Goal: Task Accomplishment & Management: Use online tool/utility

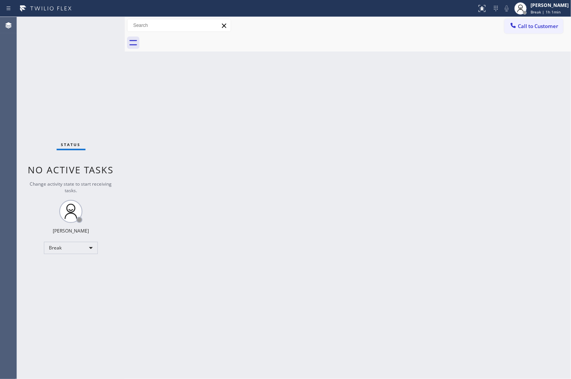
click at [58, 129] on div "Status No active tasks Change activity state to start receiving tasks. [PERSON_…" at bounding box center [71, 198] width 108 height 362
click at [91, 246] on div "Break" at bounding box center [71, 248] width 54 height 12
click at [87, 269] on li "Available" at bounding box center [70, 268] width 52 height 9
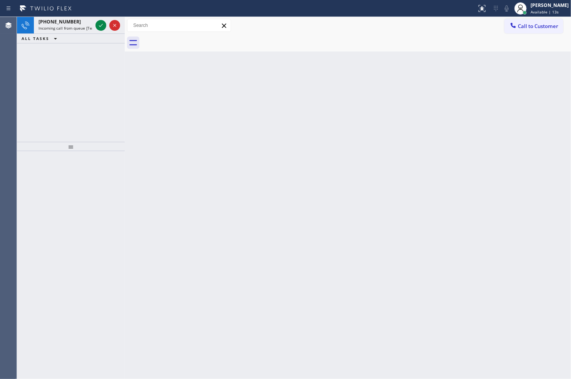
click at [518, 316] on div "Back to Dashboard Change Sender ID Customers Technicians Select a contact Outbo…" at bounding box center [348, 198] width 446 height 362
click at [100, 29] on icon at bounding box center [100, 25] width 9 height 9
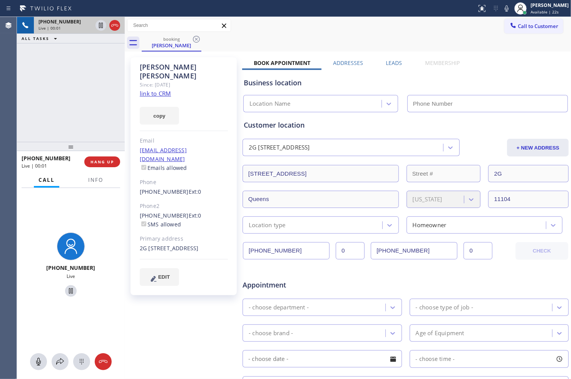
type input "[PHONE_NUMBER]"
click at [164, 90] on link "link to CRM" at bounding box center [155, 94] width 31 height 8
click at [101, 28] on icon at bounding box center [100, 25] width 9 height 9
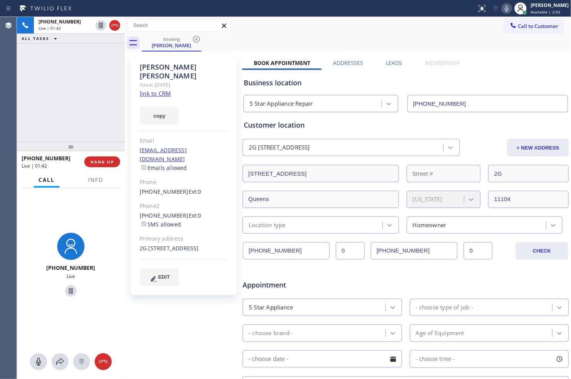
click at [502, 6] on icon at bounding box center [506, 8] width 9 height 9
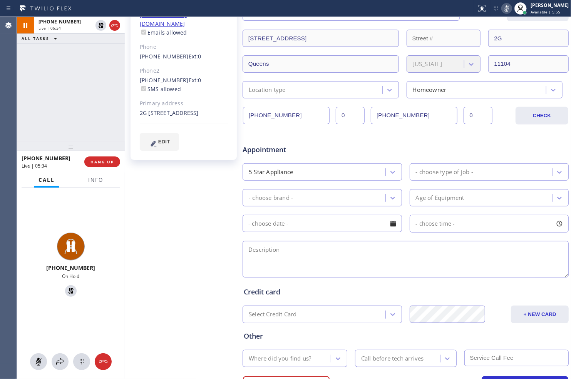
scroll to position [174, 0]
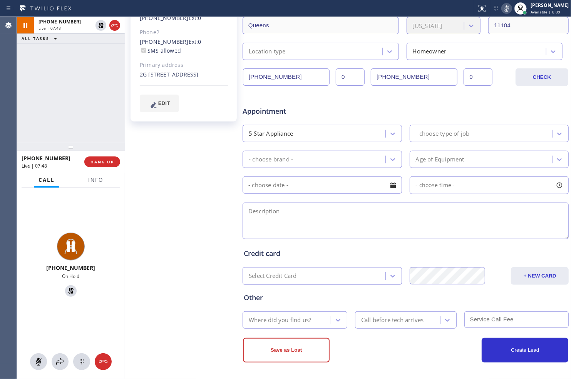
click at [109, 109] on div "[PHONE_NUMBER] Live | 07:48 ALL TASKS ALL TASKS ACTIVE TASKS TASKS IN WRAP UP" at bounding box center [71, 79] width 108 height 125
click at [100, 24] on icon at bounding box center [100, 25] width 5 height 5
click at [502, 10] on icon at bounding box center [506, 8] width 9 height 9
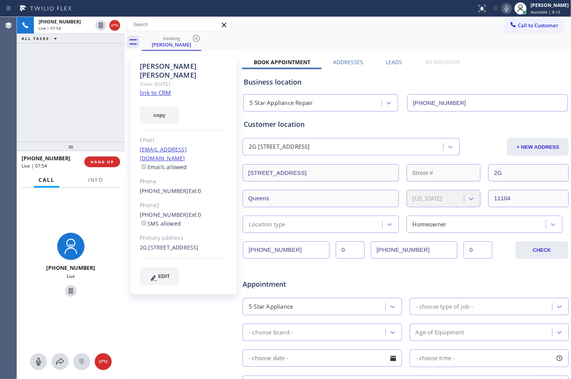
scroll to position [0, 0]
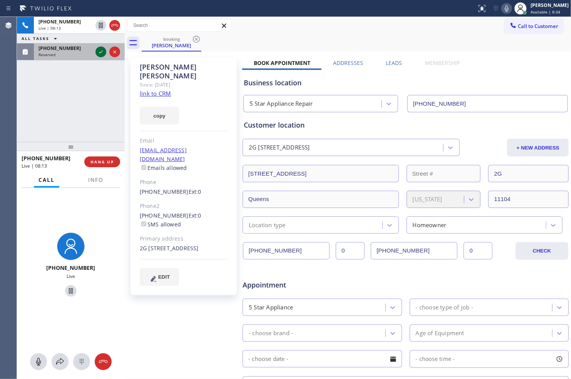
click at [98, 51] on icon at bounding box center [100, 51] width 9 height 9
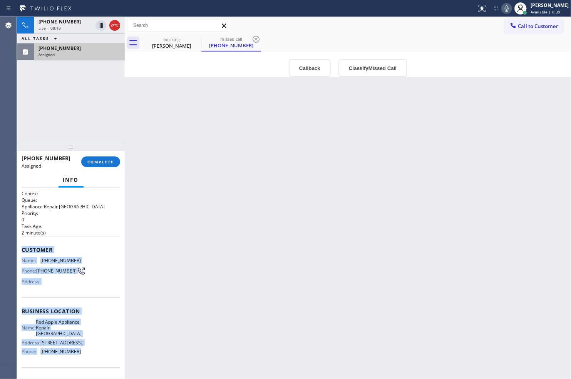
drag, startPoint x: 25, startPoint y: 250, endPoint x: 74, endPoint y: 364, distance: 124.6
click at [74, 364] on div "Context Queue: Appliance Repair High End Priority: 0 Task Age: [DEMOGRAPHIC_DAT…" at bounding box center [71, 308] width 99 height 236
copy div "Customer Name: [PHONE_NUMBER] Phone: [PHONE_NUMBER] Address: Business location …"
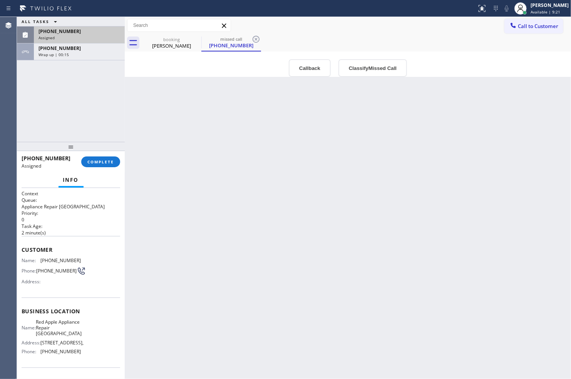
click at [424, 307] on div "Back to Dashboard Change Sender ID Customers Technicians Select a contact Outbo…" at bounding box center [348, 198] width 446 height 362
drag, startPoint x: 109, startPoint y: 160, endPoint x: 114, endPoint y: 160, distance: 4.6
click at [109, 160] on span "COMPLETE" at bounding box center [100, 161] width 27 height 5
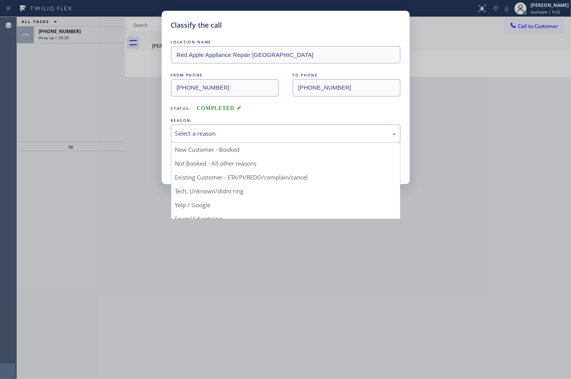
click at [255, 130] on div "Select a reason" at bounding box center [285, 133] width 221 height 9
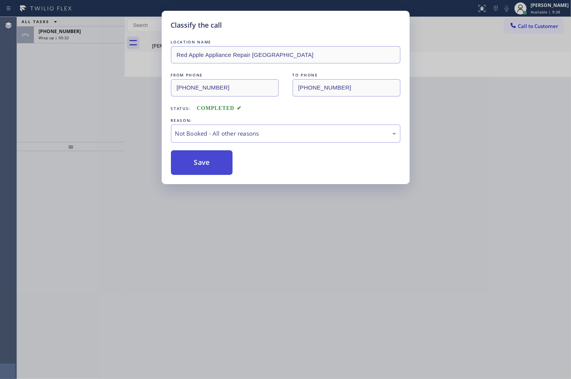
click at [222, 162] on button "Save" at bounding box center [202, 162] width 62 height 25
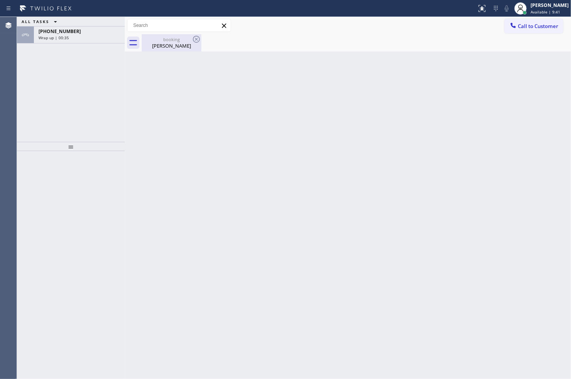
click at [178, 43] on div "[PERSON_NAME]" at bounding box center [171, 45] width 58 height 7
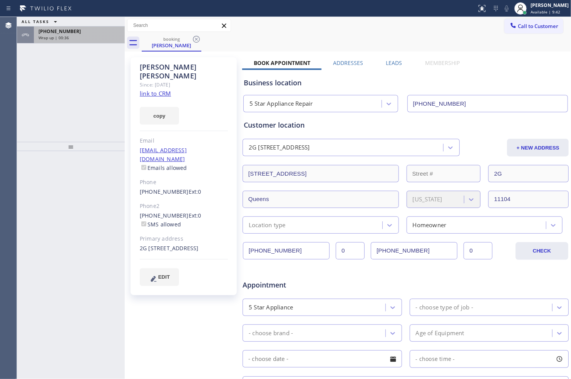
click at [78, 38] on div "Wrap up | 00:36" at bounding box center [79, 37] width 82 height 5
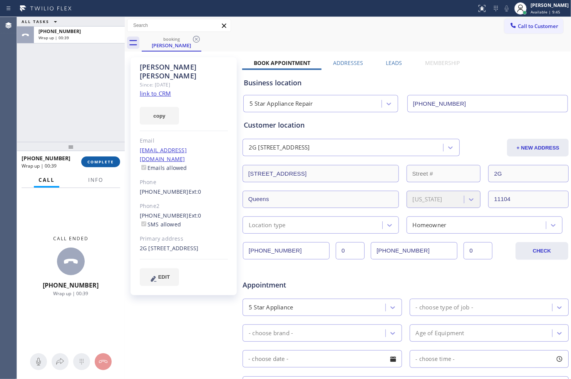
click at [102, 162] on span "COMPLETE" at bounding box center [100, 161] width 27 height 5
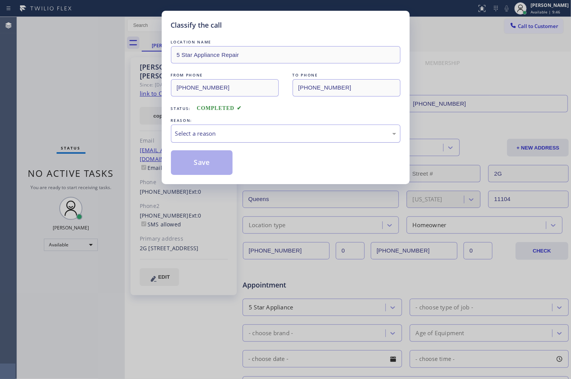
click at [266, 133] on div "Select a reason" at bounding box center [285, 133] width 221 height 9
click at [220, 170] on button "Save" at bounding box center [202, 162] width 62 height 25
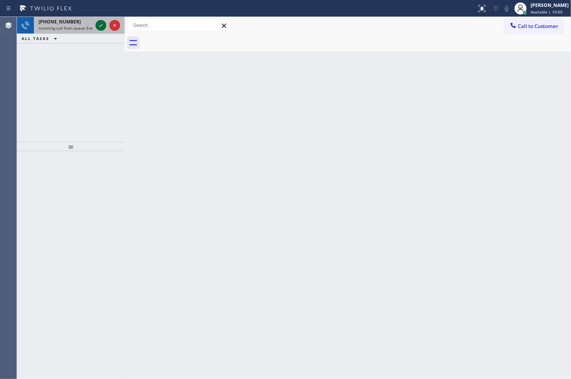
click at [97, 26] on icon at bounding box center [100, 25] width 9 height 9
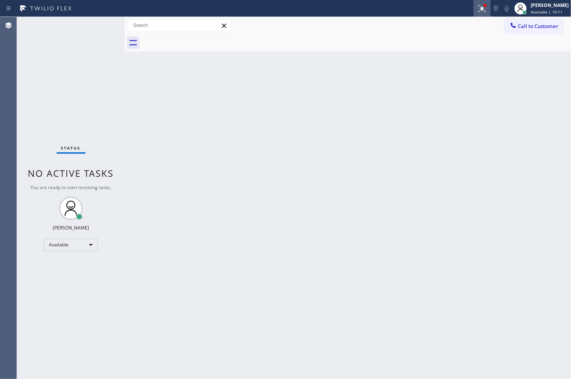
click at [478, 8] on icon at bounding box center [480, 7] width 5 height 5
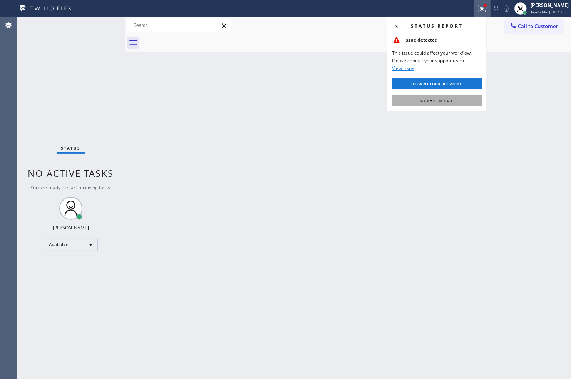
click at [444, 99] on span "Clear issue" at bounding box center [436, 100] width 33 height 5
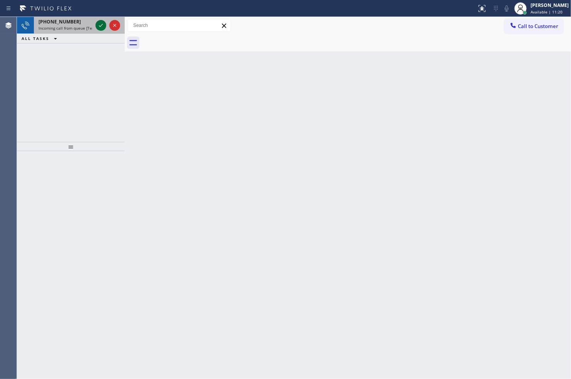
click at [99, 28] on icon at bounding box center [100, 25] width 9 height 9
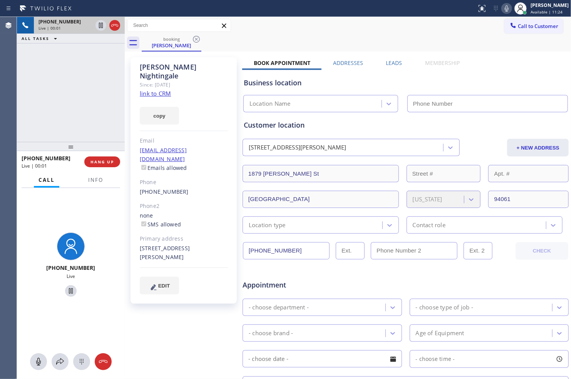
type input "[PHONE_NUMBER]"
click at [158, 90] on link "link to CRM" at bounding box center [155, 94] width 31 height 8
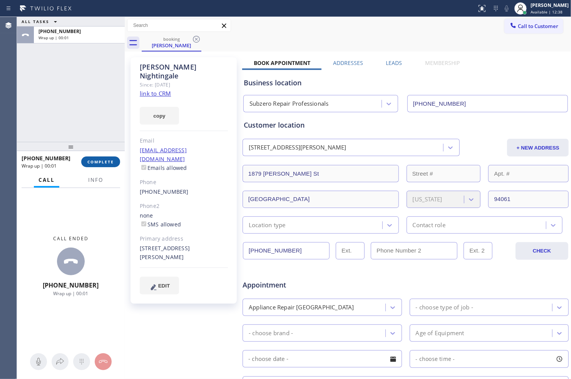
click at [106, 161] on span "COMPLETE" at bounding box center [100, 161] width 27 height 5
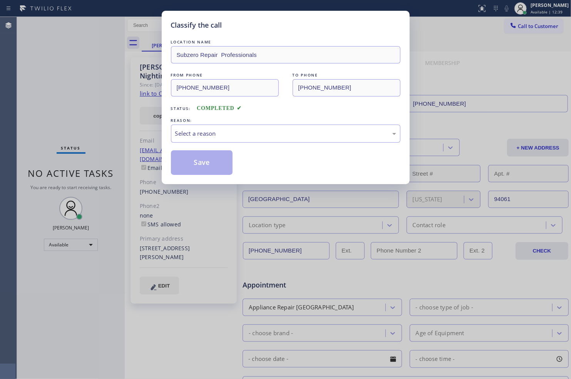
click at [241, 122] on div "REASON:" at bounding box center [285, 121] width 229 height 8
click at [240, 134] on div "Select a reason" at bounding box center [285, 133] width 221 height 9
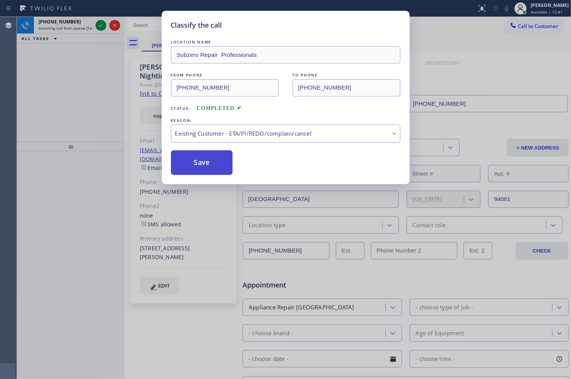
click at [217, 167] on button "Save" at bounding box center [202, 162] width 62 height 25
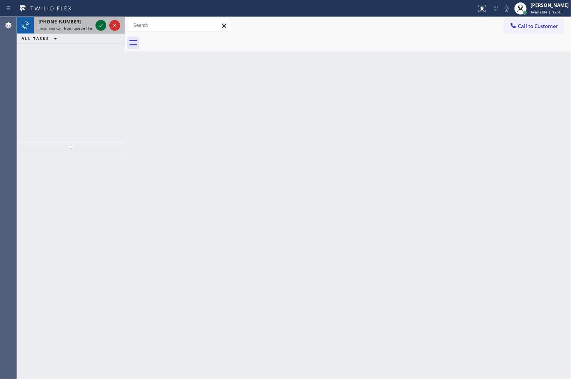
click at [99, 28] on icon at bounding box center [100, 25] width 9 height 9
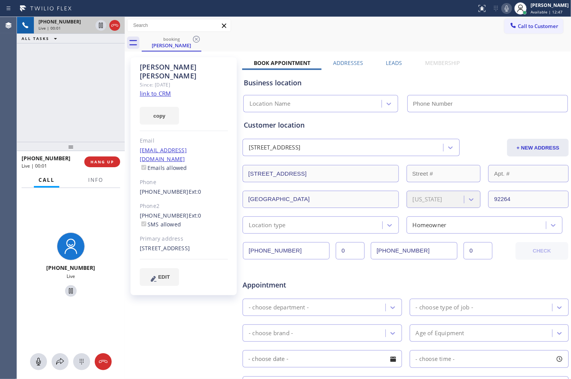
type input "[PHONE_NUMBER]"
click at [159, 90] on link "link to CRM" at bounding box center [155, 94] width 31 height 8
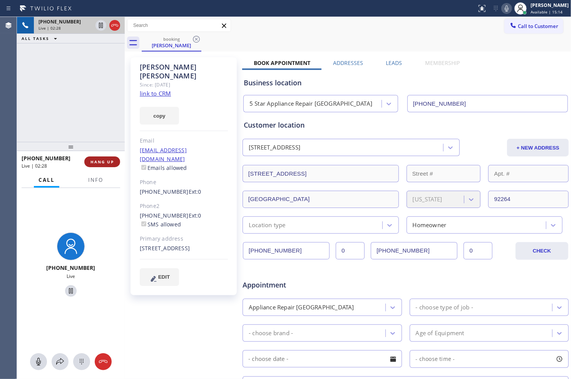
click at [106, 160] on span "HANG UP" at bounding box center [101, 161] width 23 height 5
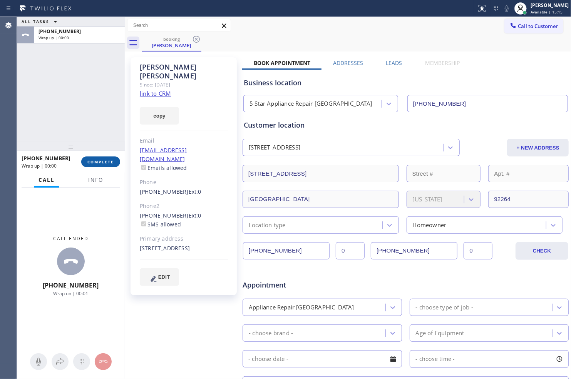
click at [108, 163] on span "COMPLETE" at bounding box center [100, 161] width 27 height 5
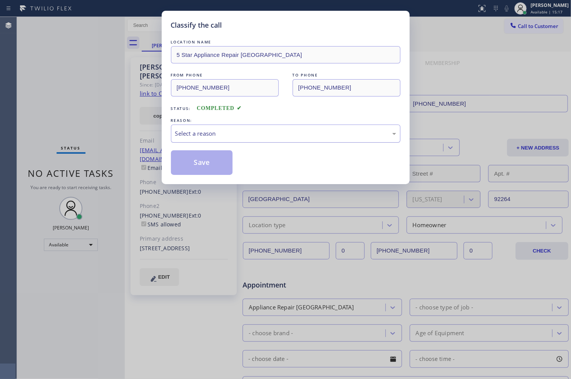
click at [209, 140] on div "Select a reason" at bounding box center [285, 134] width 229 height 18
click at [216, 168] on button "Save" at bounding box center [202, 162] width 62 height 25
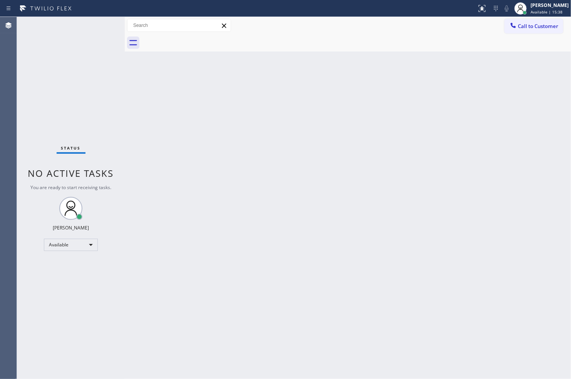
click at [100, 24] on div "Status No active tasks You are ready to start receiving tasks. [PERSON_NAME] Av…" at bounding box center [71, 198] width 108 height 362
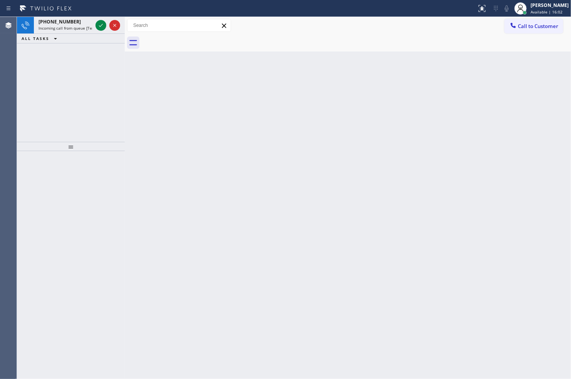
click at [99, 78] on div "[PHONE_NUMBER] Incoming call from queue [Test] All ALL TASKS ALL TASKS ACTIVE T…" at bounding box center [71, 79] width 108 height 125
click at [97, 25] on icon at bounding box center [100, 25] width 9 height 9
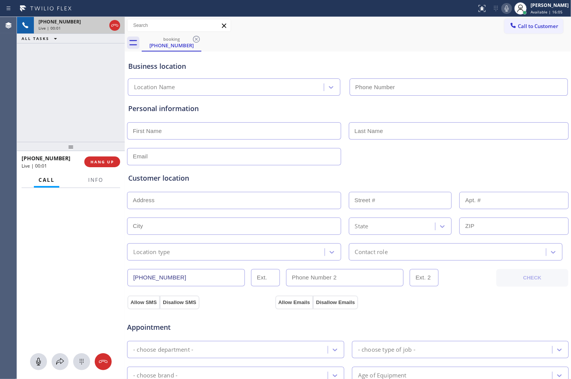
type input "[PHONE_NUMBER]"
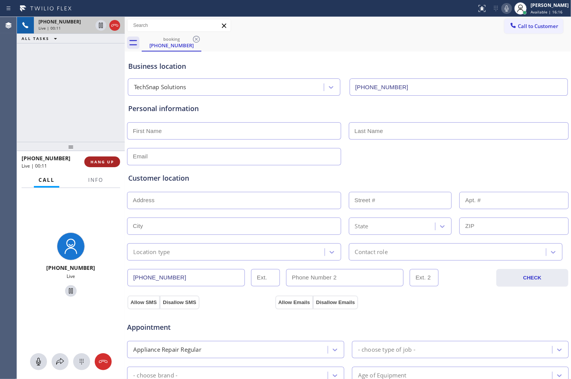
drag, startPoint x: 102, startPoint y: 161, endPoint x: 108, endPoint y: 161, distance: 5.8
click at [102, 161] on span "HANG UP" at bounding box center [101, 161] width 23 height 5
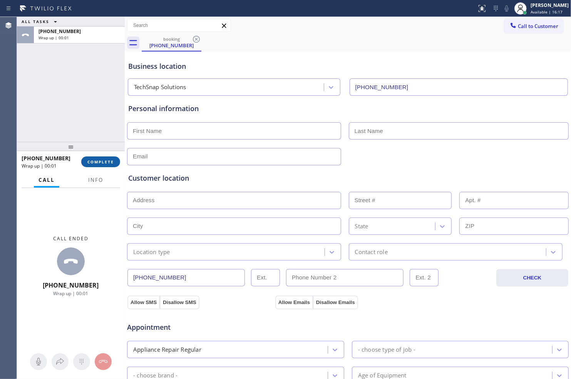
click at [103, 157] on button "COMPLETE" at bounding box center [100, 162] width 39 height 11
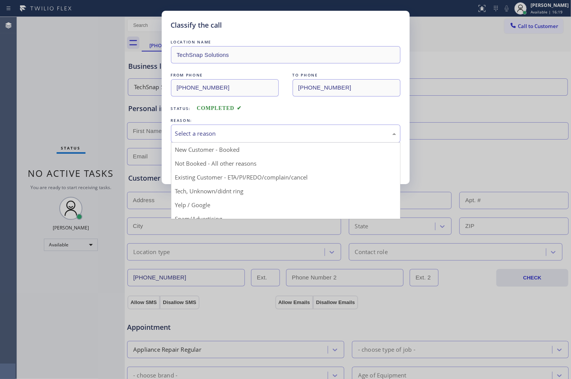
click at [224, 136] on div "Select a reason" at bounding box center [285, 133] width 221 height 9
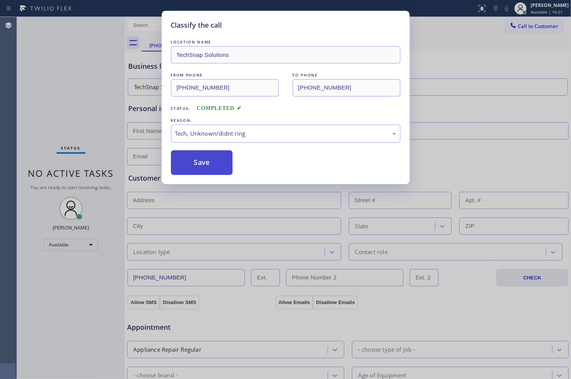
click at [210, 159] on button "Save" at bounding box center [202, 162] width 62 height 25
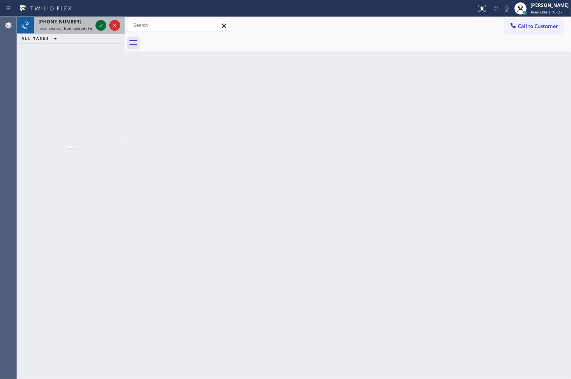
click at [101, 27] on icon at bounding box center [100, 25] width 9 height 9
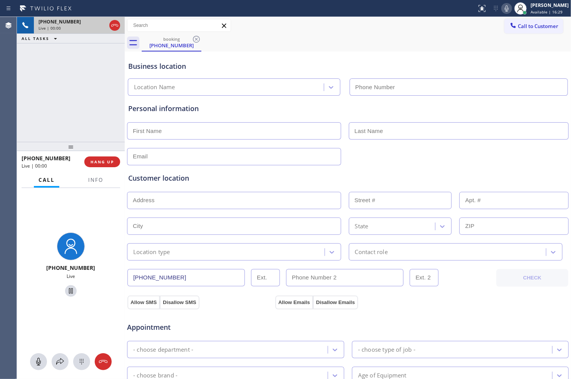
type input "[PHONE_NUMBER]"
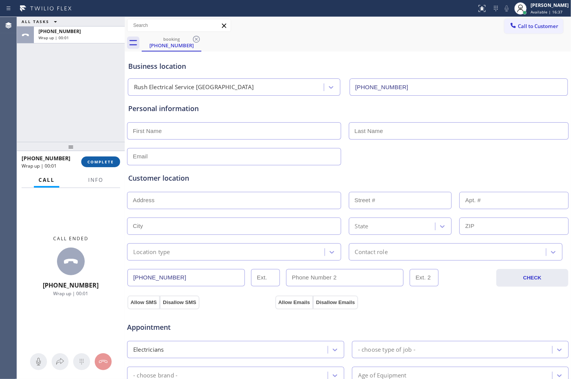
click at [97, 158] on button "COMPLETE" at bounding box center [100, 162] width 39 height 11
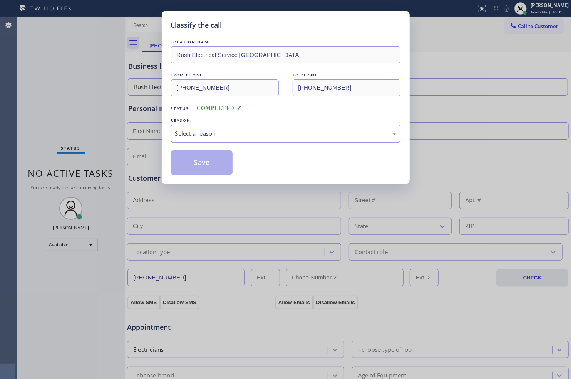
click at [234, 134] on div "Select a reason" at bounding box center [285, 133] width 221 height 9
click at [222, 161] on button "Save" at bounding box center [202, 162] width 62 height 25
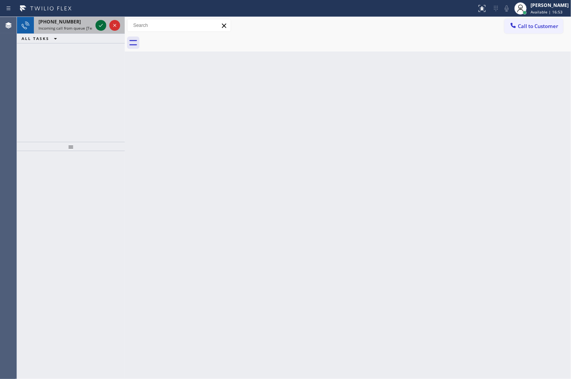
click at [99, 27] on icon at bounding box center [100, 25] width 9 height 9
click at [100, 25] on icon at bounding box center [100, 25] width 9 height 9
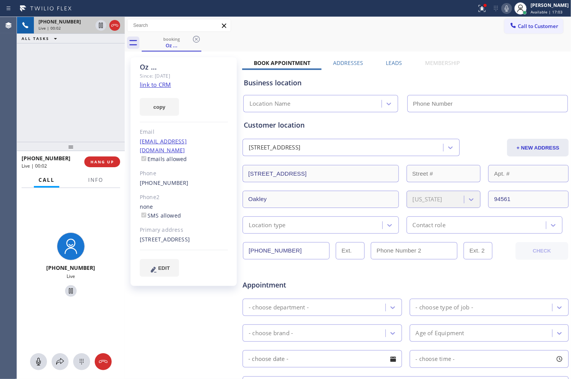
type input "[PHONE_NUMBER]"
click at [481, 12] on icon at bounding box center [481, 8] width 7 height 7
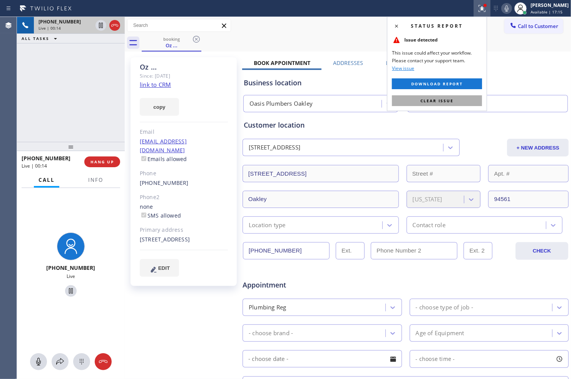
click at [457, 104] on button "Clear issue" at bounding box center [437, 100] width 90 height 11
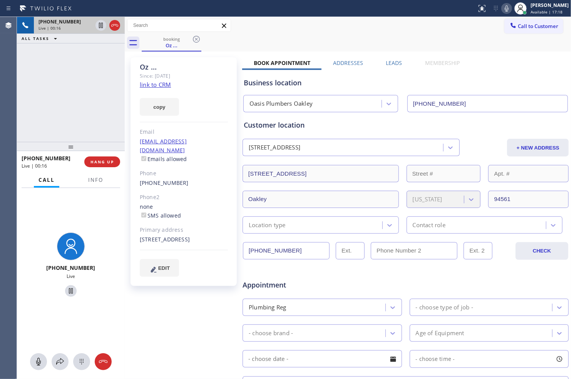
click at [166, 86] on link "link to CRM" at bounding box center [155, 85] width 31 height 8
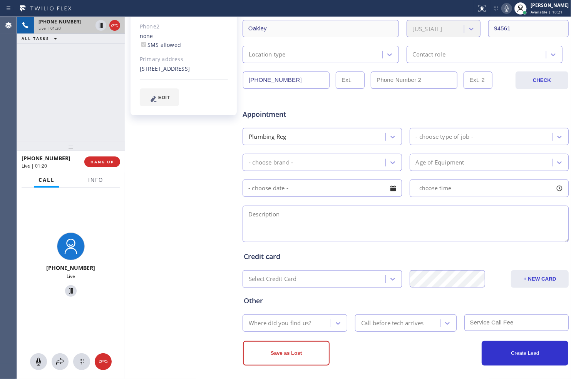
scroll to position [174, 0]
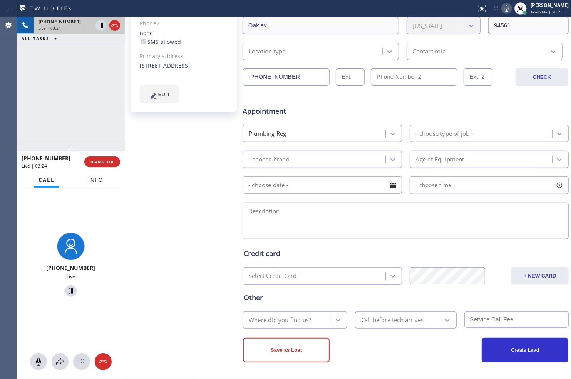
click at [95, 182] on span "Info" at bounding box center [95, 180] width 15 height 7
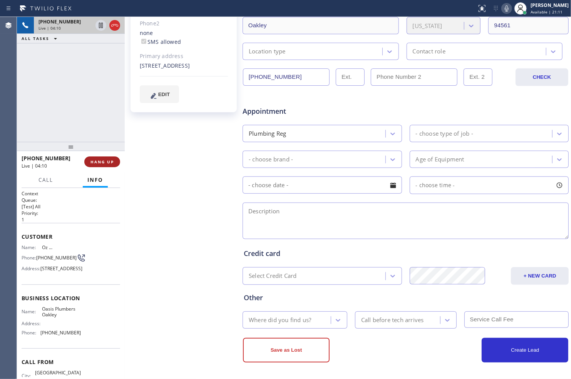
click at [112, 159] on span "HANG UP" at bounding box center [101, 161] width 23 height 5
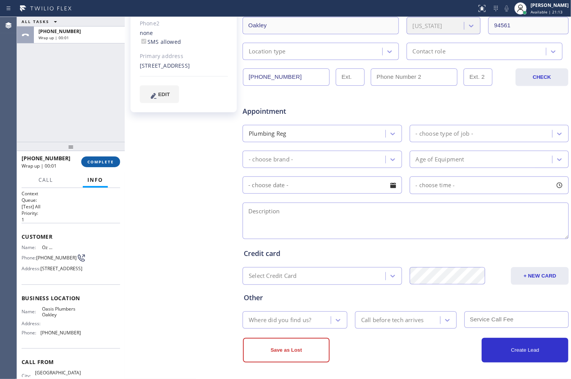
click at [107, 159] on span "COMPLETE" at bounding box center [100, 161] width 27 height 5
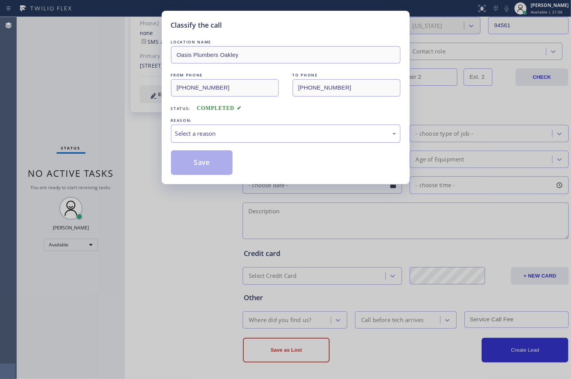
click at [275, 140] on div "Select a reason" at bounding box center [285, 134] width 229 height 18
click at [214, 154] on button "Save" at bounding box center [202, 162] width 62 height 25
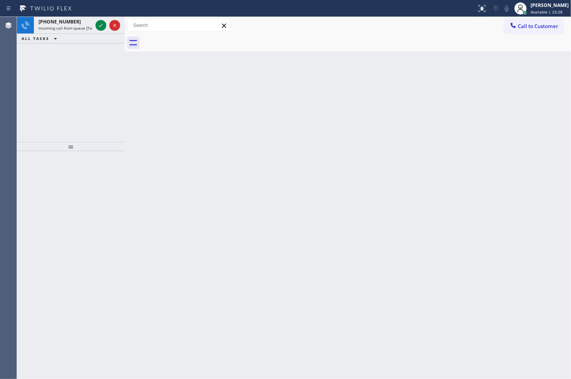
click at [95, 195] on div at bounding box center [71, 265] width 108 height 229
click at [100, 26] on icon at bounding box center [101, 25] width 4 height 3
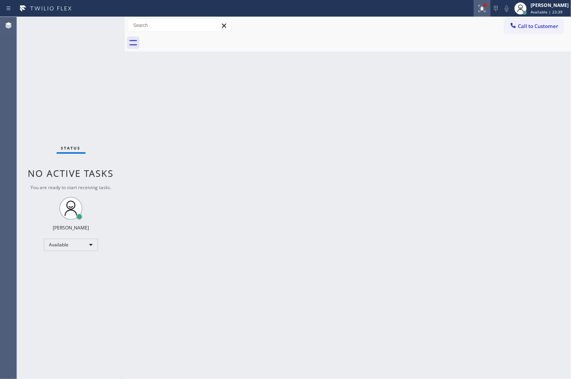
click at [482, 12] on icon at bounding box center [481, 8] width 9 height 9
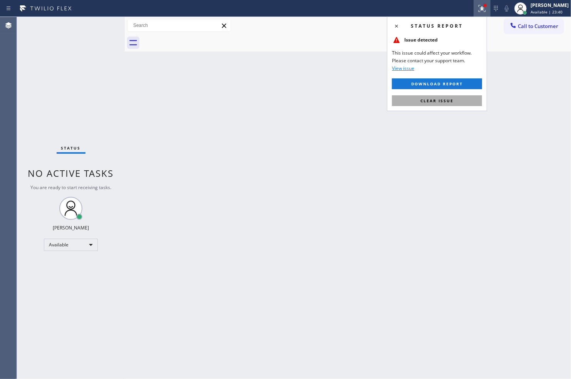
click at [455, 98] on button "Clear issue" at bounding box center [437, 100] width 90 height 11
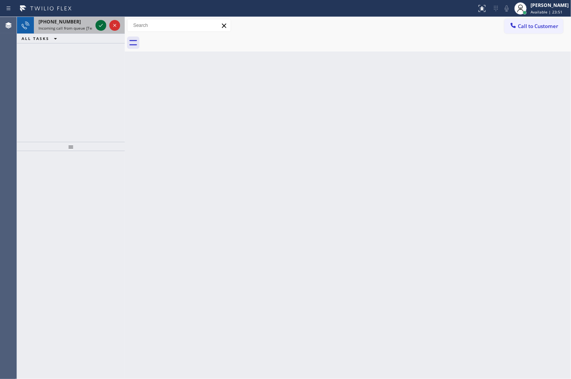
click at [97, 21] on icon at bounding box center [100, 25] width 9 height 9
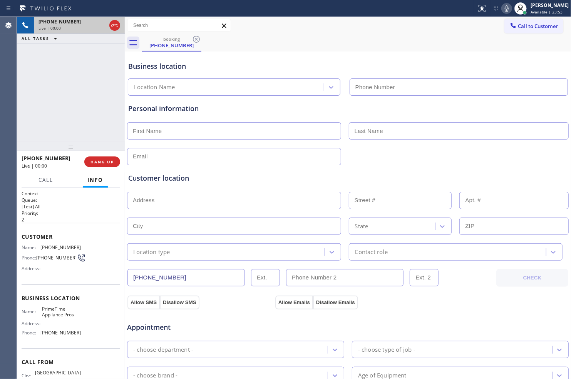
type input "[PHONE_NUMBER]"
click at [109, 159] on button "HANG UP" at bounding box center [102, 162] width 36 height 11
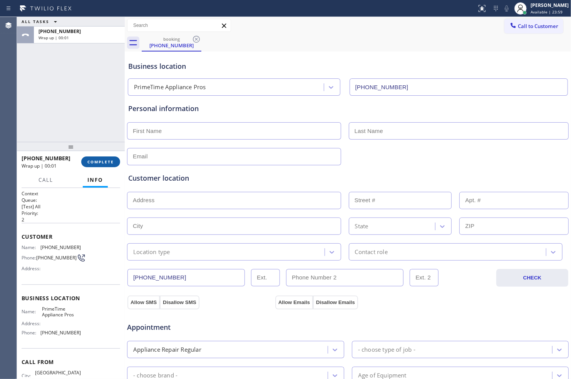
click at [107, 163] on span "COMPLETE" at bounding box center [100, 161] width 27 height 5
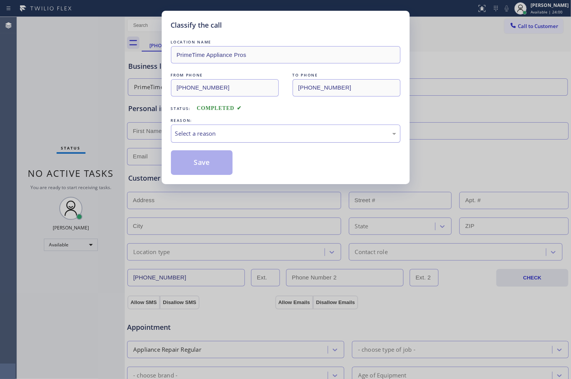
click at [212, 129] on div "Select a reason" at bounding box center [285, 133] width 221 height 9
click at [208, 165] on button "Save" at bounding box center [202, 162] width 62 height 25
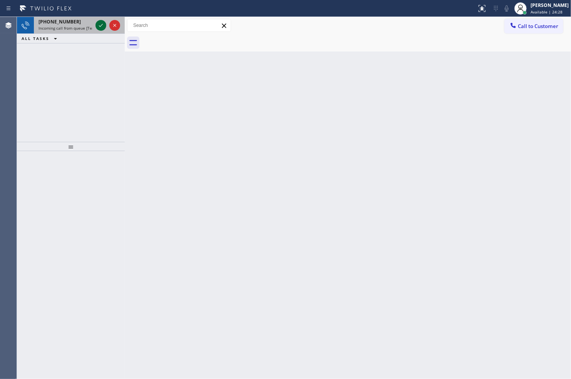
click at [100, 27] on icon at bounding box center [100, 25] width 9 height 9
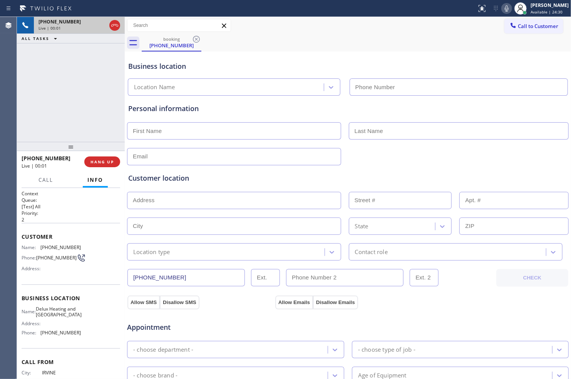
type input "[PHONE_NUMBER]"
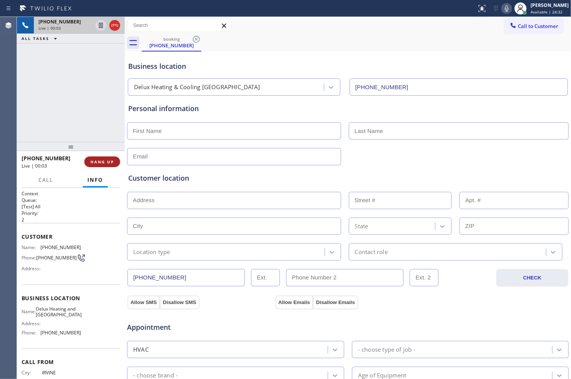
click at [110, 159] on button "HANG UP" at bounding box center [102, 162] width 36 height 11
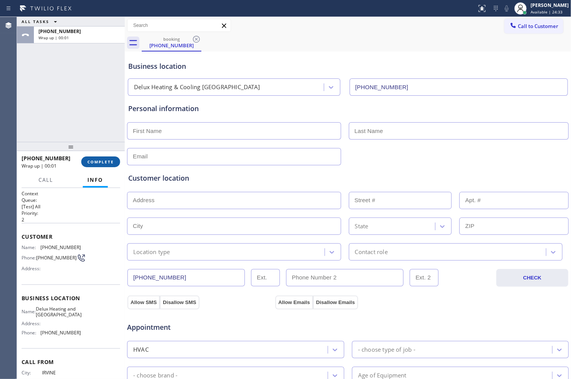
click at [110, 159] on span "COMPLETE" at bounding box center [100, 161] width 27 height 5
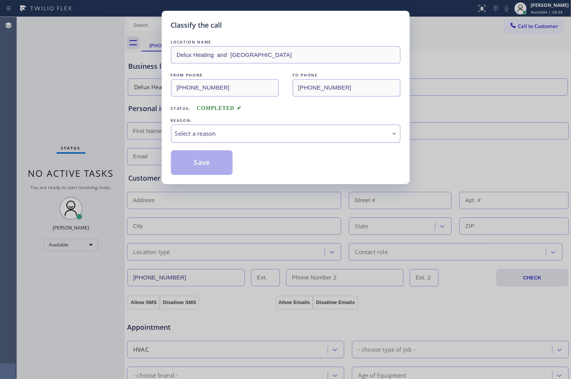
click at [245, 137] on div "Select a reason" at bounding box center [285, 133] width 221 height 9
click at [212, 163] on button "Save" at bounding box center [202, 162] width 62 height 25
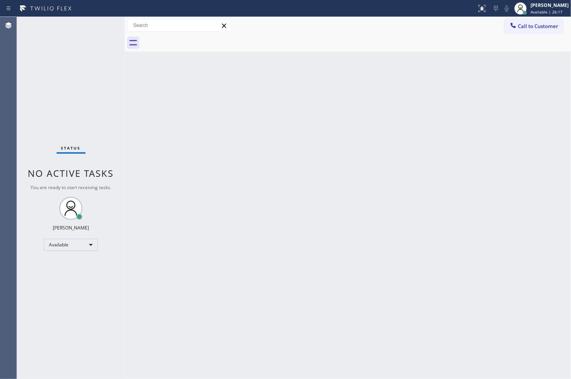
click at [81, 80] on div "Status No active tasks You are ready to start receiving tasks. [PERSON_NAME] Av…" at bounding box center [71, 198] width 108 height 362
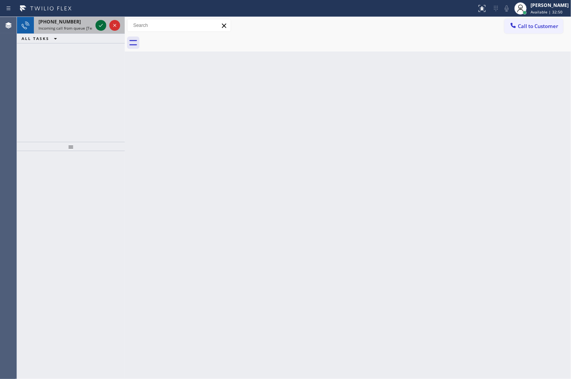
click at [102, 28] on icon at bounding box center [100, 25] width 9 height 9
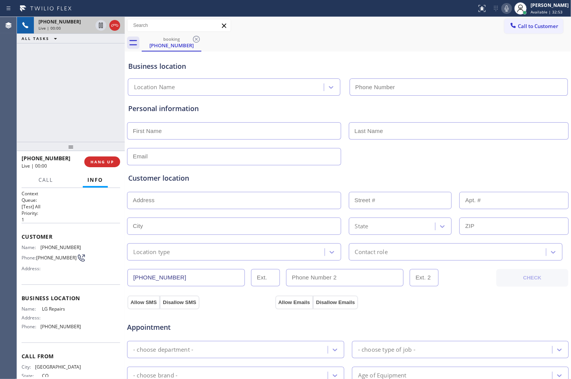
type input "[PHONE_NUMBER]"
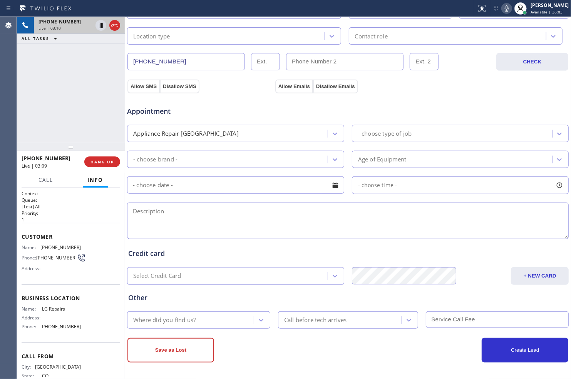
scroll to position [217, 0]
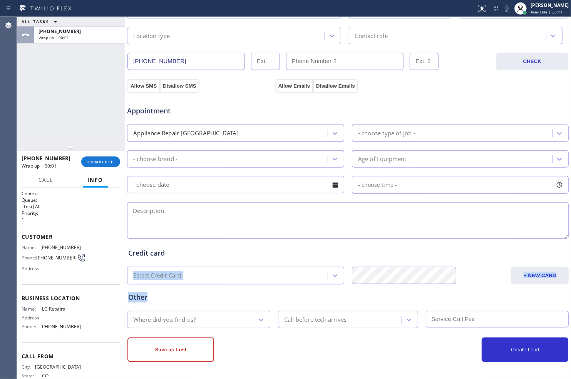
drag, startPoint x: 317, startPoint y: 237, endPoint x: 303, endPoint y: 295, distance: 59.8
click at [303, 295] on div "Business location LG Repairs [PHONE_NUMBER] Personal information Customer locat…" at bounding box center [348, 100] width 442 height 526
click at [253, 158] on div "- choose brand -" at bounding box center [228, 158] width 198 height 13
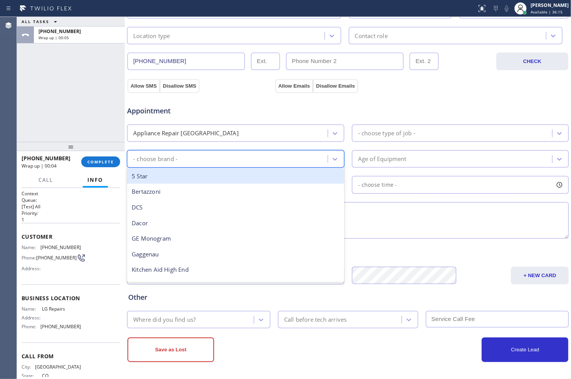
type input "o"
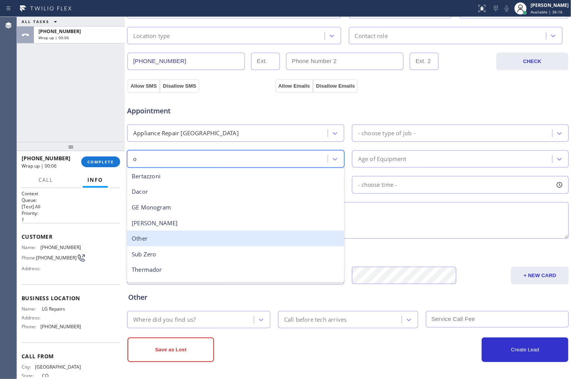
click at [199, 240] on div "Other" at bounding box center [235, 239] width 217 height 16
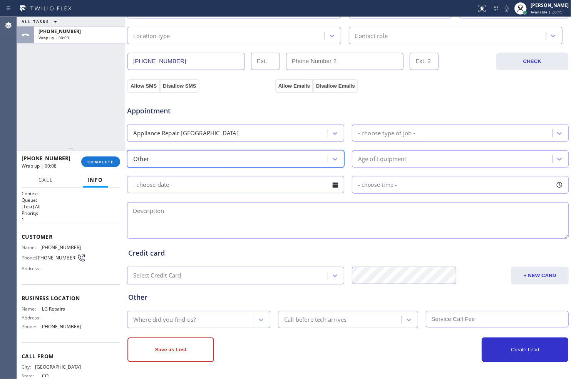
click at [414, 135] on div "- choose type of job -" at bounding box center [453, 133] width 198 height 13
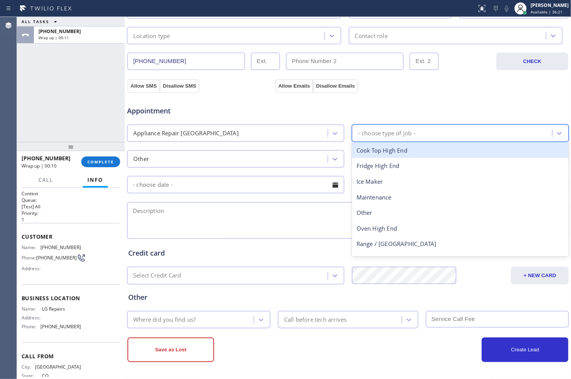
type input "e"
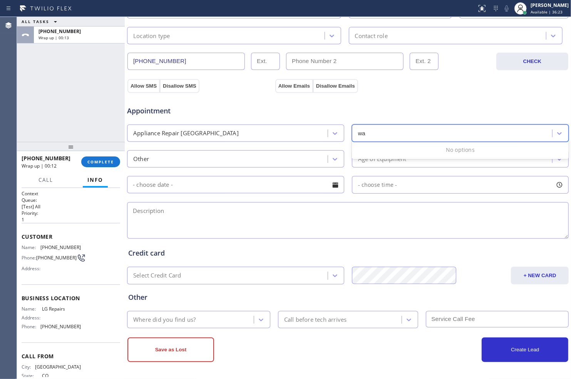
type input "was"
click at [424, 133] on div "- choose type of job -" at bounding box center [453, 133] width 198 height 13
type input "w"
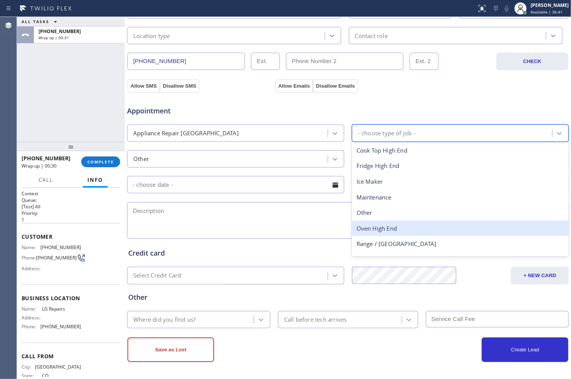
scroll to position [28, 0]
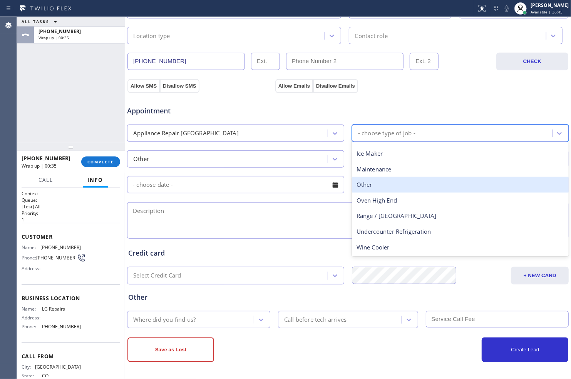
click at [392, 185] on div "Other" at bounding box center [460, 185] width 217 height 16
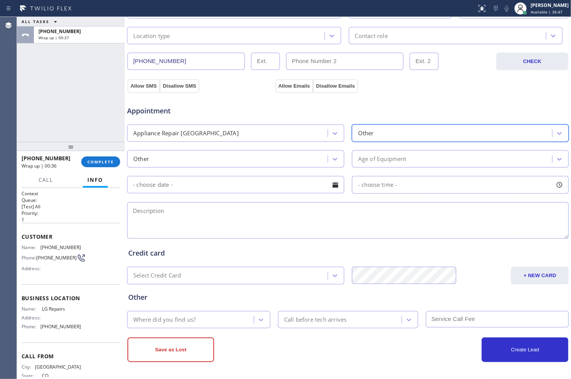
click at [411, 160] on div "Age of Equipment" at bounding box center [453, 158] width 198 height 13
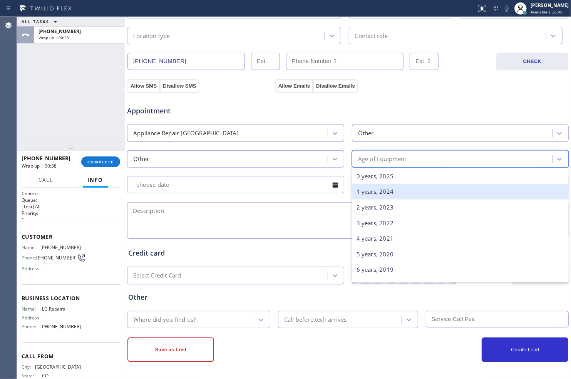
click at [400, 190] on div "1 years, 2024" at bounding box center [460, 192] width 217 height 16
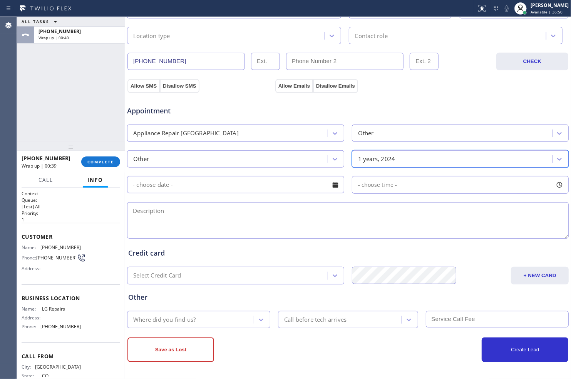
click at [272, 214] on textarea at bounding box center [347, 220] width 441 height 37
click at [361, 222] on textarea "To enrich screen reader interactions, please activate Accessibility in Grammarl…" at bounding box center [347, 220] width 441 height 37
click at [299, 166] on div "Other" at bounding box center [228, 158] width 198 height 13
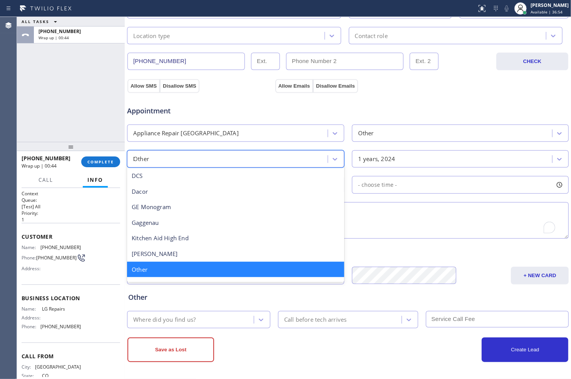
scroll to position [0, 0]
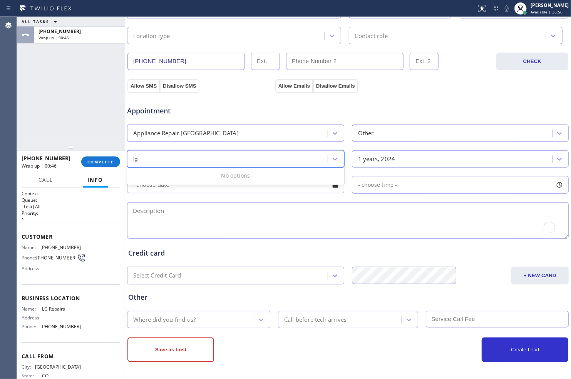
type input "l"
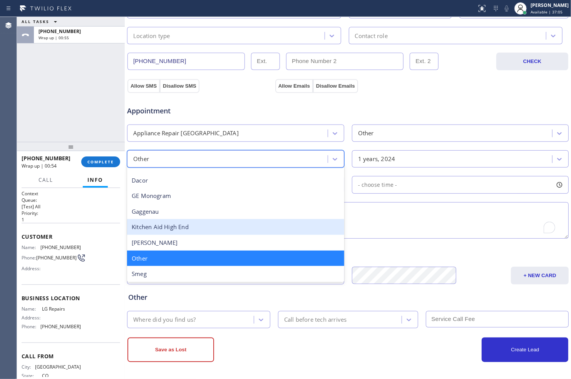
scroll to position [106, 0]
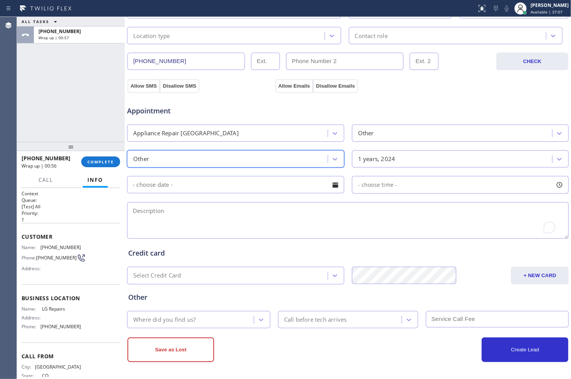
click at [257, 157] on div "Other" at bounding box center [228, 158] width 198 height 13
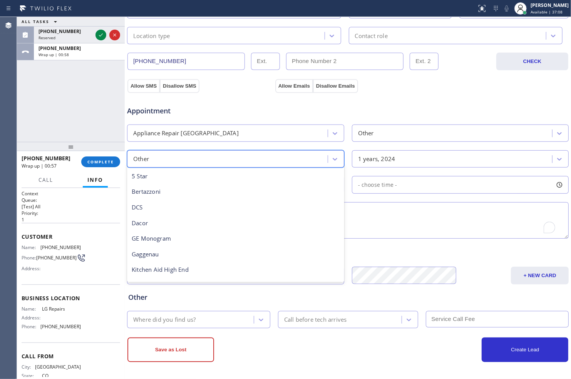
click at [257, 157] on div "Other" at bounding box center [228, 158] width 198 height 13
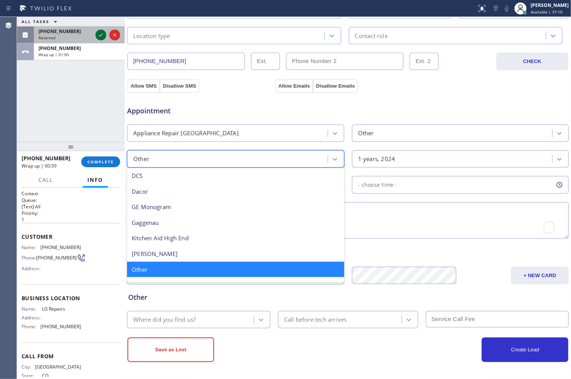
click at [99, 35] on icon at bounding box center [101, 34] width 4 height 3
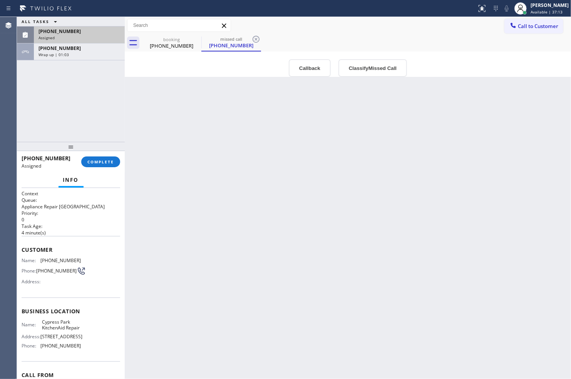
scroll to position [50, 0]
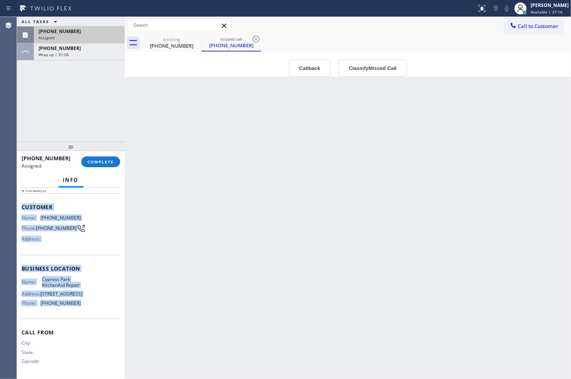
drag, startPoint x: 22, startPoint y: 198, endPoint x: 72, endPoint y: 301, distance: 115.0
click at [72, 301] on div "Context Queue: Appliance Repair High End Priority: 0 Task Age: [DEMOGRAPHIC_DAT…" at bounding box center [71, 263] width 99 height 230
copy div "Customer Name: [PHONE_NUMBER] Phone: [PHONE_NUMBER] Address: Business location …"
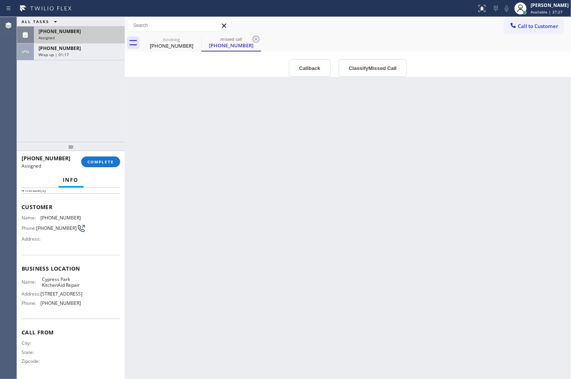
click at [255, 305] on div "Back to Dashboard Change Sender ID Customers Technicians Select a contact Outbo…" at bounding box center [348, 198] width 446 height 362
click at [99, 160] on span "COMPLETE" at bounding box center [100, 161] width 27 height 5
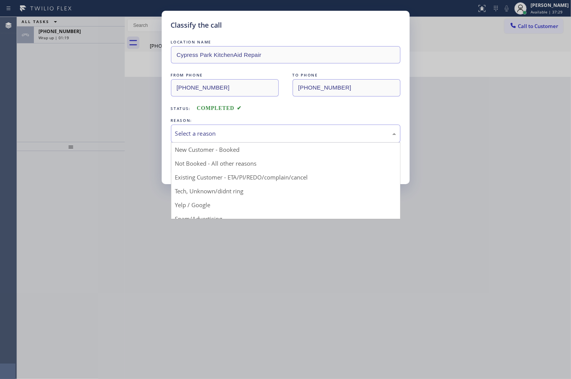
click at [237, 130] on div "Select a reason" at bounding box center [285, 133] width 221 height 9
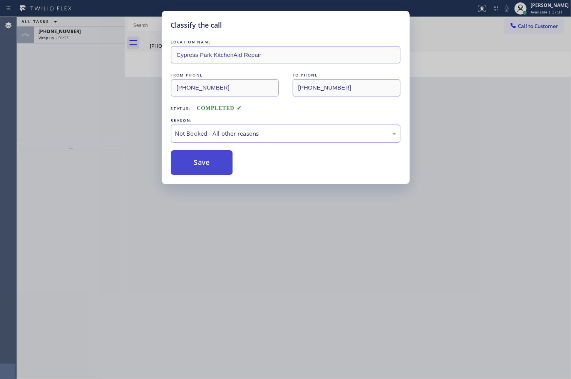
click at [213, 162] on button "Save" at bounding box center [202, 162] width 62 height 25
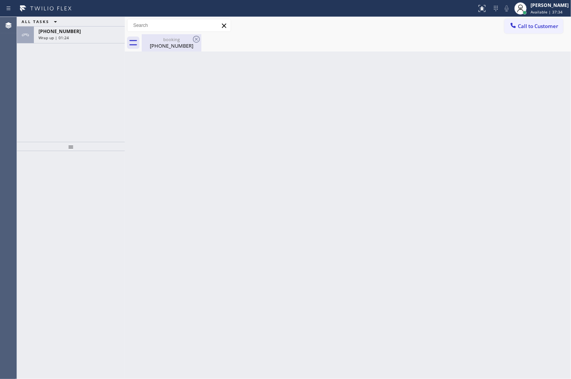
click at [166, 45] on div "[PHONE_NUMBER]" at bounding box center [171, 45] width 58 height 7
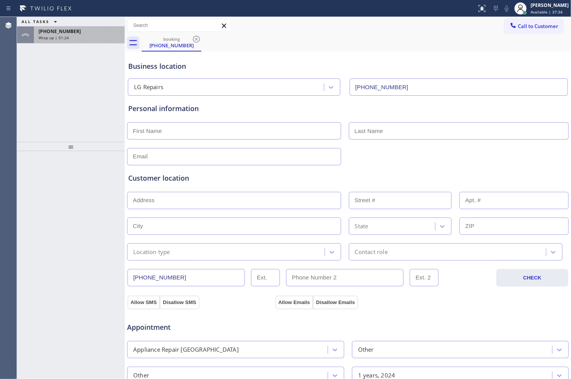
click at [72, 33] on div "[PHONE_NUMBER]" at bounding box center [79, 31] width 82 height 7
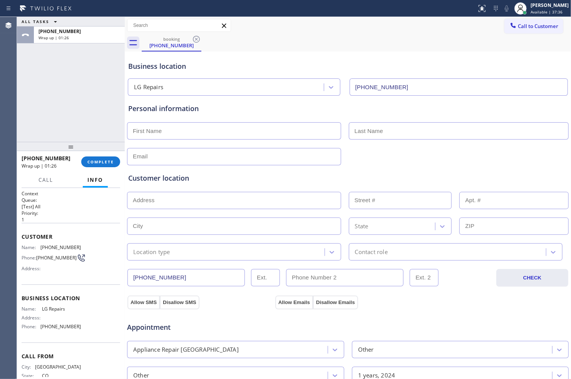
click at [290, 141] on div "Personal information" at bounding box center [347, 135] width 439 height 62
click at [288, 136] on input "text" at bounding box center [234, 130] width 214 height 17
type input "[PERSON_NAME]"
type input "..."
click at [263, 153] on input "text" at bounding box center [234, 156] width 214 height 17
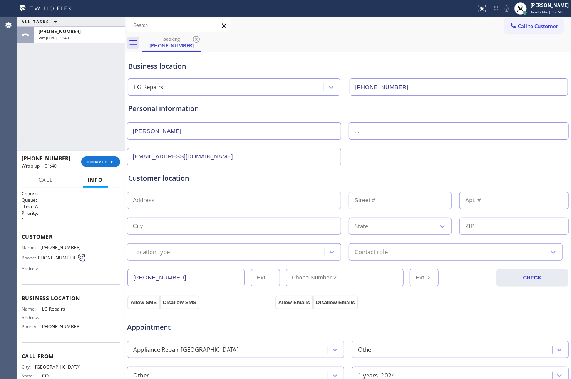
type input "[EMAIL_ADDRESS][DOMAIN_NAME]"
click at [263, 205] on input "text" at bounding box center [234, 200] width 214 height 17
click at [202, 201] on input "text" at bounding box center [234, 200] width 214 height 17
paste input "1693 sth [PERSON_NAME][STREET_ADDRESS][US_STATE]"
type input "[PERSON_NAME] Ct"
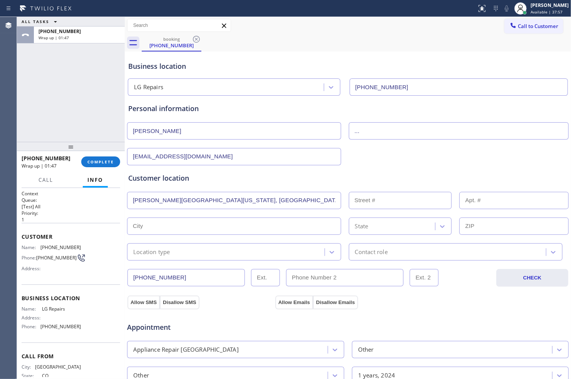
type input "[GEOGRAPHIC_DATA]"
type input "80219"
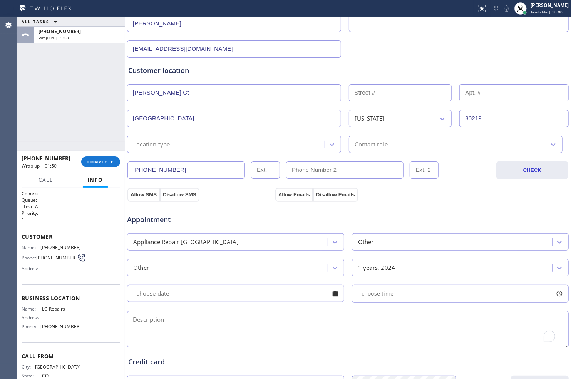
scroll to position [128, 0]
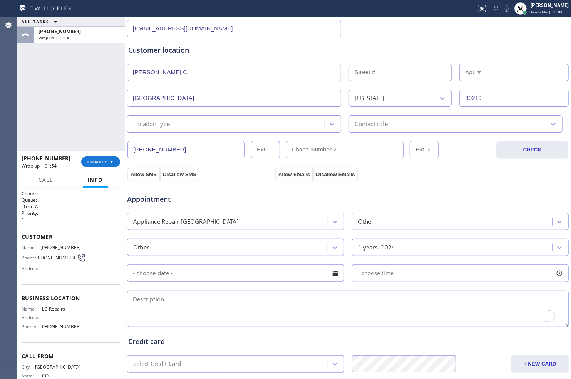
click at [418, 223] on div "Other" at bounding box center [453, 221] width 198 height 13
type input "w"
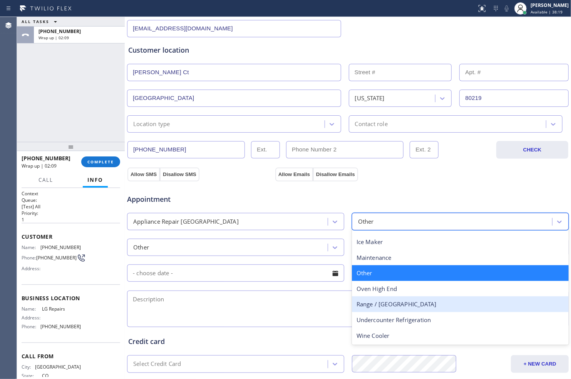
scroll to position [0, 0]
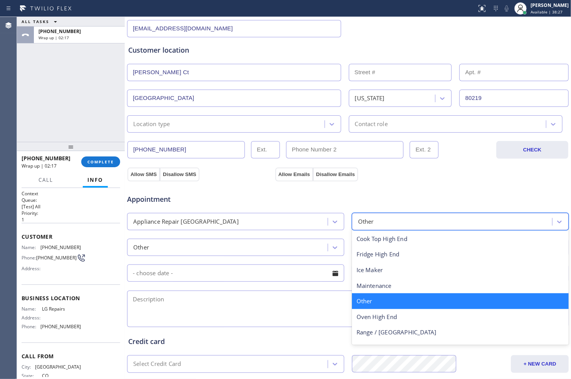
click at [399, 301] on div "Other" at bounding box center [460, 302] width 217 height 16
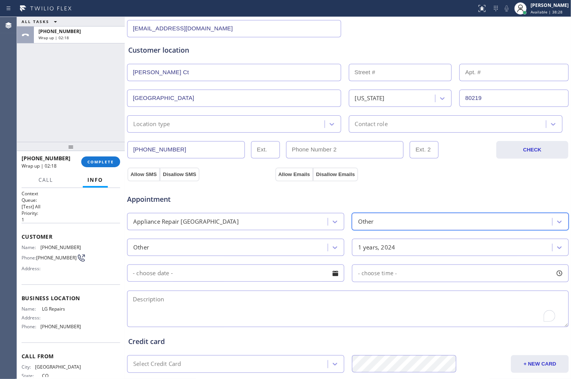
click at [274, 252] on div "Other" at bounding box center [228, 247] width 198 height 13
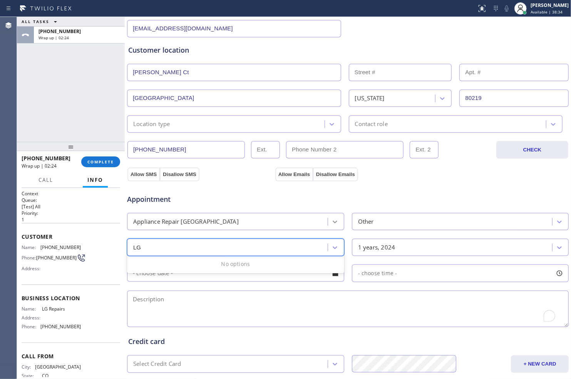
type input "LG"
click at [334, 224] on icon at bounding box center [335, 222] width 8 height 8
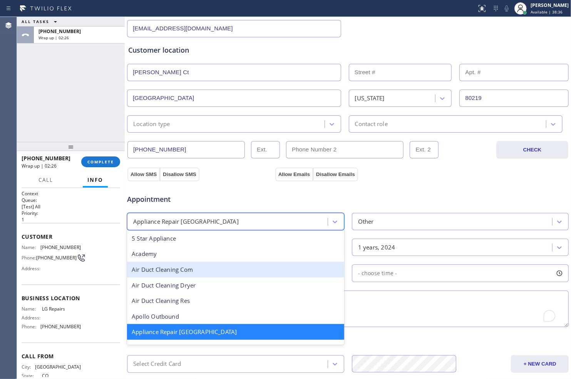
scroll to position [43, 0]
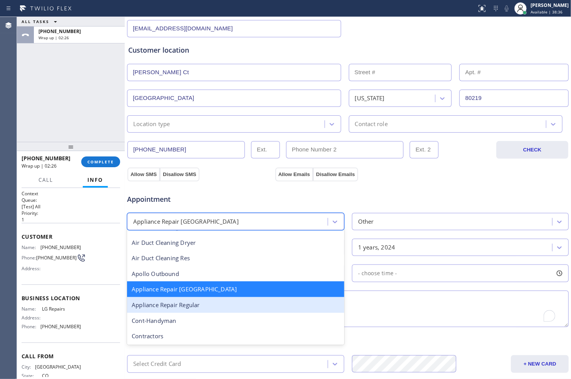
click at [240, 303] on div "Appliance Repair Regular" at bounding box center [235, 305] width 217 height 16
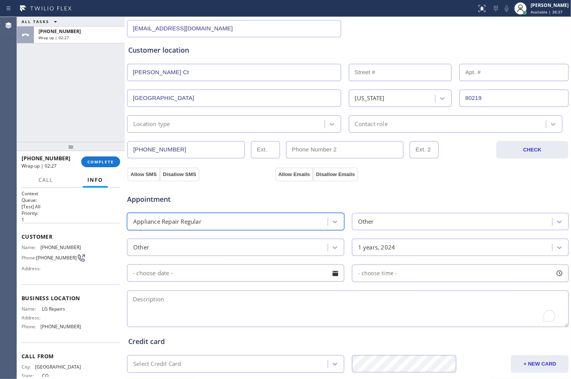
click at [379, 221] on div "Other" at bounding box center [453, 221] width 198 height 13
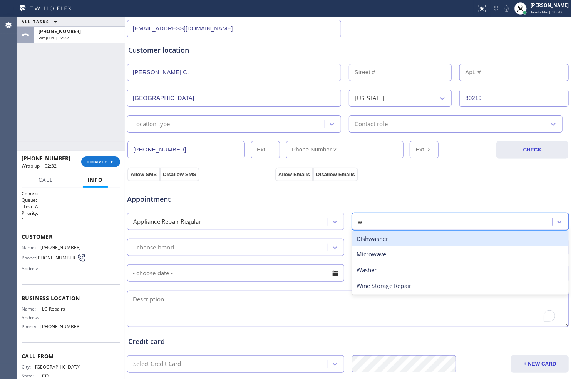
type input "wa"
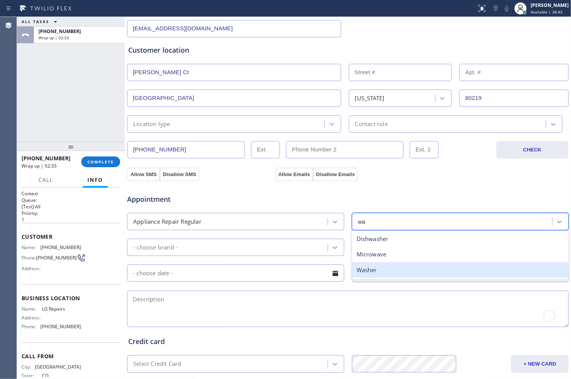
click at [384, 267] on div "Washer" at bounding box center [460, 270] width 217 height 16
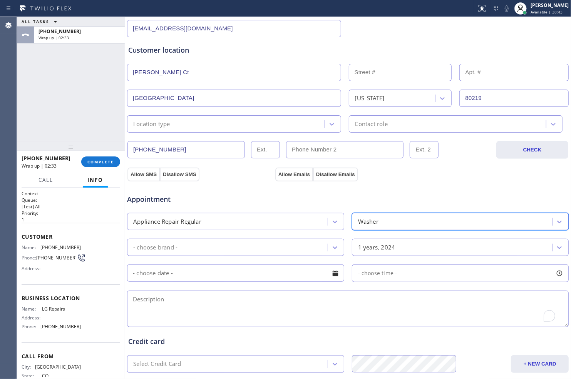
click at [283, 239] on div "- choose brand -" at bounding box center [235, 247] width 217 height 17
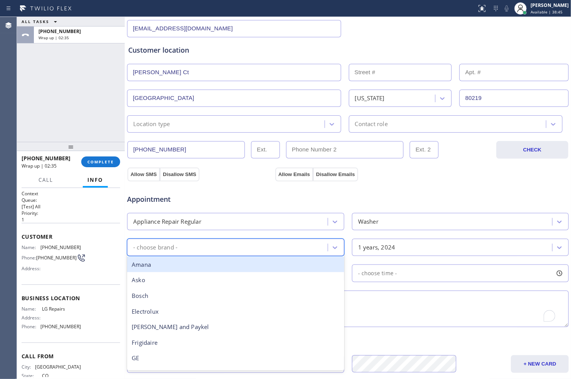
type input "l"
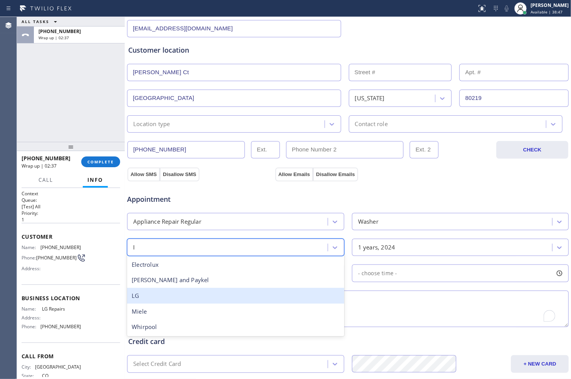
click at [212, 292] on div "LG" at bounding box center [235, 296] width 217 height 16
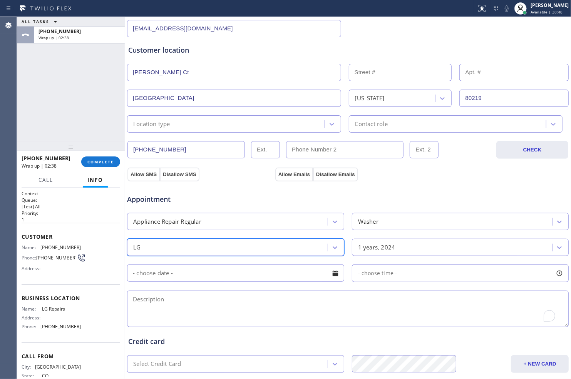
click at [261, 304] on textarea "To enrich screen reader interactions, please activate Accessibility in Grammarl…" at bounding box center [347, 309] width 441 height 37
click at [197, 306] on textarea "To enrich screen reader interactions, please activate Accessibility in Grammarl…" at bounding box center [347, 309] width 441 height 37
paste textarea "lg washing machine// sbs toptop// 1693 sth [PERSON_NAME] court [GEOGRAPHIC_DATA…"
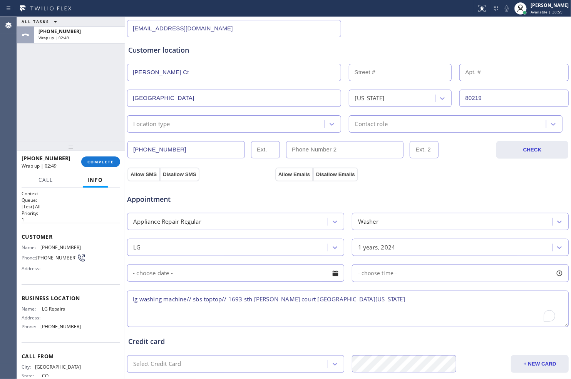
click at [221, 301] on textarea "lg washing machine// sbs toptop// 1693 sth [PERSON_NAME] court [GEOGRAPHIC_DATA…" at bounding box center [347, 309] width 441 height 37
click at [139, 302] on textarea "lg washing machine//// [STREET_ADDRESS][PERSON_NAME][US_STATE]" at bounding box center [347, 309] width 441 height 37
click at [202, 297] on textarea "LG// washing machine//// 1693 sth [PERSON_NAME][STREET_ADDRESS][US_STATE]" at bounding box center [347, 309] width 441 height 37
click at [451, 301] on textarea "LG// washing machine// not working// dont know how old the app// 1693 sth [PERS…" at bounding box center [347, 309] width 441 height 37
click at [321, 299] on textarea "LG// washing machine// not working// dont know how old the app// 1693 sth [PERS…" at bounding box center [347, 309] width 441 height 37
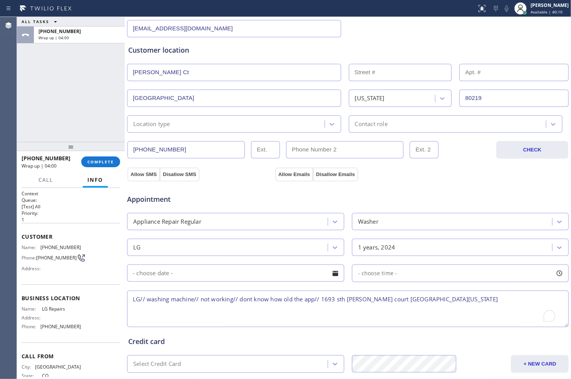
click at [453, 298] on textarea "LG// washing machine// not working// dont know how old the app// 1693 sth [PERS…" at bounding box center [347, 309] width 441 height 37
click at [470, 302] on textarea "LG// washing machine// not working// dont know how old the app// 1693 sth [PERS…" at bounding box center [347, 309] width 441 height 37
click at [441, 299] on textarea "LG// washing machine// not working// dont know how old the app// 1693 sth [PERS…" at bounding box center [347, 309] width 441 height 37
click at [474, 302] on textarea "LG// washing machine// not working// dont know how old the app// 1693 sth [PERS…" at bounding box center [347, 309] width 441 height 37
click at [458, 297] on textarea "LG// washing machine// not working// dont know how old the app// 1693 sth [PERS…" at bounding box center [347, 309] width 441 height 37
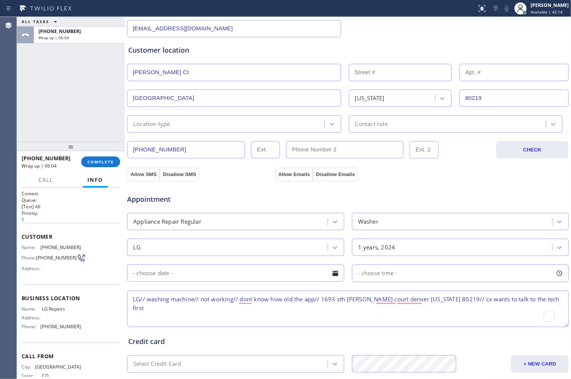
click at [542, 299] on textarea "LG// washing machine// not working// dont know how old the app// 1693 sth [PERS…" at bounding box center [347, 309] width 441 height 37
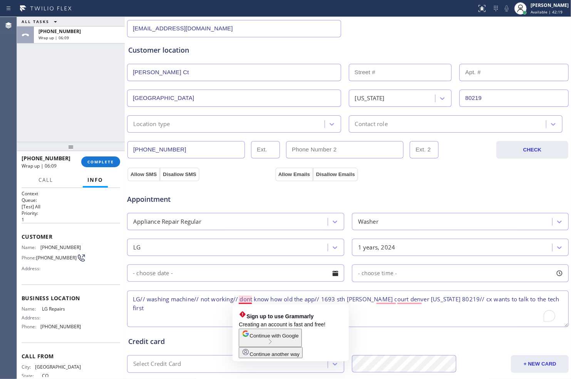
click at [250, 299] on textarea "LG// washing machine// not working// dont know how old the app// 1693 sth [PERS…" at bounding box center [347, 309] width 441 height 37
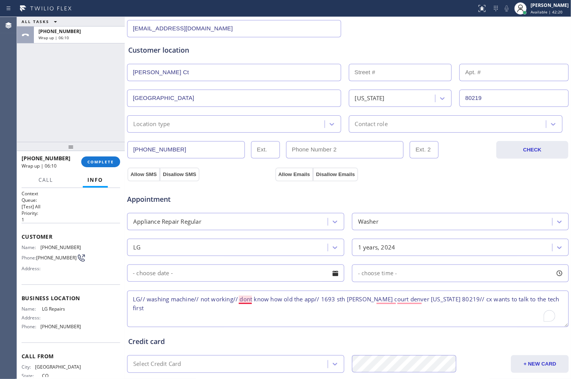
click at [250, 301] on textarea "LG// washing machine// not working// dont know how old the app// 1693 sth [PERS…" at bounding box center [347, 309] width 441 height 37
click at [540, 300] on textarea "LG// washing machine// not working// don't know how old the app// 1693 sth [PER…" at bounding box center [347, 309] width 441 height 37
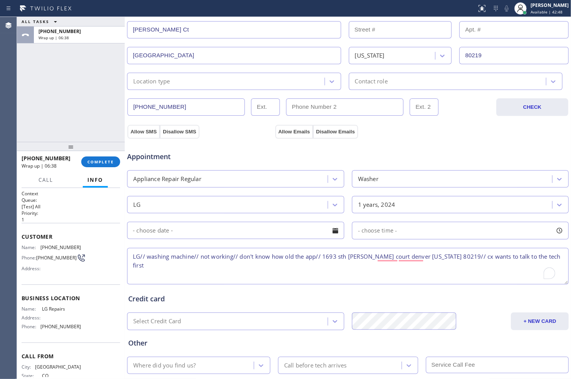
click at [432, 300] on div "Credit card" at bounding box center [347, 299] width 439 height 10
click at [541, 258] on textarea "LG// washing machine// not working// don't know how old the app// 1693 sth [PER…" at bounding box center [347, 266] width 441 height 37
drag, startPoint x: 133, startPoint y: 257, endPoint x: 534, endPoint y: 252, distance: 401.4
click at [534, 252] on textarea "LG// washing machine// not working// don't know how old the app// 1693 sth [PER…" at bounding box center [347, 266] width 441 height 37
click at [505, 269] on textarea "LG// washing machine// not working// don't know how old the app// 1693 sth [PER…" at bounding box center [347, 266] width 441 height 37
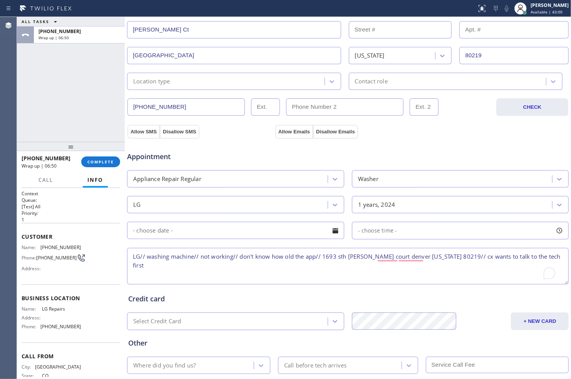
click at [526, 258] on textarea "LG// washing machine// not working// don't know how old the app// 1693 sth [PER…" at bounding box center [347, 266] width 441 height 37
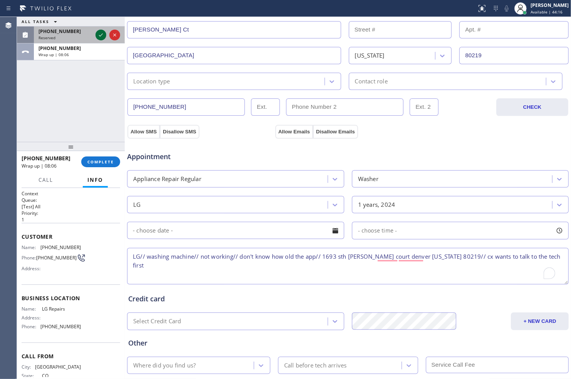
click at [99, 35] on icon at bounding box center [101, 34] width 4 height 3
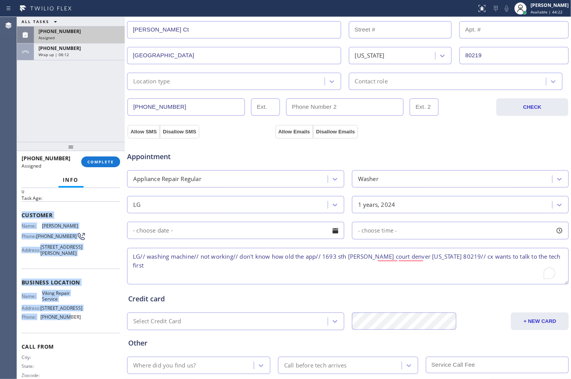
scroll to position [43, 0]
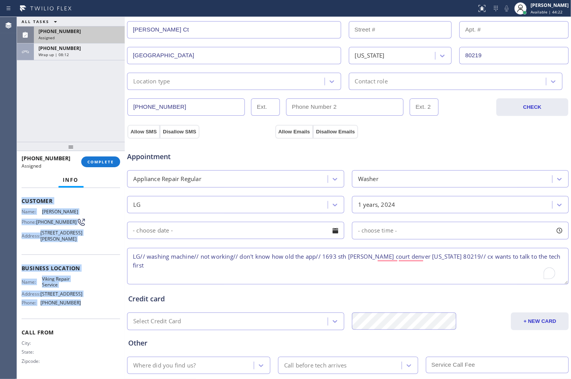
drag, startPoint x: 22, startPoint y: 242, endPoint x: 75, endPoint y: 317, distance: 91.9
click at [75, 317] on div "Context Queue: Appliance Repair High End Priority: 0 Task Age: Customer Name: […" at bounding box center [71, 262] width 99 height 229
copy div "Customer Name: [PERSON_NAME] Phone: [PHONE_NUMBER] Address: [STREET_ADDRESS][PE…"
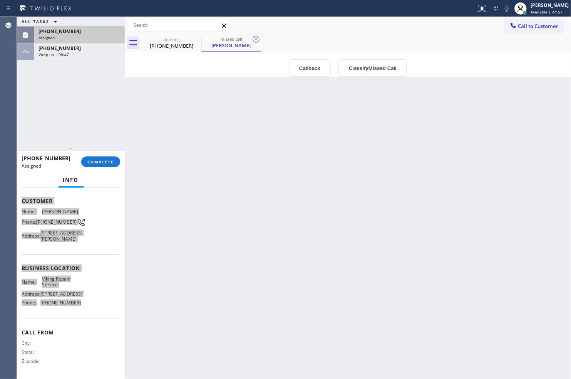
scroll to position [49, 0]
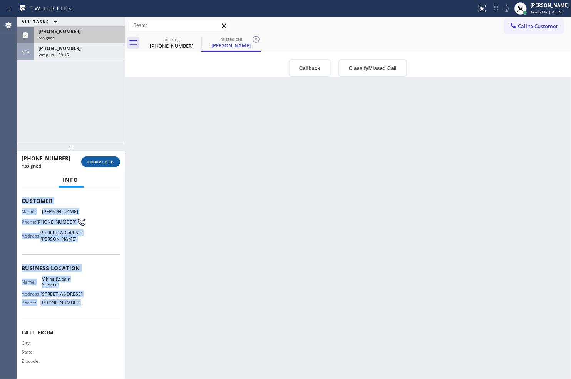
click at [99, 160] on span "COMPLETE" at bounding box center [100, 161] width 27 height 5
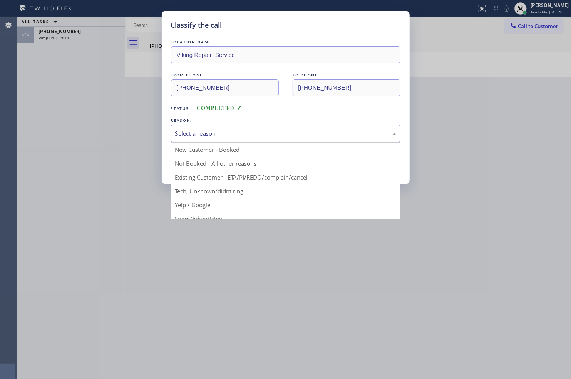
click at [242, 128] on div "Select a reason" at bounding box center [285, 134] width 229 height 18
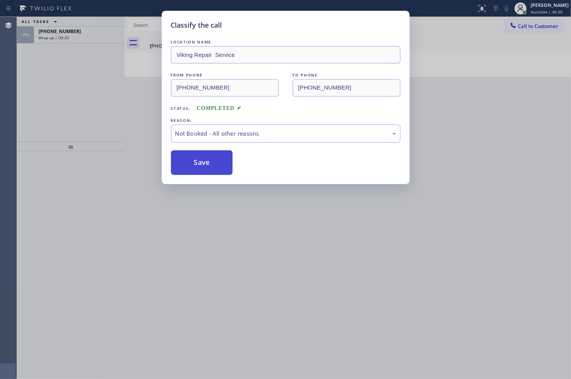
click at [215, 164] on button "Save" at bounding box center [202, 162] width 62 height 25
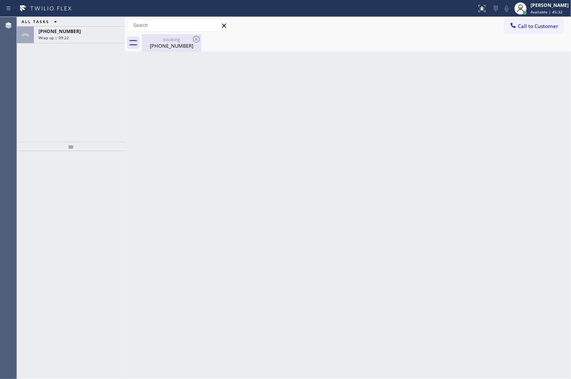
drag, startPoint x: 170, startPoint y: 40, endPoint x: 156, endPoint y: 43, distance: 14.2
click at [170, 40] on div "booking" at bounding box center [171, 40] width 58 height 6
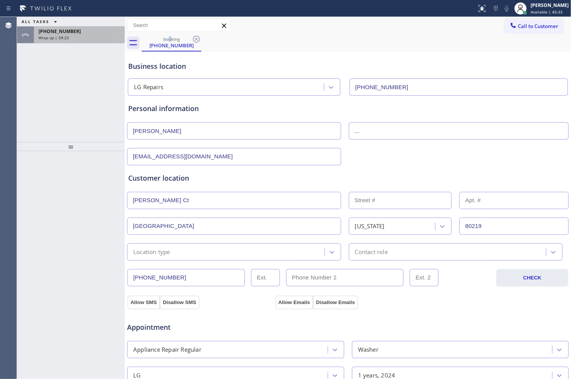
click at [81, 40] on div "Wrap up | 09:23" at bounding box center [79, 37] width 82 height 5
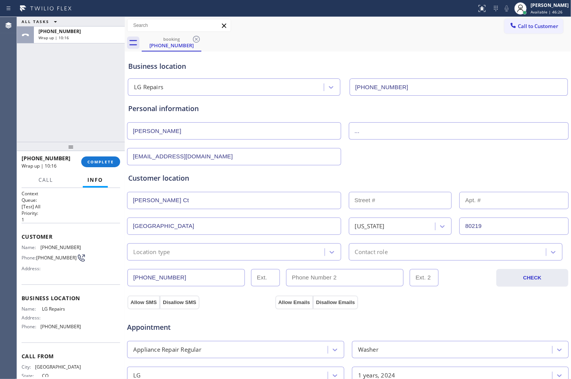
click at [480, 317] on div "Appointment" at bounding box center [347, 323] width 443 height 20
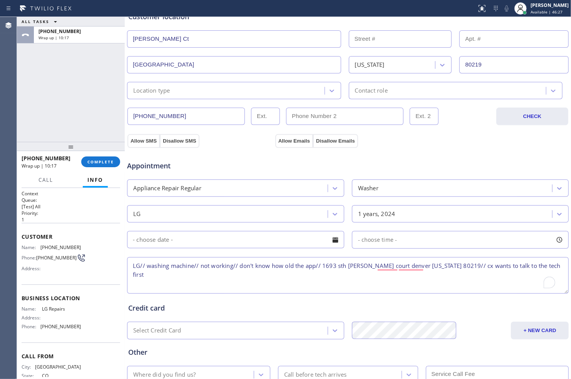
scroll to position [171, 0]
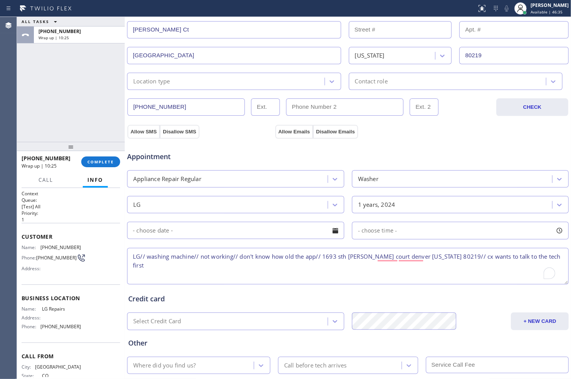
click at [533, 256] on textarea "LG// washing machine// not working// don't know how old the app// 1693 sth [PER…" at bounding box center [347, 266] width 441 height 37
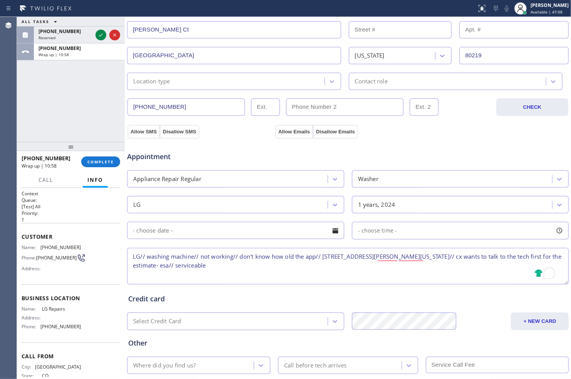
drag, startPoint x: 132, startPoint y: 256, endPoint x: 210, endPoint y: 266, distance: 78.8
click at [210, 266] on textarea "LG// washing machine// not working// don't know how old the app// [STREET_ADDRE…" at bounding box center [347, 266] width 441 height 37
click at [99, 32] on icon at bounding box center [100, 34] width 9 height 9
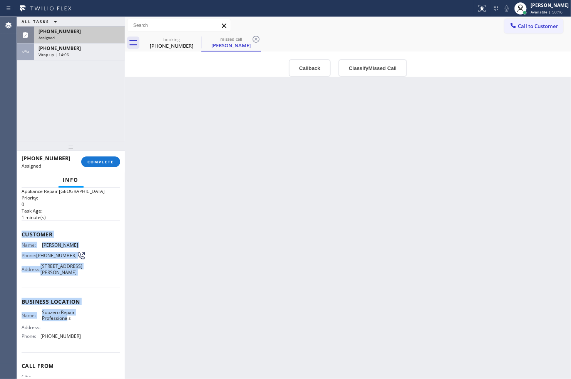
scroll to position [68, 0]
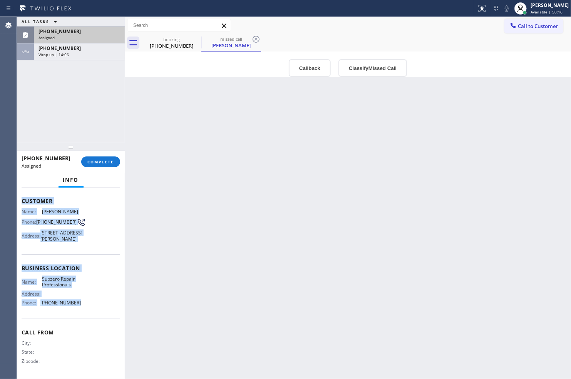
drag, startPoint x: 22, startPoint y: 251, endPoint x: 76, endPoint y: 303, distance: 74.8
click at [76, 303] on div "Context Queue: Appliance Repair High End Priority: 0 Task Age: [DEMOGRAPHIC_DAT…" at bounding box center [71, 260] width 99 height 236
copy div "Customer Name: [PERSON_NAME] Phone: [PHONE_NUMBER] Address: [STREET_ADDRESS][PE…"
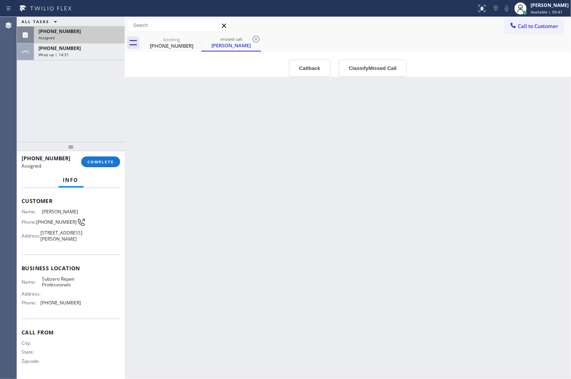
click at [376, 295] on div "Back to Dashboard Change Sender ID Customers Technicians Select a contact Outbo…" at bounding box center [348, 198] width 446 height 362
click at [113, 162] on span "COMPLETE" at bounding box center [100, 161] width 27 height 5
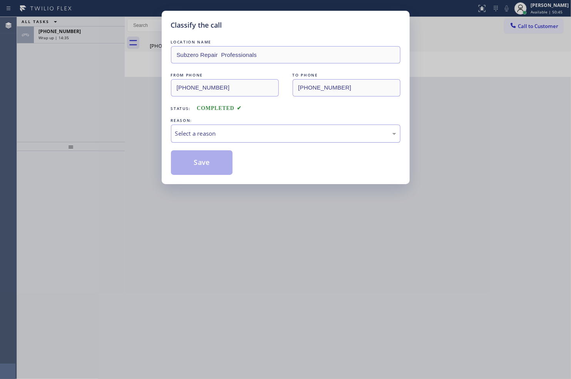
click at [252, 137] on div "Select a reason" at bounding box center [285, 133] width 221 height 9
click at [206, 164] on button "Save" at bounding box center [202, 162] width 62 height 25
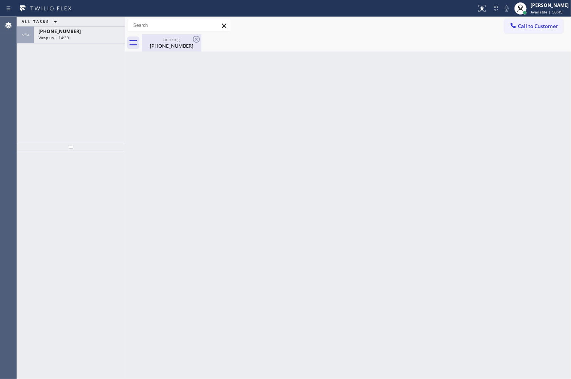
click at [178, 44] on div "[PHONE_NUMBER]" at bounding box center [171, 45] width 58 height 7
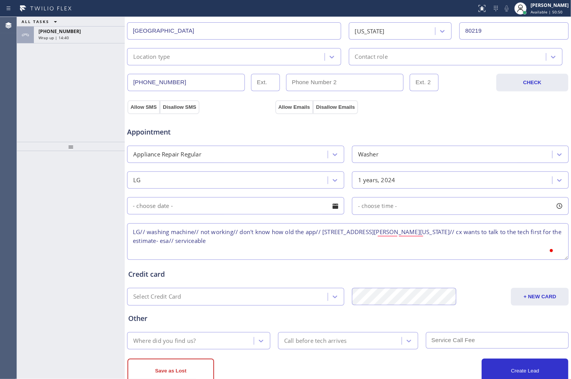
scroll to position [217, 0]
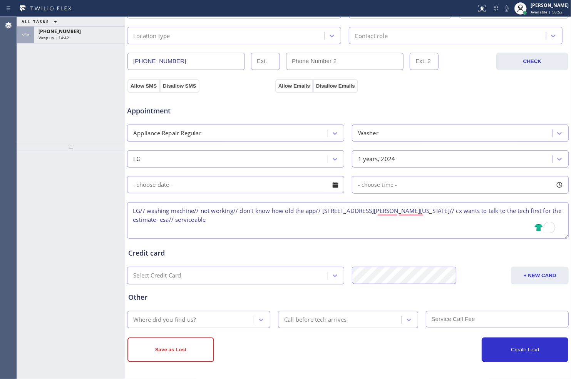
click at [250, 221] on textarea "LG// washing machine// not working// don't know how old the app// [STREET_ADDRE…" at bounding box center [347, 220] width 441 height 37
type textarea "LG// washing machine// not working// don't know how old the app// [STREET_ADDRE…"
click at [269, 275] on div "Select Credit Card" at bounding box center [228, 275] width 198 height 13
click at [391, 294] on div "Other" at bounding box center [347, 297] width 439 height 10
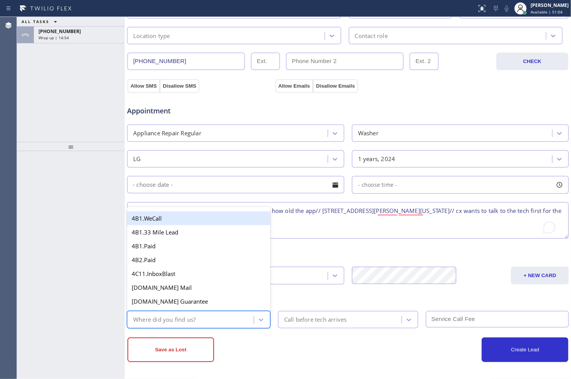
click at [251, 320] on div "Where did you find us?" at bounding box center [191, 319] width 124 height 13
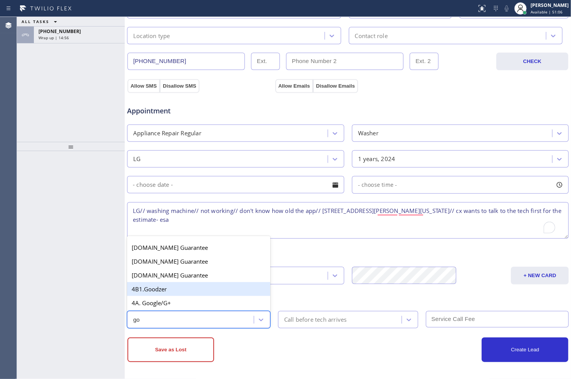
type input "goo"
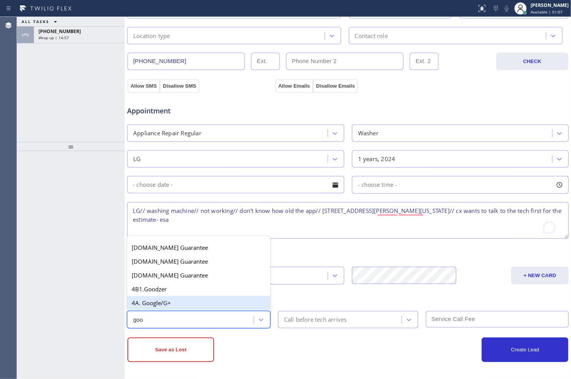
click at [190, 303] on div "4A. Google/G+" at bounding box center [198, 303] width 143 height 14
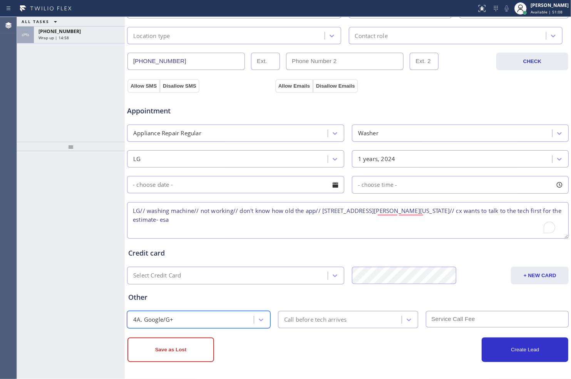
click at [321, 322] on div "Call before tech arrives" at bounding box center [315, 320] width 63 height 9
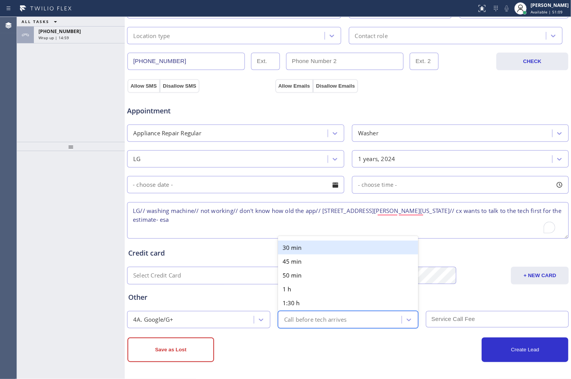
click at [398, 350] on div "Create Lead" at bounding box center [458, 350] width 220 height 25
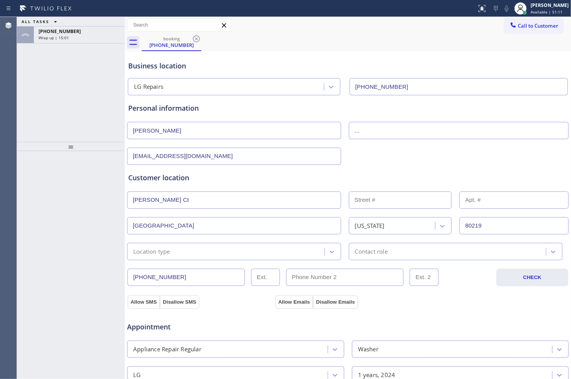
scroll to position [0, 0]
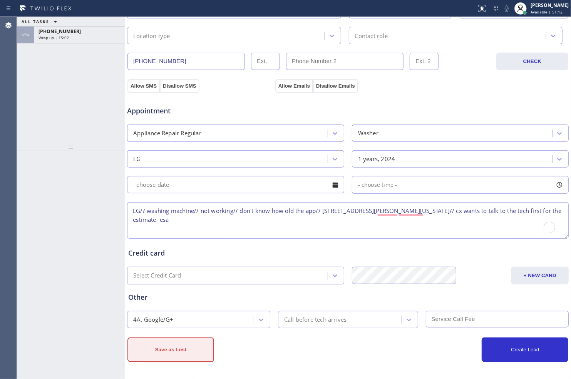
click at [197, 350] on button "Save as Lost" at bounding box center [170, 350] width 87 height 25
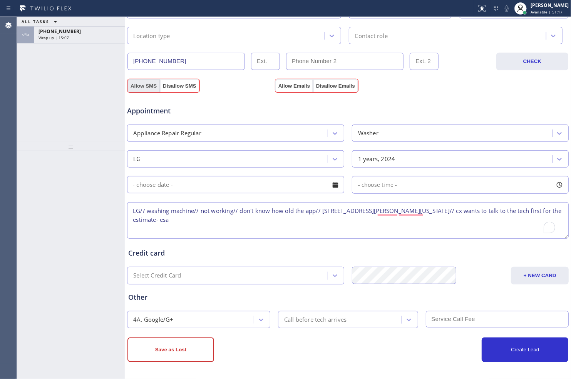
click at [148, 89] on button "Allow SMS" at bounding box center [143, 86] width 32 height 14
click at [292, 83] on button "Allow Emails" at bounding box center [294, 86] width 38 height 14
click at [180, 348] on button "Save as Lost" at bounding box center [170, 350] width 87 height 25
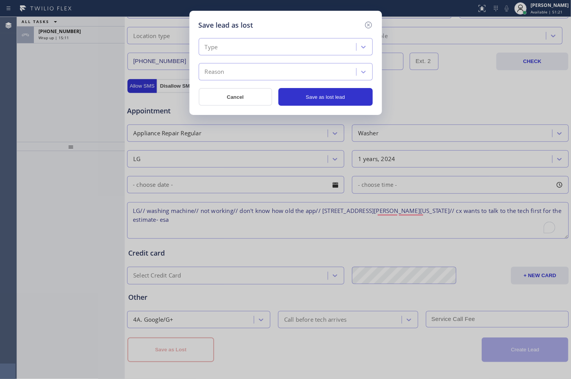
click at [324, 46] on div "Type" at bounding box center [278, 46] width 155 height 13
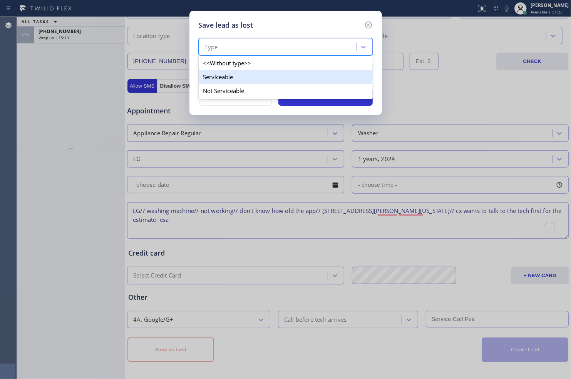
click at [314, 72] on div "Serviceable" at bounding box center [286, 77] width 174 height 14
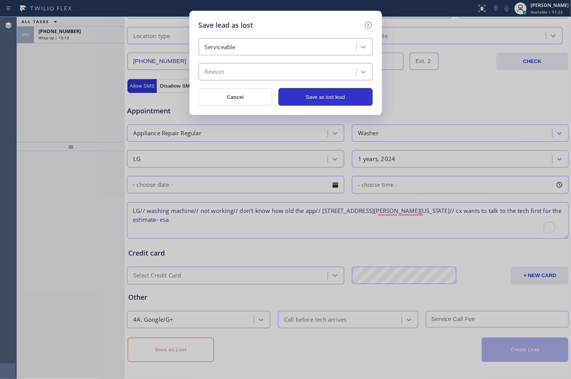
click at [314, 72] on div "Reason" at bounding box center [278, 71] width 155 height 13
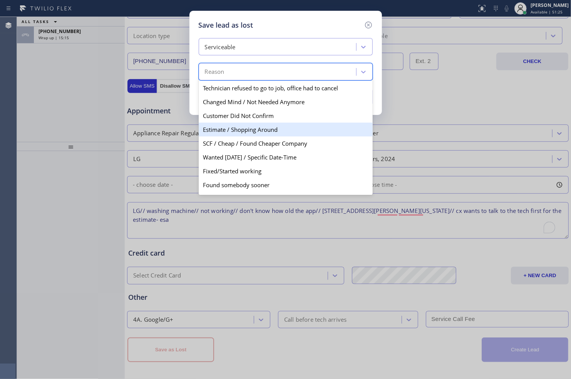
click at [297, 131] on div "Estimate / Shopping Around" at bounding box center [286, 130] width 174 height 14
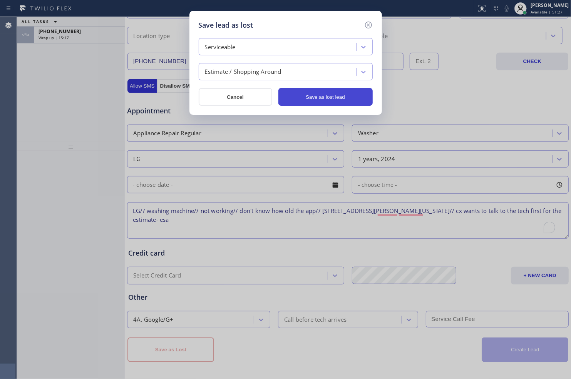
click at [316, 98] on button "Save as lost lead" at bounding box center [325, 97] width 94 height 18
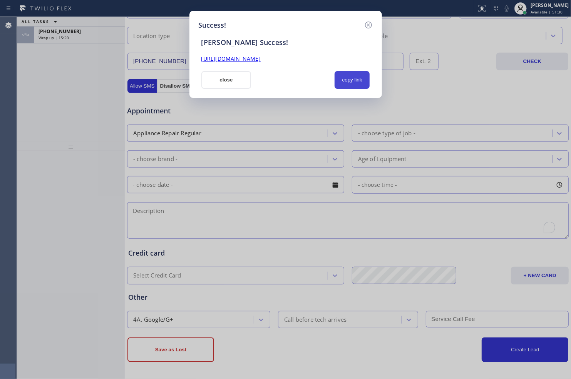
click at [352, 81] on button "copy link" at bounding box center [351, 80] width 35 height 18
click at [237, 83] on button "close" at bounding box center [226, 80] width 50 height 18
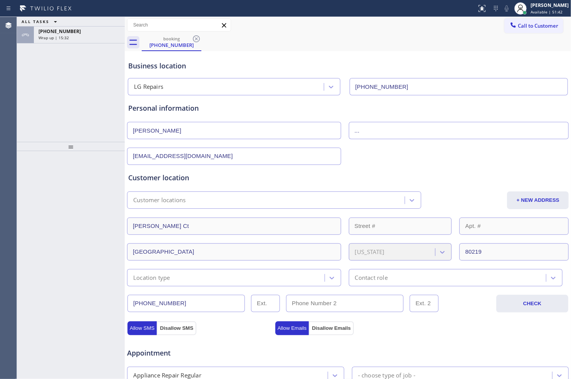
scroll to position [0, 0]
click at [78, 40] on div "Wrap up | 15:32" at bounding box center [79, 37] width 82 height 5
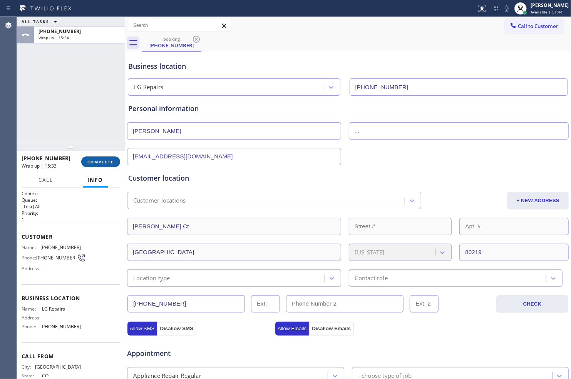
click at [99, 159] on button "COMPLETE" at bounding box center [100, 162] width 39 height 11
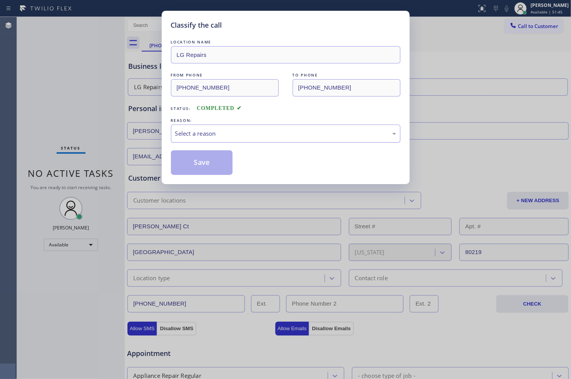
click at [262, 130] on div "Select a reason" at bounding box center [285, 133] width 221 height 9
click at [205, 160] on button "Save" at bounding box center [202, 162] width 62 height 25
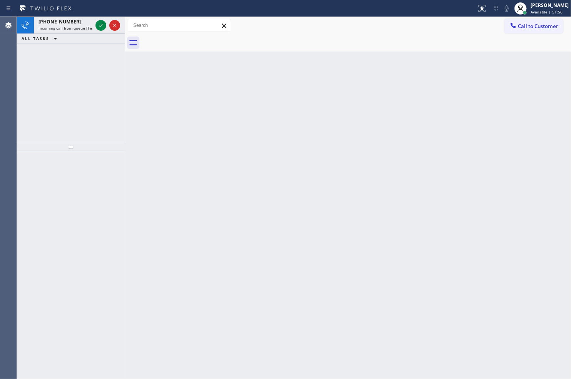
click at [87, 160] on div at bounding box center [71, 265] width 108 height 229
click at [97, 28] on icon at bounding box center [100, 25] width 9 height 9
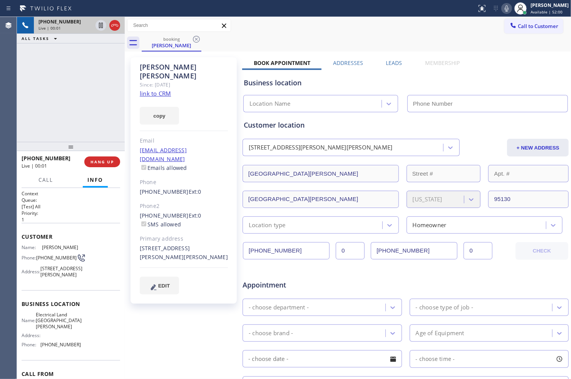
type input "[PHONE_NUMBER]"
click at [163, 90] on link "link to CRM" at bounding box center [155, 94] width 31 height 8
click at [102, 22] on icon at bounding box center [100, 25] width 9 height 9
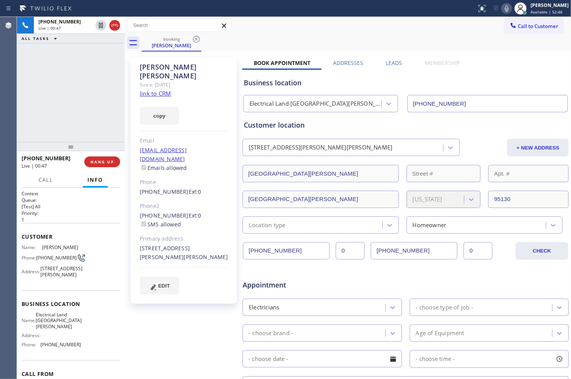
click at [503, 6] on icon at bounding box center [506, 8] width 9 height 9
click at [99, 26] on icon at bounding box center [100, 25] width 5 height 5
click at [504, 6] on icon at bounding box center [506, 8] width 9 height 9
click at [352, 41] on div "booking [PERSON_NAME]" at bounding box center [356, 42] width 429 height 17
click at [82, 106] on div "[PHONE_NUMBER] Live | 01:18 ALL TASKS ALL TASKS ACTIVE TASKS TASKS IN WRAP UP" at bounding box center [71, 79] width 108 height 125
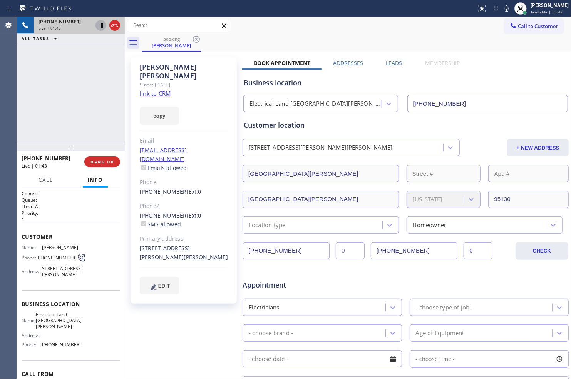
click at [99, 27] on icon at bounding box center [100, 25] width 9 height 9
click at [502, 6] on icon at bounding box center [506, 8] width 9 height 9
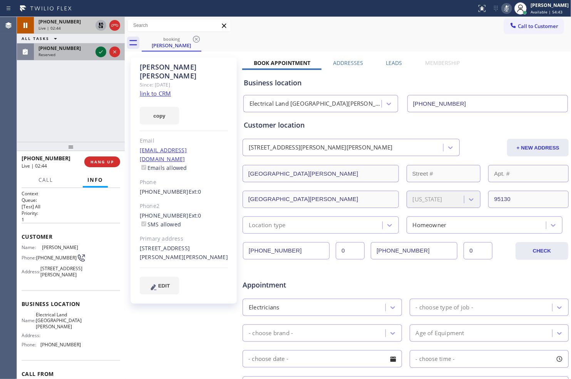
drag, startPoint x: 101, startPoint y: 53, endPoint x: 106, endPoint y: 53, distance: 4.6
click at [101, 53] on icon at bounding box center [100, 51] width 9 height 9
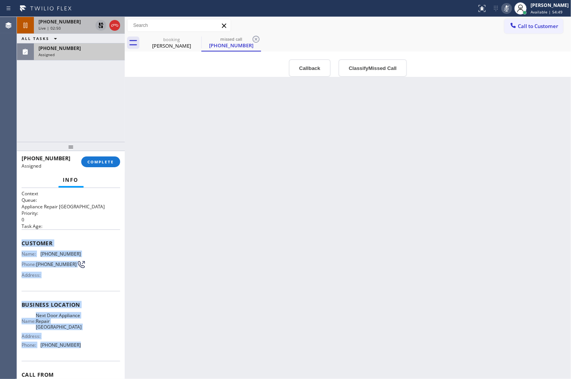
drag, startPoint x: 21, startPoint y: 243, endPoint x: 77, endPoint y: 348, distance: 118.9
click at [77, 348] on div "Context Queue: Appliance Repair High End Priority: 0 Task Age: Customer Name: […" at bounding box center [71, 304] width 99 height 229
copy div "Customer Name: [PHONE_NUMBER] Phone: [PHONE_NUMBER] Address: Business location …"
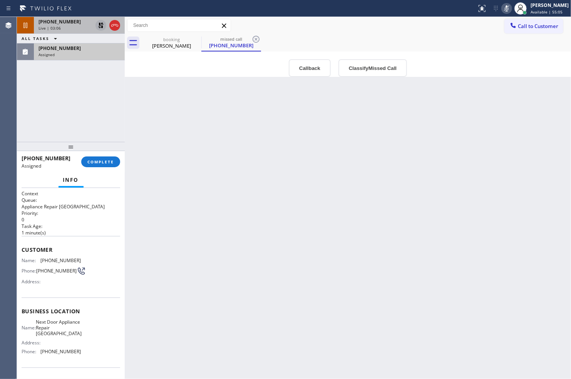
click at [406, 289] on div "Back to Dashboard Change Sender ID Customers Technicians Select a contact Outbo…" at bounding box center [348, 198] width 446 height 362
click at [89, 87] on div "[PHONE_NUMBER] Live | 04:54 ALL TASKS ALL TASKS ACTIVE TASKS TASKS IN WRAP UP […" at bounding box center [71, 79] width 108 height 125
click at [99, 25] on icon at bounding box center [100, 25] width 5 height 5
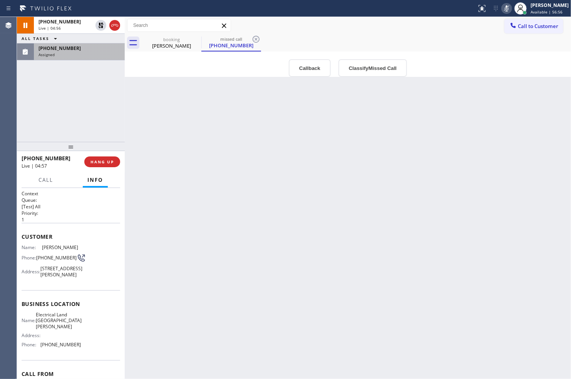
click at [504, 4] on icon at bounding box center [506, 8] width 9 height 9
click at [99, 87] on div "[PHONE_NUMBER] Live | 05:11 ALL TASKS ALL TASKS ACTIVE TASKS TASKS IN WRAP UP […" at bounding box center [71, 79] width 108 height 125
click at [67, 25] on span "[PHONE_NUMBER]" at bounding box center [59, 21] width 42 height 7
click at [172, 45] on div "[PERSON_NAME]" at bounding box center [171, 45] width 58 height 7
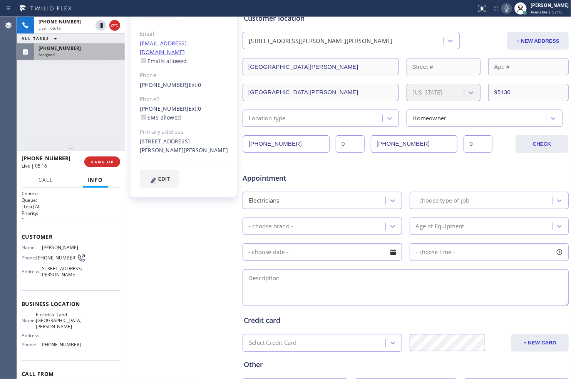
scroll to position [128, 0]
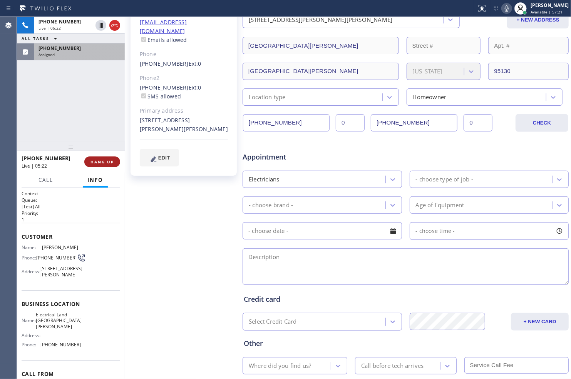
click at [103, 159] on span "HANG UP" at bounding box center [101, 161] width 23 height 5
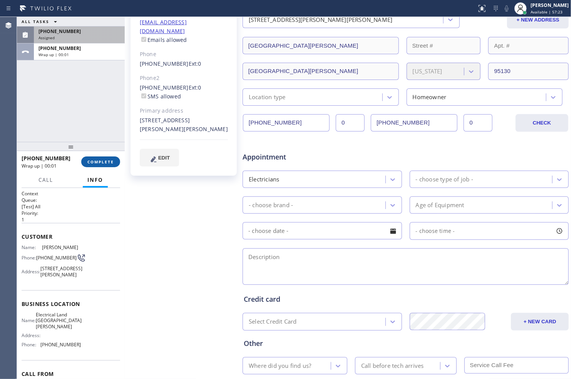
click at [104, 159] on span "COMPLETE" at bounding box center [100, 161] width 27 height 5
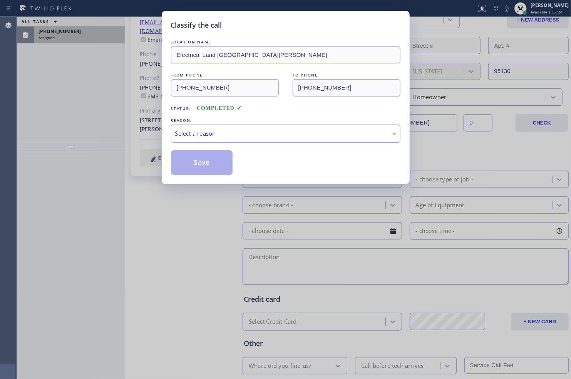
click at [290, 131] on div "Select a reason" at bounding box center [285, 133] width 221 height 9
click at [206, 161] on button "Save" at bounding box center [202, 162] width 62 height 25
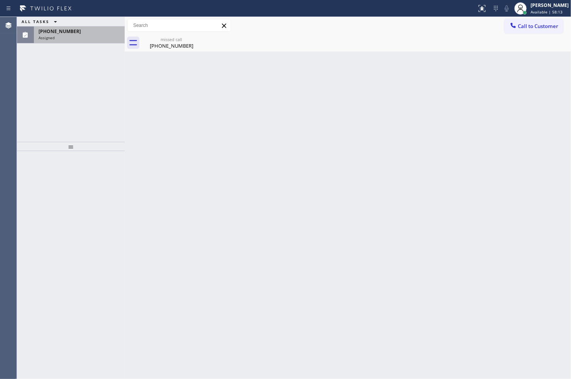
click at [377, 306] on div "Back to Dashboard Change Sender ID Customers Technicians Select a contact Outbo…" at bounding box center [348, 198] width 446 height 362
click at [196, 37] on icon at bounding box center [196, 39] width 9 height 9
click at [195, 37] on icon at bounding box center [196, 39] width 9 height 9
click at [196, 39] on icon at bounding box center [196, 39] width 7 height 7
click at [211, 110] on div "Back to Dashboard Change Sender ID Customers Technicians Select a contact Outbo…" at bounding box center [348, 198] width 446 height 362
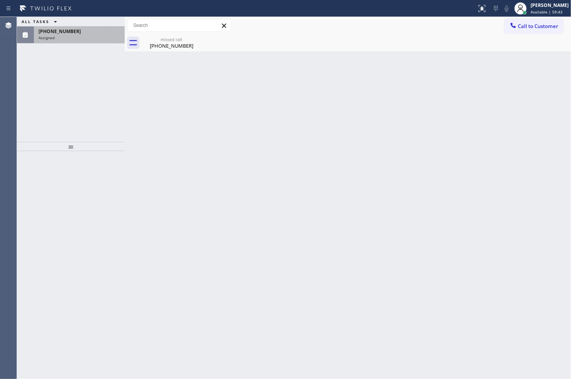
click at [100, 35] on div "Assigned" at bounding box center [79, 37] width 82 height 5
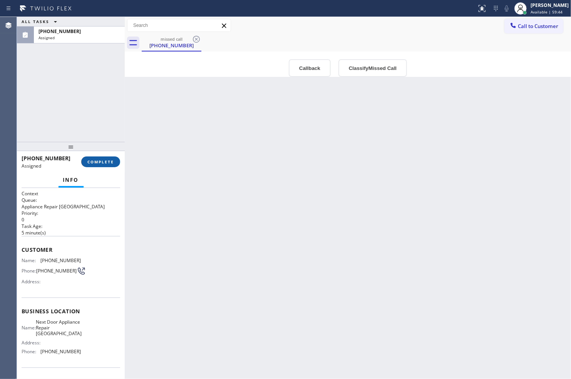
click at [107, 163] on span "COMPLETE" at bounding box center [100, 161] width 27 height 5
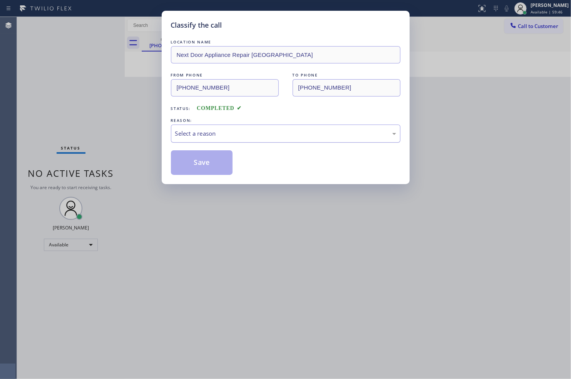
click at [248, 129] on div "Select a reason" at bounding box center [285, 133] width 221 height 9
click at [208, 163] on button "Save" at bounding box center [202, 162] width 62 height 25
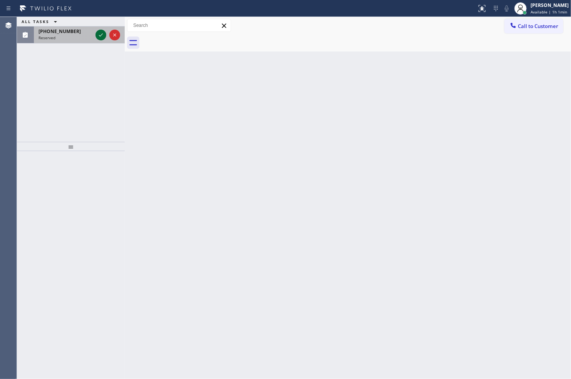
click at [100, 34] on icon at bounding box center [100, 34] width 9 height 9
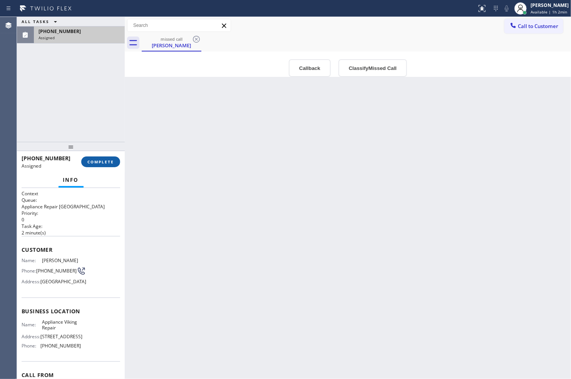
click at [101, 160] on span "COMPLETE" at bounding box center [100, 161] width 27 height 5
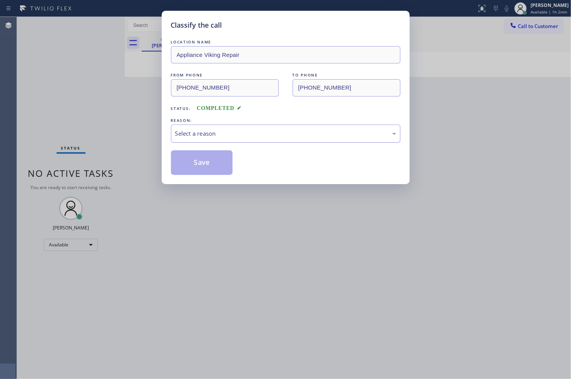
click at [312, 137] on div "Select a reason" at bounding box center [285, 133] width 221 height 9
click at [222, 163] on button "Save" at bounding box center [202, 162] width 62 height 25
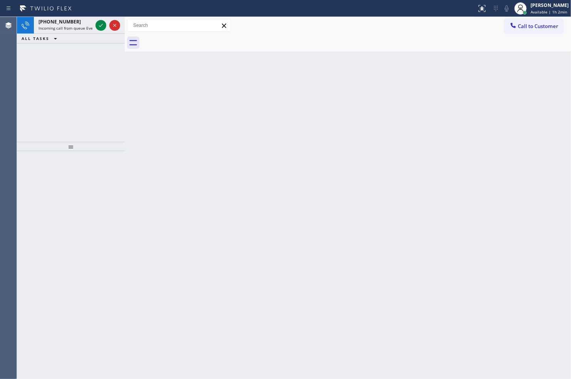
click at [309, 304] on div "Back to Dashboard Change Sender ID Customers Technicians Select a contact Outbo…" at bounding box center [348, 198] width 446 height 362
click at [98, 27] on icon at bounding box center [100, 25] width 9 height 9
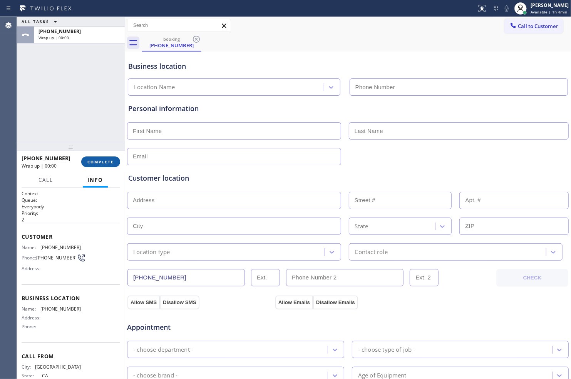
click at [107, 159] on span "COMPLETE" at bounding box center [100, 161] width 27 height 5
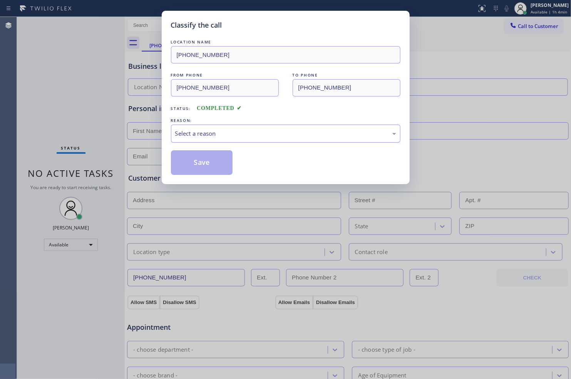
click at [330, 130] on div "Select a reason" at bounding box center [285, 133] width 221 height 9
click at [206, 163] on button "Save" at bounding box center [202, 162] width 62 height 25
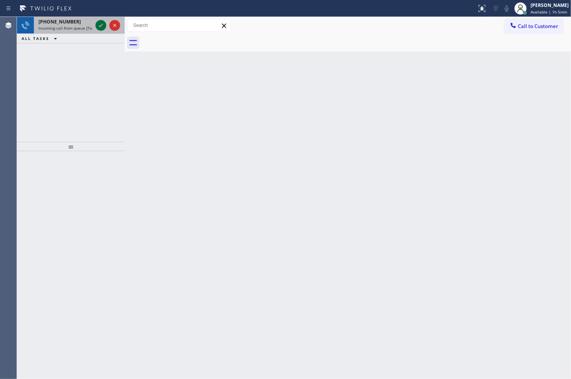
click at [101, 28] on icon at bounding box center [100, 25] width 9 height 9
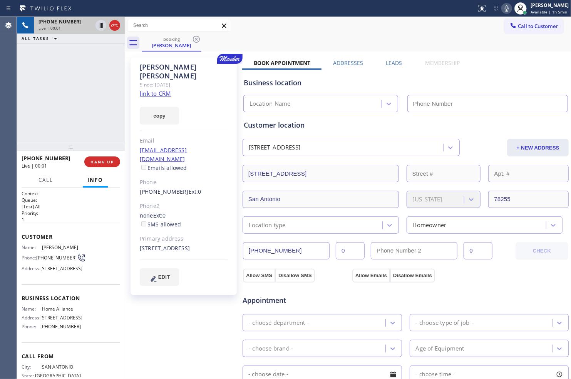
type input "[PHONE_NUMBER]"
click at [159, 90] on link "link to CRM" at bounding box center [155, 94] width 31 height 8
click at [99, 27] on icon at bounding box center [100, 25] width 9 height 9
click at [502, 6] on icon at bounding box center [506, 8] width 9 height 9
click at [99, 25] on icon at bounding box center [100, 25] width 5 height 5
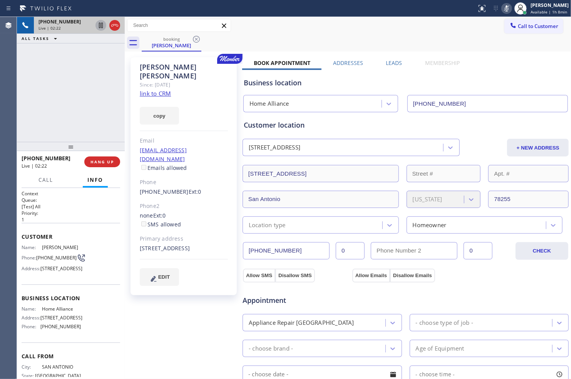
click at [504, 4] on icon at bounding box center [506, 8] width 9 height 9
drag, startPoint x: 101, startPoint y: 26, endPoint x: 122, endPoint y: 24, distance: 21.2
click at [101, 26] on icon at bounding box center [100, 25] width 9 height 9
click at [502, 8] on icon at bounding box center [506, 8] width 9 height 9
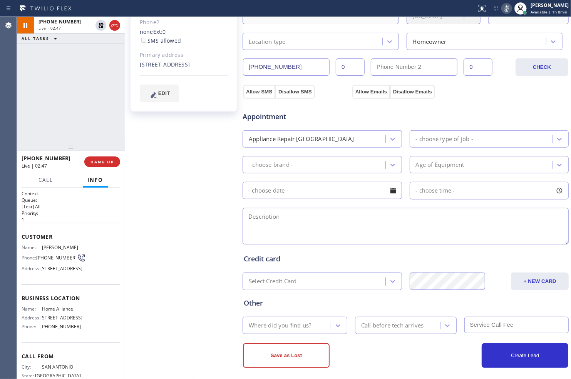
scroll to position [189, 0]
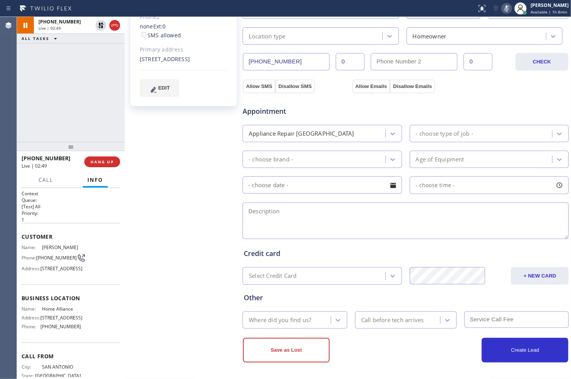
click at [477, 135] on div "- choose type of job -" at bounding box center [482, 133] width 140 height 13
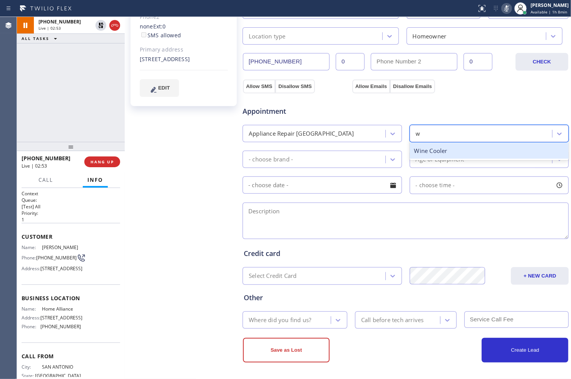
scroll to position [0, 0]
type input "wa"
click at [367, 133] on div "Appliance Repair [GEOGRAPHIC_DATA]" at bounding box center [315, 133] width 140 height 13
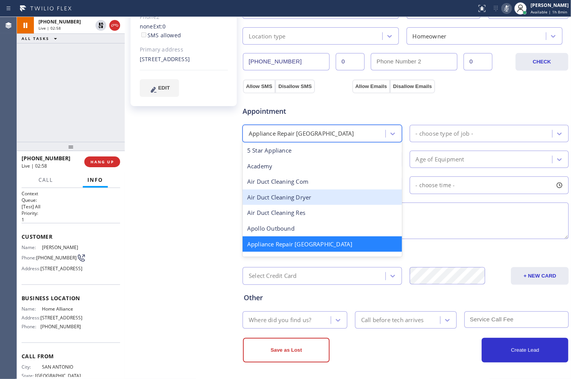
scroll to position [43, 0]
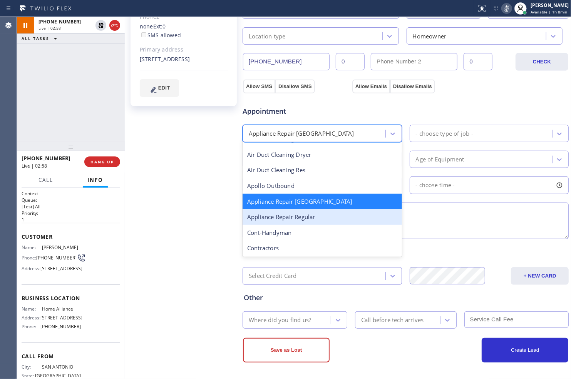
click at [316, 218] on div "Appliance Repair Regular" at bounding box center [321, 217] width 159 height 16
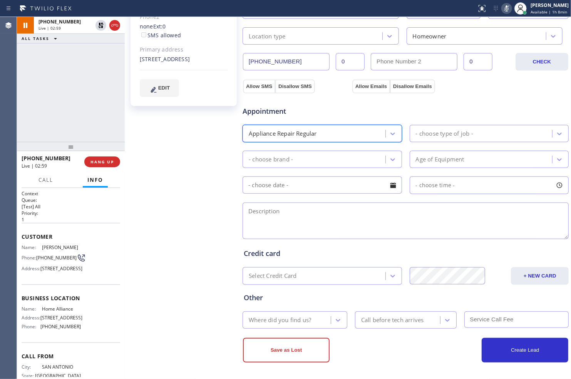
click at [478, 139] on div "- choose type of job -" at bounding box center [482, 133] width 140 height 13
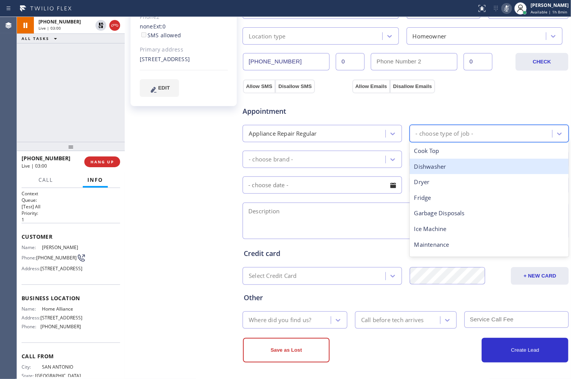
click at [467, 164] on div "Dishwasher" at bounding box center [488, 167] width 159 height 16
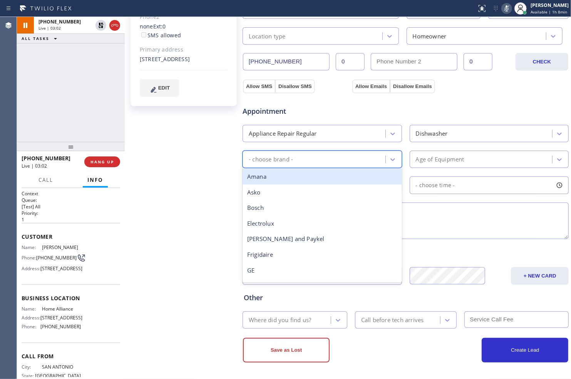
click at [349, 160] on div "- choose brand -" at bounding box center [315, 159] width 140 height 13
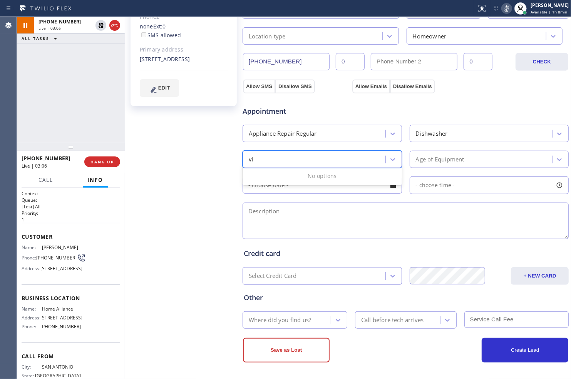
type input "vik"
click at [364, 159] on div "vik" at bounding box center [315, 159] width 140 height 13
click at [382, 159] on div "- choose brand -" at bounding box center [315, 159] width 140 height 13
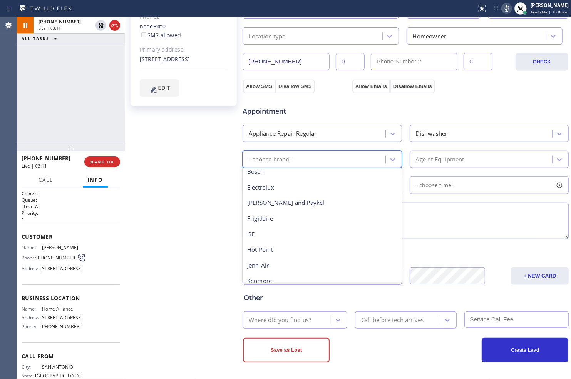
scroll to position [0, 0]
click at [327, 160] on div "- choose brand -" at bounding box center [315, 159] width 140 height 13
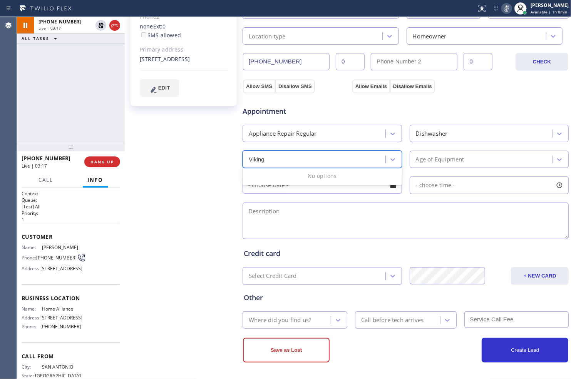
type input "Viking"
click at [425, 156] on div "Age of Equipment" at bounding box center [440, 159] width 48 height 9
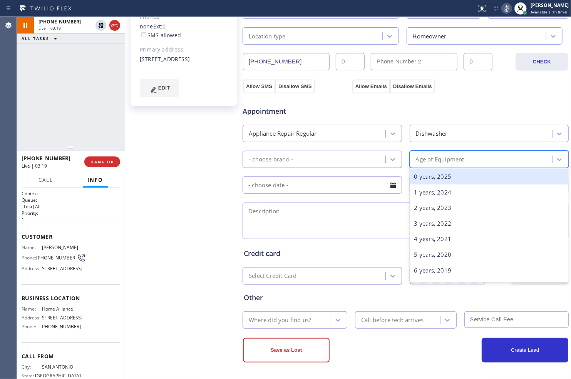
click at [389, 159] on icon at bounding box center [393, 160] width 8 height 8
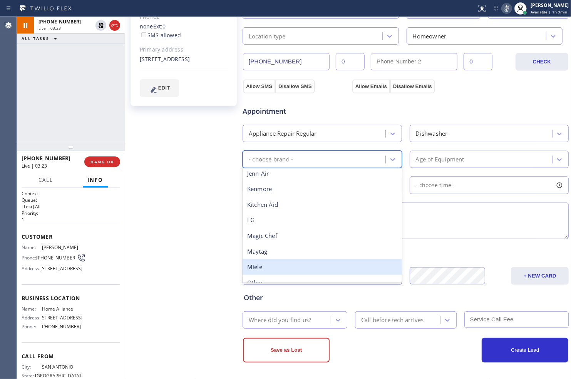
scroll to position [168, 0]
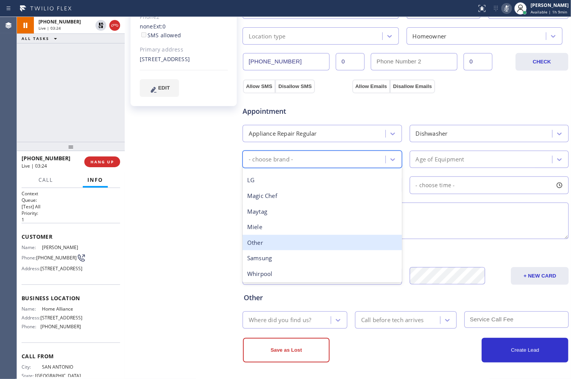
click at [287, 244] on div "Other" at bounding box center [321, 243] width 159 height 16
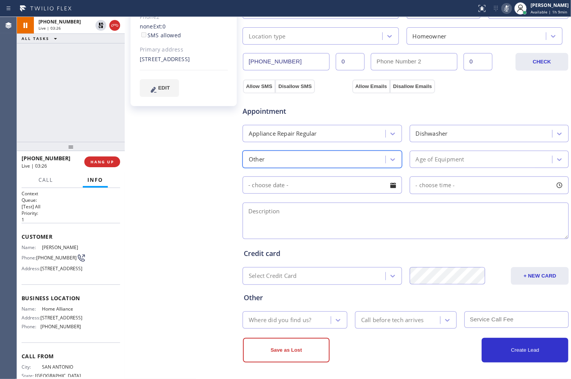
click at [497, 158] on div "Age of Equipment" at bounding box center [482, 159] width 140 height 13
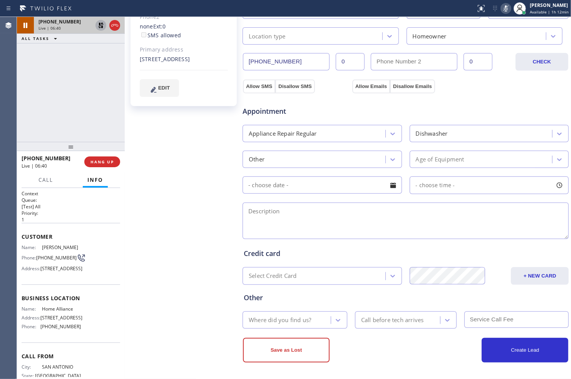
click at [99, 28] on icon at bounding box center [100, 25] width 5 height 5
click at [501, 6] on icon at bounding box center [505, 8] width 9 height 9
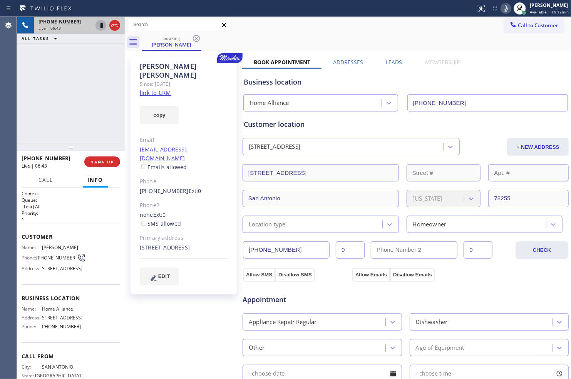
scroll to position [0, 0]
click at [501, 5] on icon at bounding box center [505, 8] width 9 height 9
click at [502, 8] on icon at bounding box center [505, 8] width 9 height 9
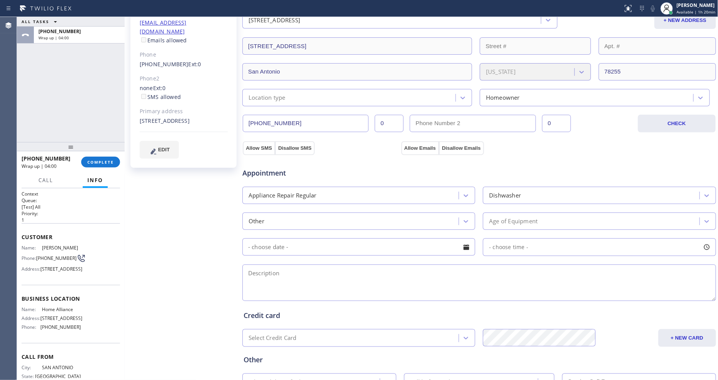
scroll to position [189, 0]
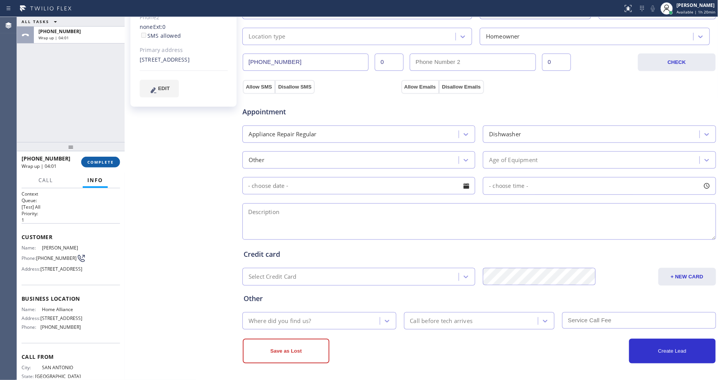
click at [102, 158] on button "COMPLETE" at bounding box center [100, 162] width 39 height 11
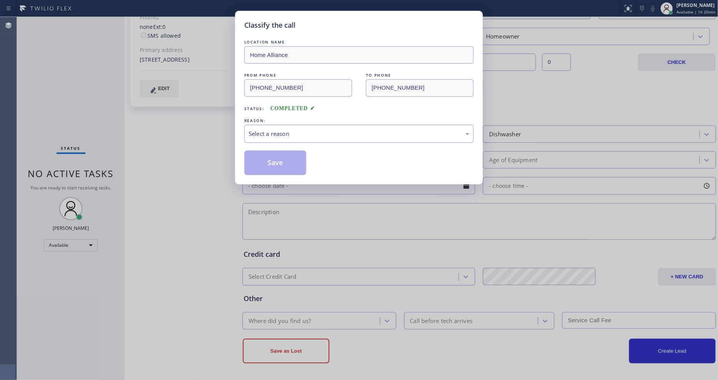
click at [354, 139] on div "Select a reason" at bounding box center [358, 134] width 229 height 18
click at [349, 131] on div "Existing Customer - ETA/PI/REDO/complain/cancel" at bounding box center [359, 133] width 221 height 9
click at [297, 163] on button "Save" at bounding box center [275, 162] width 62 height 25
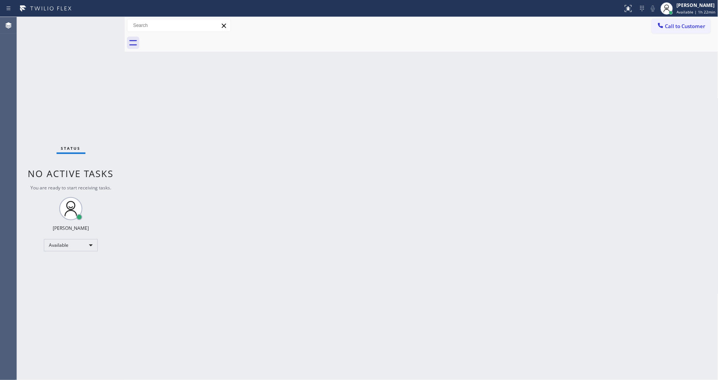
click at [570, 167] on div "Back to Dashboard Change Sender ID Customers Technicians Select a contact Outbo…" at bounding box center [422, 198] width 594 height 363
click at [244, 89] on div "Back to Dashboard Change Sender ID Customers Technicians Select a contact Outbo…" at bounding box center [422, 198] width 594 height 363
click at [98, 25] on div "Status No active tasks You are ready to start receiving tasks. [PERSON_NAME] Av…" at bounding box center [71, 198] width 108 height 363
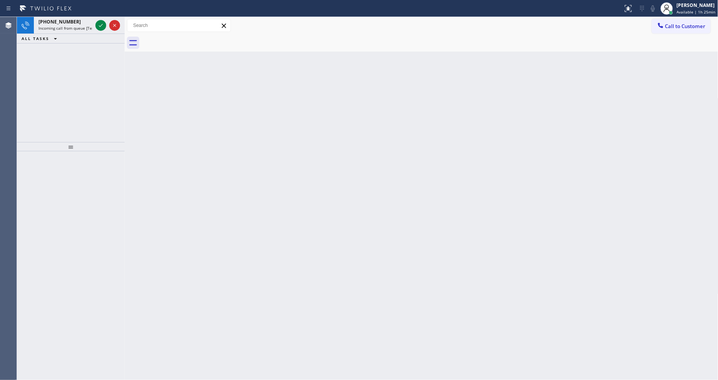
click at [406, 301] on div "Back to Dashboard Change Sender ID Customers Technicians Select a contact Outbo…" at bounding box center [422, 198] width 594 height 363
click at [100, 27] on icon at bounding box center [100, 25] width 9 height 9
click at [81, 165] on div at bounding box center [71, 265] width 108 height 229
click at [100, 26] on icon at bounding box center [100, 25] width 9 height 9
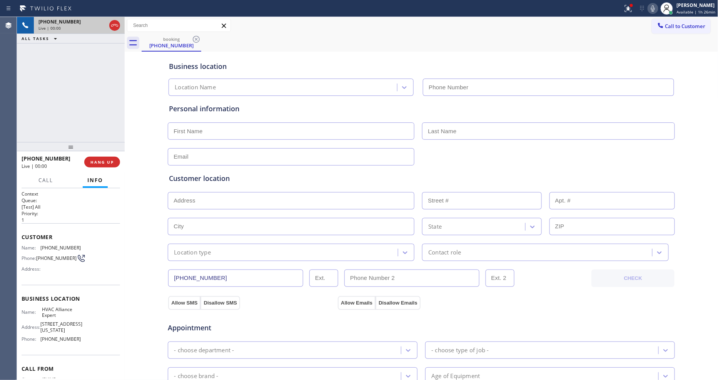
type input "[PHONE_NUMBER]"
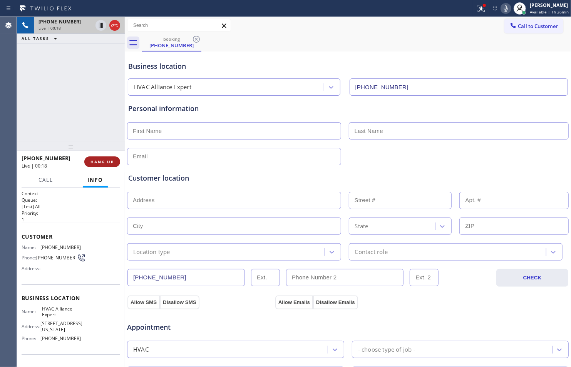
click at [110, 160] on span "HANG UP" at bounding box center [101, 161] width 23 height 5
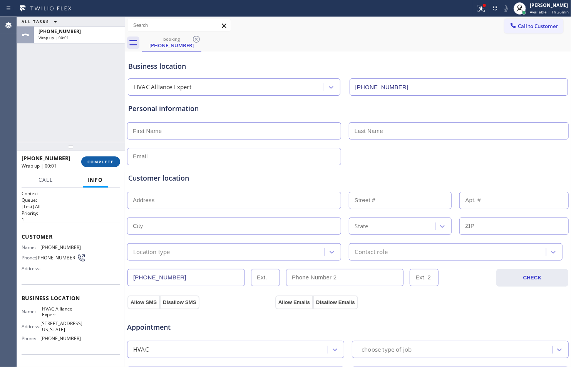
click at [106, 161] on span "COMPLETE" at bounding box center [100, 161] width 27 height 5
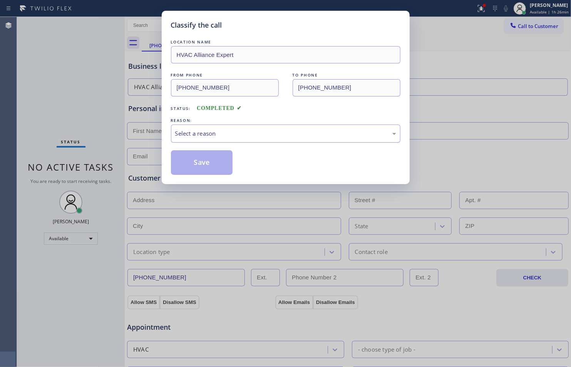
click at [237, 137] on div "Select a reason" at bounding box center [285, 133] width 221 height 9
click at [213, 165] on button "Save" at bounding box center [202, 162] width 62 height 25
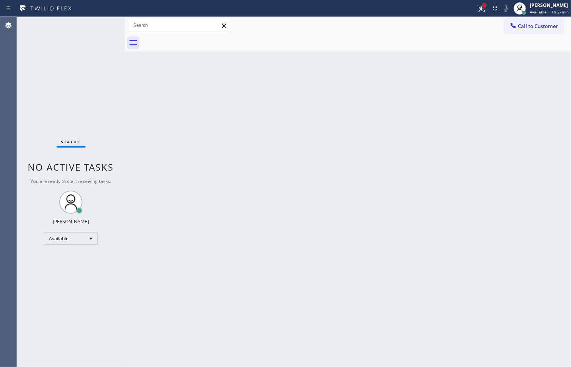
click at [482, 7] on div at bounding box center [484, 5] width 5 height 5
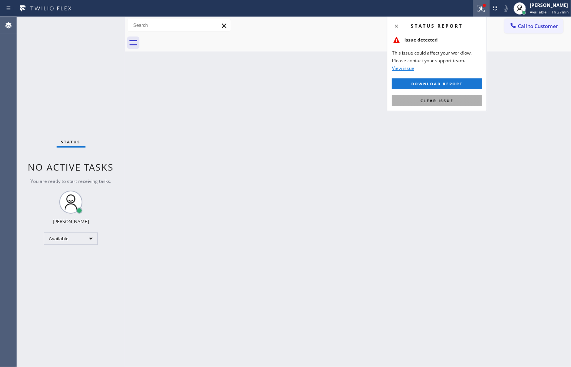
click at [461, 99] on button "Clear issue" at bounding box center [437, 100] width 90 height 11
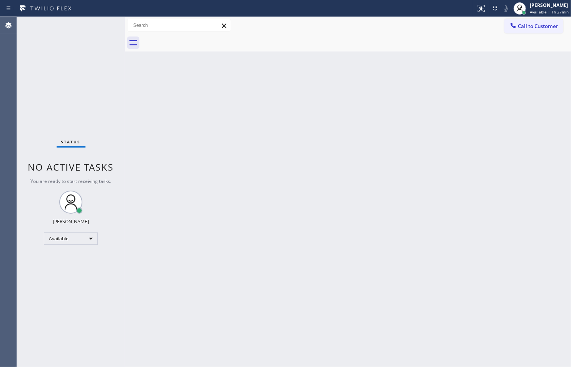
click at [443, 187] on div "Back to Dashboard Change Sender ID Customers Technicians Select a contact Outbo…" at bounding box center [348, 192] width 446 height 351
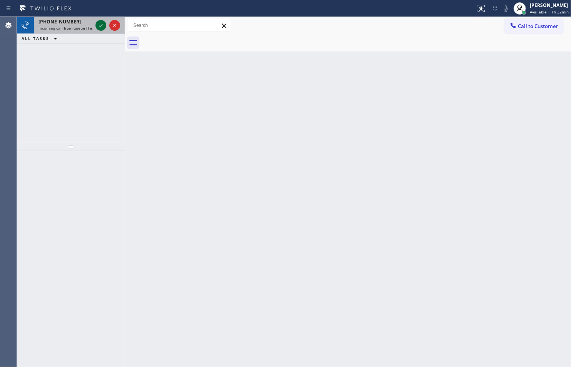
click at [97, 23] on icon at bounding box center [100, 25] width 9 height 9
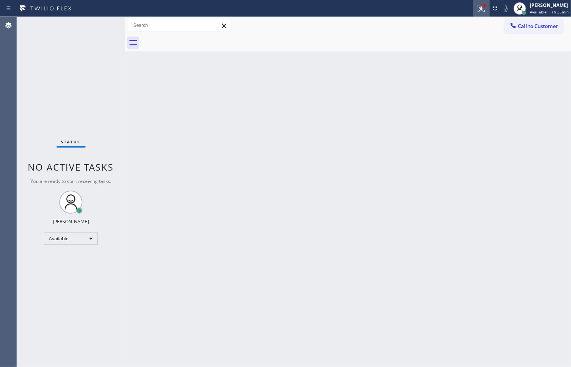
click at [479, 9] on icon at bounding box center [481, 8] width 7 height 7
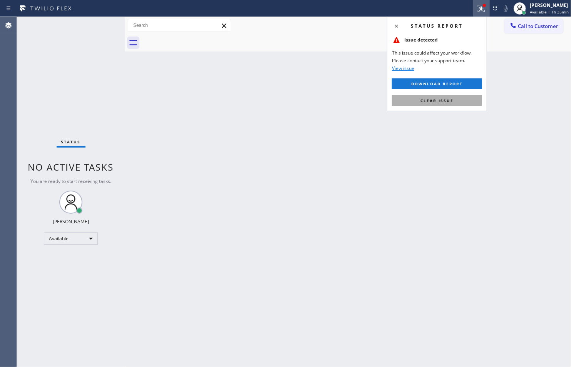
click at [456, 100] on button "Clear issue" at bounding box center [437, 100] width 90 height 11
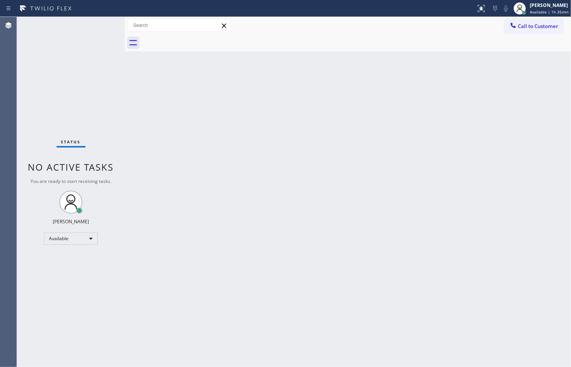
click at [312, 246] on div "Back to Dashboard Change Sender ID Customers Technicians Select a contact Outbo…" at bounding box center [348, 192] width 446 height 351
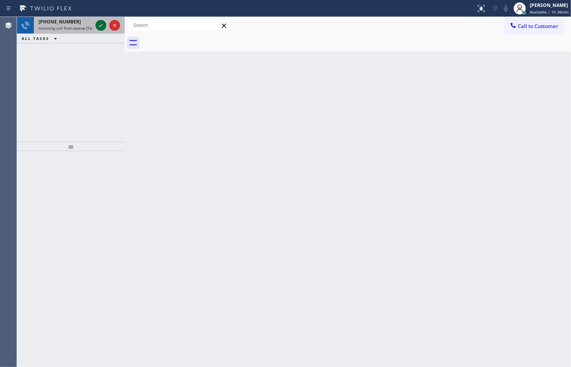
click at [103, 30] on icon at bounding box center [100, 25] width 9 height 9
click at [98, 27] on icon at bounding box center [100, 25] width 9 height 9
click at [100, 26] on icon at bounding box center [101, 25] width 4 height 3
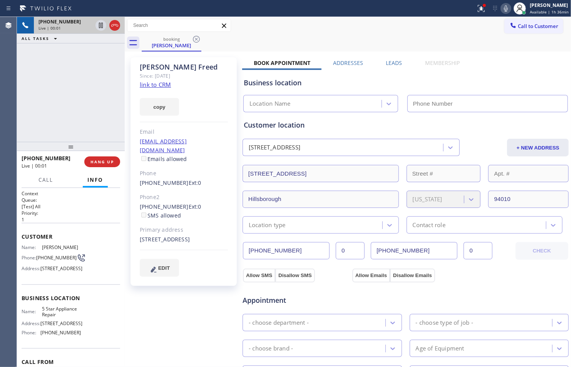
type input "[PHONE_NUMBER]"
click at [160, 83] on link "link to CRM" at bounding box center [155, 85] width 31 height 8
click at [99, 25] on icon at bounding box center [101, 25] width 4 height 5
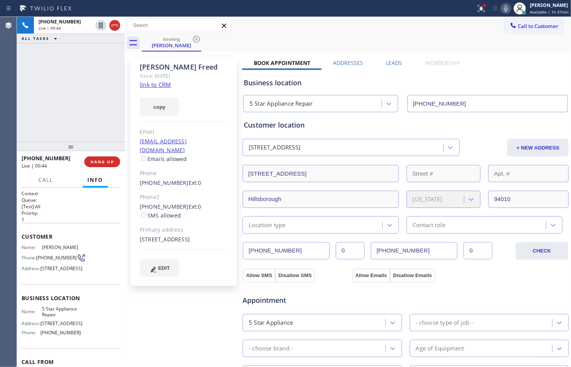
click at [505, 9] on icon at bounding box center [505, 8] width 9 height 9
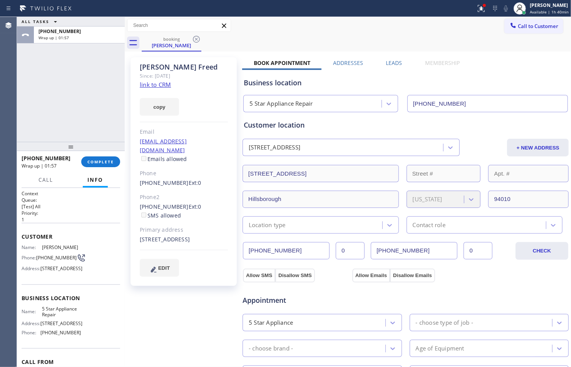
click at [93, 98] on div "ALL TASKS ALL TASKS ACTIVE TASKS TASKS IN WRAP UP [PHONE_NUMBER] Wrap up | 01:57" at bounding box center [71, 79] width 108 height 125
click at [481, 10] on icon at bounding box center [480, 8] width 9 height 9
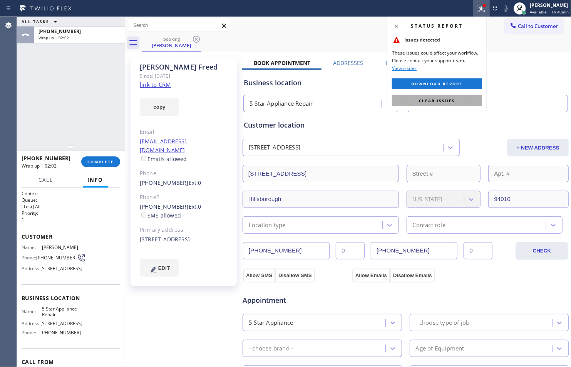
click at [456, 100] on button "Clear issues" at bounding box center [437, 100] width 90 height 11
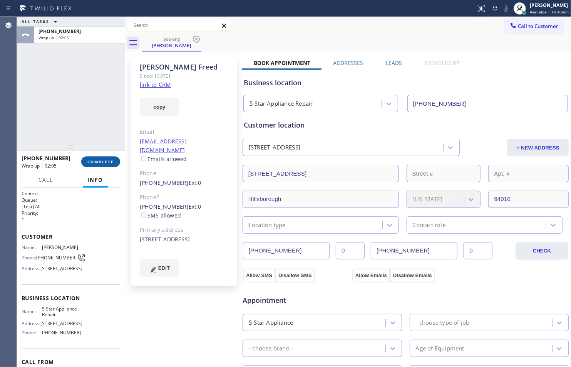
click at [114, 160] on span "COMPLETE" at bounding box center [100, 161] width 27 height 5
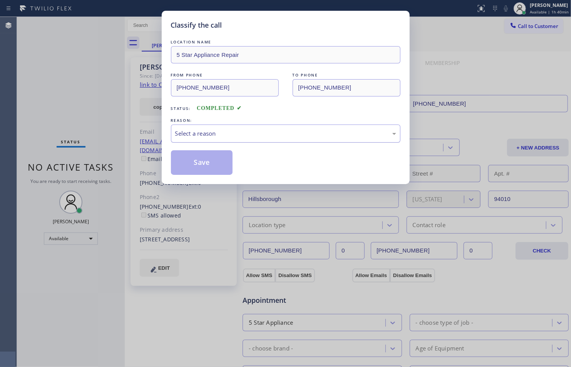
click at [252, 132] on div "Select a reason" at bounding box center [285, 133] width 221 height 9
click at [213, 163] on button "Save" at bounding box center [202, 162] width 62 height 25
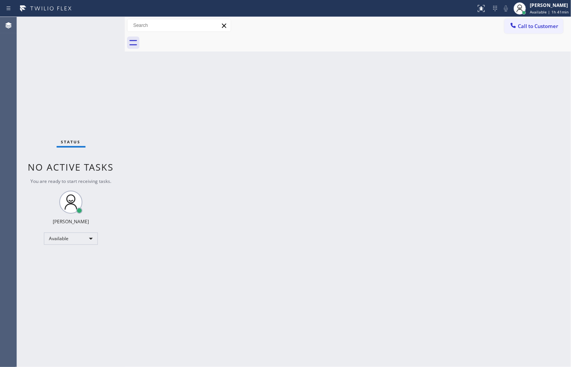
click at [458, 292] on div "Back to Dashboard Change Sender ID Customers Technicians Select a contact Outbo…" at bounding box center [348, 192] width 446 height 351
click at [89, 240] on div "Available" at bounding box center [71, 239] width 54 height 12
drag, startPoint x: 192, startPoint y: 310, endPoint x: 176, endPoint y: 308, distance: 16.3
click at [192, 310] on div at bounding box center [285, 183] width 571 height 367
click at [86, 239] on div "Available" at bounding box center [71, 239] width 54 height 12
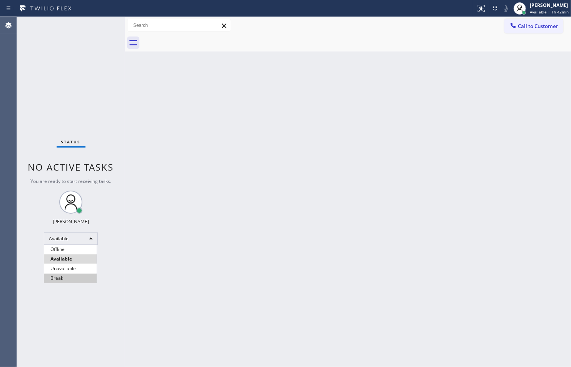
click at [78, 275] on li "Break" at bounding box center [70, 278] width 52 height 9
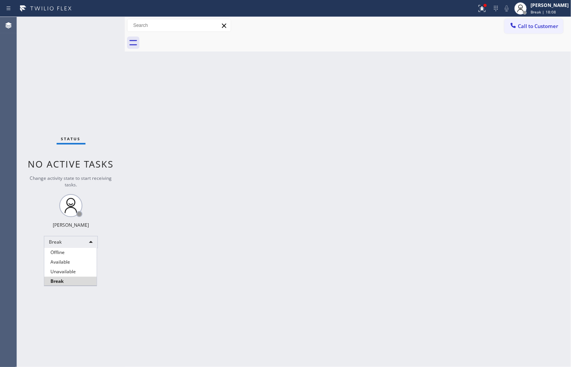
click at [478, 7] on div at bounding box center [285, 183] width 571 height 367
click at [479, 8] on icon at bounding box center [481, 8] width 7 height 7
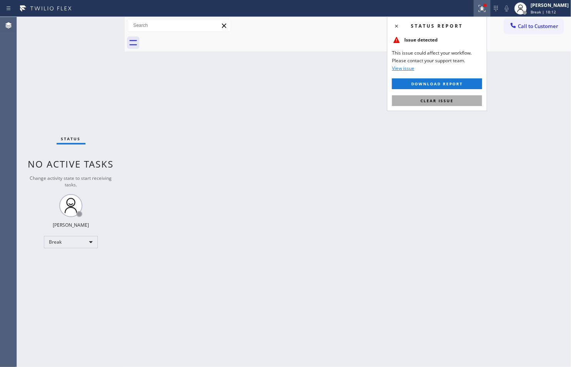
click at [441, 99] on span "Clear issue" at bounding box center [436, 100] width 33 height 5
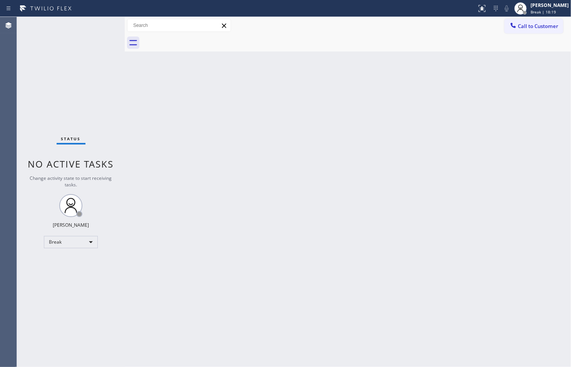
click at [265, 306] on div "Back to Dashboard Change Sender ID Customers Technicians Select a contact Outbo…" at bounding box center [348, 192] width 446 height 351
click at [93, 244] on div "Break" at bounding box center [71, 242] width 54 height 12
click at [85, 259] on li "Available" at bounding box center [70, 262] width 52 height 9
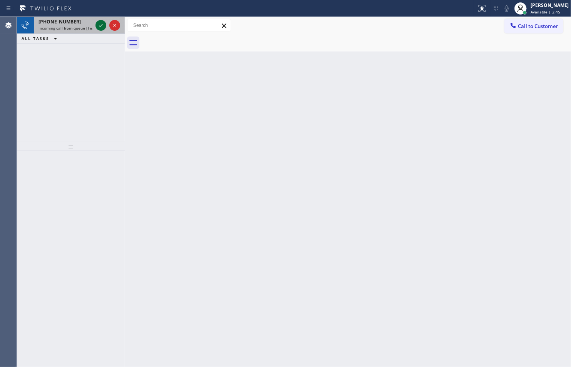
click at [97, 23] on icon at bounding box center [100, 25] width 9 height 9
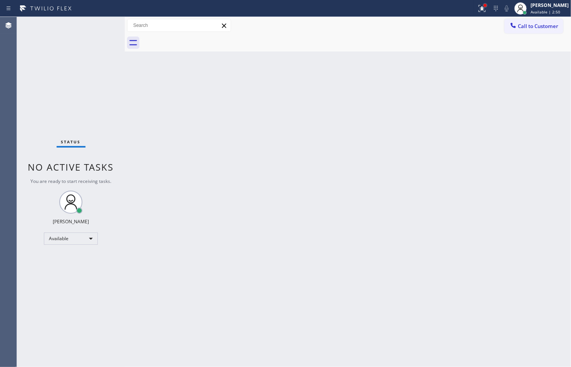
click at [483, 7] on div at bounding box center [485, 5] width 5 height 5
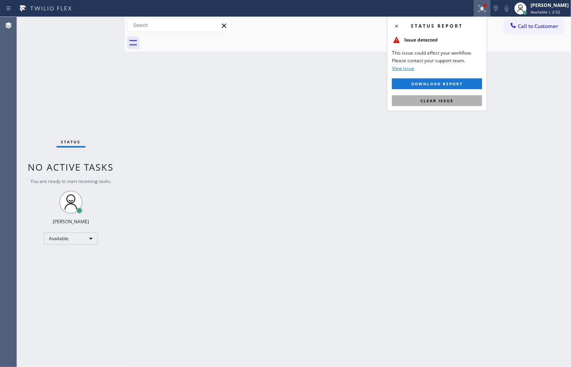
click at [476, 102] on button "Clear issue" at bounding box center [437, 100] width 90 height 11
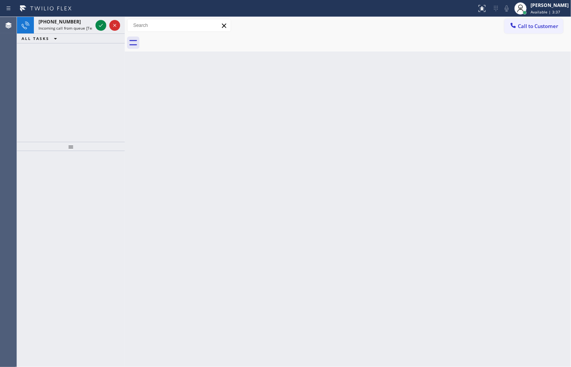
click at [280, 298] on div "Back to Dashboard Change Sender ID Customers Technicians Select a contact Outbo…" at bounding box center [348, 192] width 446 height 351
click at [98, 23] on icon at bounding box center [100, 25] width 9 height 9
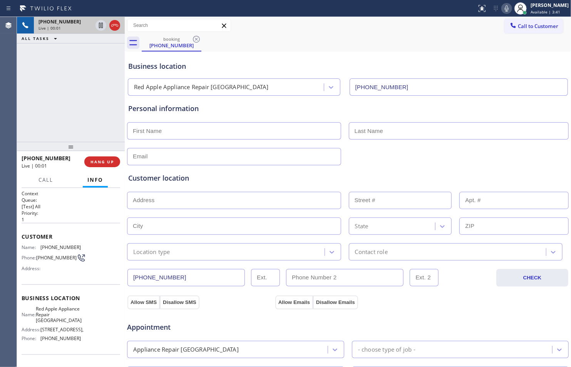
type input "[PHONE_NUMBER]"
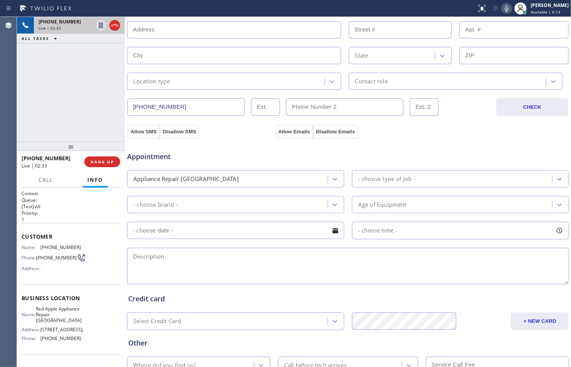
scroll to position [229, 0]
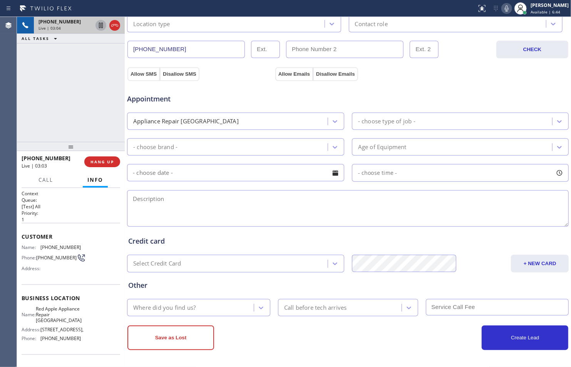
click at [100, 27] on icon at bounding box center [100, 25] width 9 height 9
click at [504, 10] on icon at bounding box center [506, 8] width 4 height 6
click at [98, 30] on icon at bounding box center [100, 25] width 9 height 9
click at [503, 12] on icon at bounding box center [506, 8] width 9 height 9
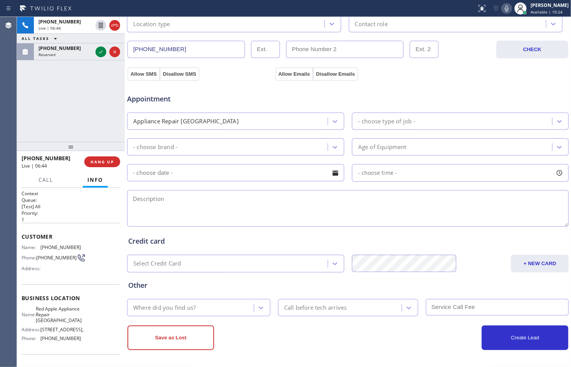
click at [504, 9] on icon at bounding box center [506, 8] width 4 height 6
click at [505, 10] on icon at bounding box center [506, 8] width 9 height 9
click at [504, 8] on icon at bounding box center [506, 8] width 4 height 6
click at [504, 7] on rect at bounding box center [506, 7] width 5 height 5
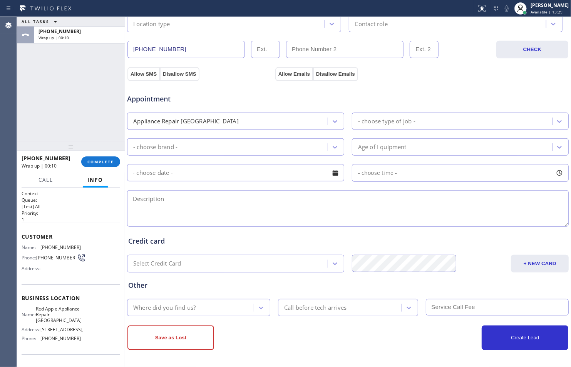
click at [307, 144] on div "- choose brand -" at bounding box center [228, 146] width 198 height 13
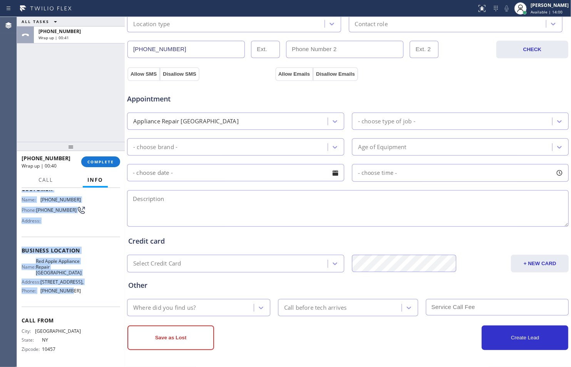
scroll to position [61, 0]
drag, startPoint x: 22, startPoint y: 235, endPoint x: 79, endPoint y: 293, distance: 80.5
click at [79, 293] on div "Context Queue: [Test] All Priority: 1 Customer Name: [PHONE_NUMBER] Phone: [PHO…" at bounding box center [71, 254] width 99 height 223
copy div "Customer Name: [PHONE_NUMBER] Phone: [PHONE_NUMBER] Address: Business location …"
click at [281, 244] on div "Credit card" at bounding box center [347, 241] width 439 height 10
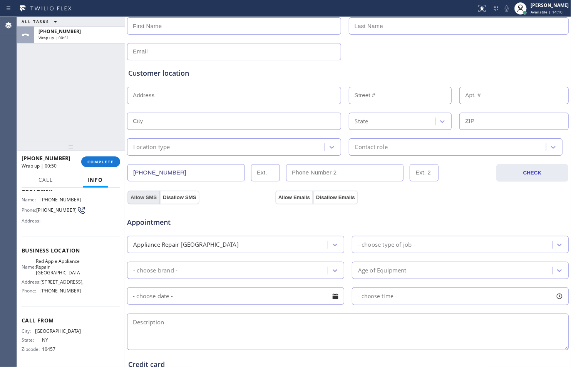
scroll to position [100, 0]
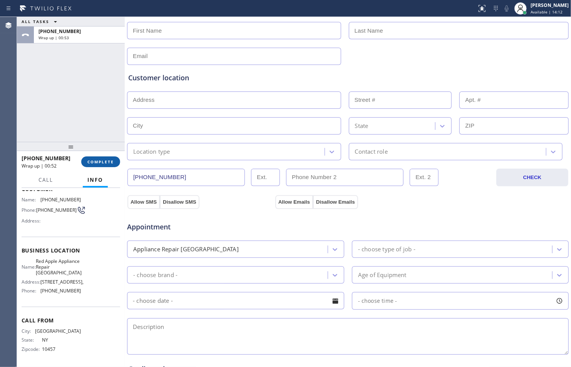
click at [107, 162] on span "COMPLETE" at bounding box center [100, 161] width 27 height 5
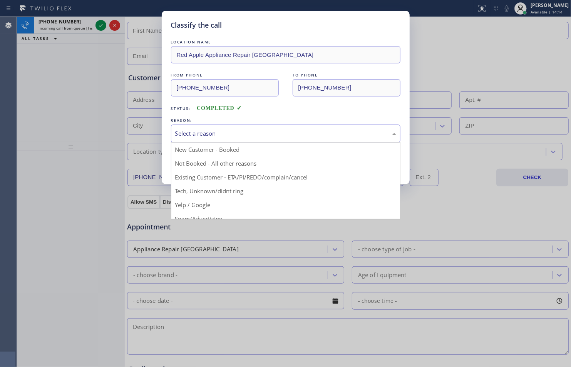
click at [255, 132] on div "Select a reason" at bounding box center [285, 133] width 221 height 9
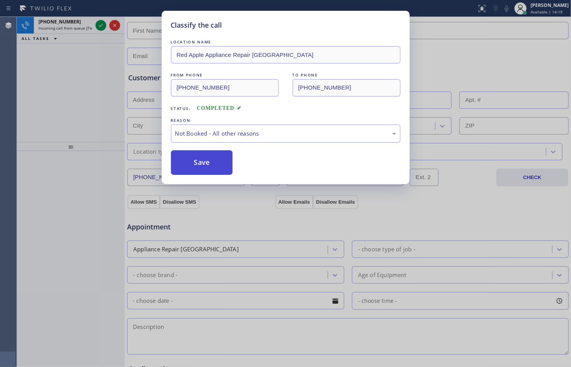
click at [211, 163] on button "Save" at bounding box center [202, 162] width 62 height 25
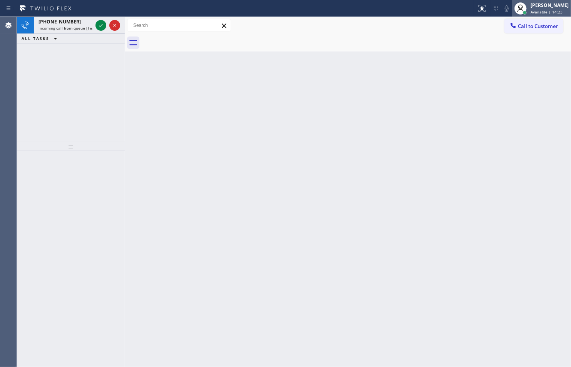
click at [532, 10] on span "Available | 14:23" at bounding box center [546, 11] width 32 height 5
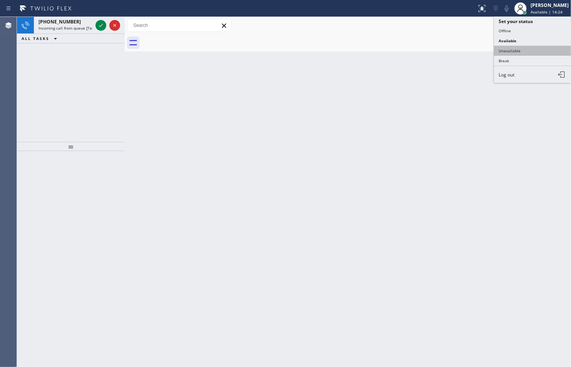
click at [517, 52] on button "Unavailable" at bounding box center [532, 51] width 77 height 10
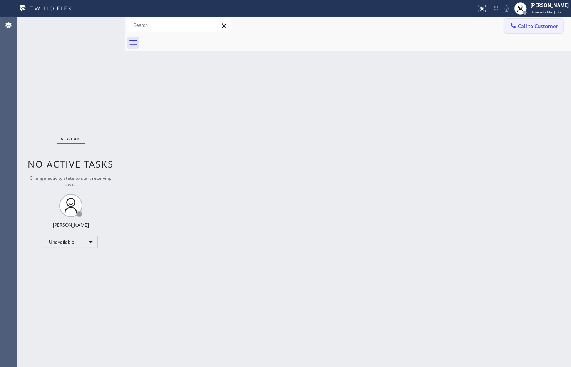
click at [536, 25] on span "Call to Customer" at bounding box center [538, 26] width 40 height 7
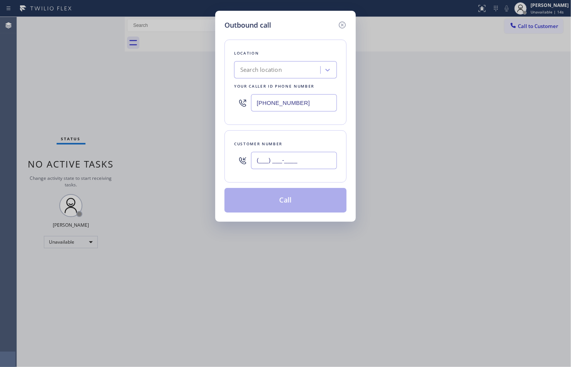
click at [274, 162] on input "(___) ___-____" at bounding box center [294, 160] width 86 height 17
paste input "646) 750-0539"
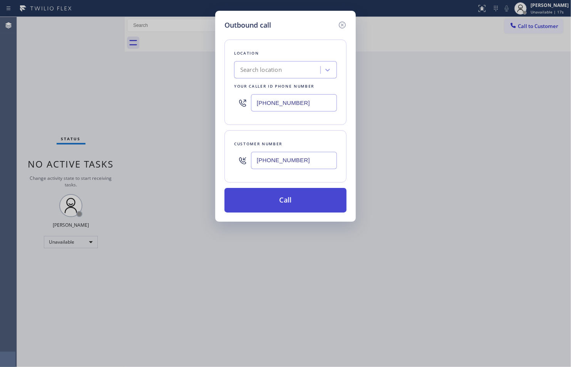
type input "[PHONE_NUMBER]"
click at [284, 202] on button "Call" at bounding box center [285, 200] width 122 height 25
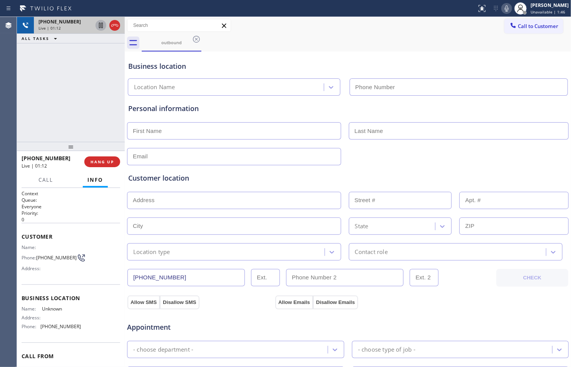
click at [99, 24] on icon at bounding box center [100, 25] width 9 height 9
click at [503, 5] on icon at bounding box center [506, 8] width 9 height 9
click at [99, 27] on icon at bounding box center [100, 25] width 5 height 5
click at [506, 8] on icon at bounding box center [506, 8] width 9 height 9
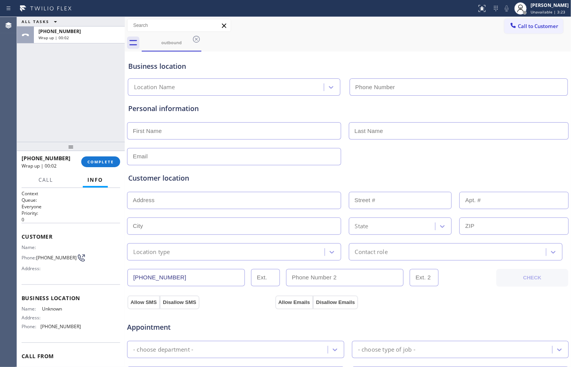
click at [229, 131] on input "text" at bounding box center [234, 130] width 214 height 17
type input "Jawad"
click at [390, 132] on input "text" at bounding box center [459, 130] width 220 height 17
type input "..."
click at [314, 157] on input "text" at bounding box center [234, 156] width 214 height 17
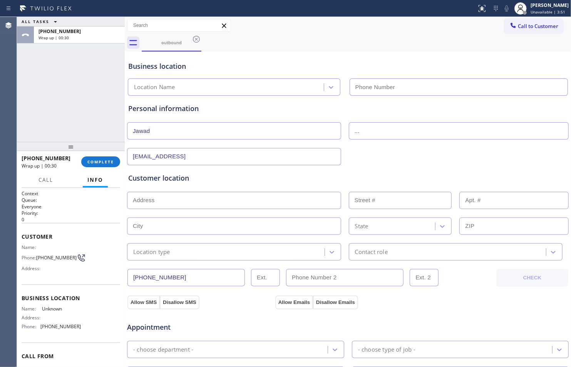
type input "[EMAIL_ADDRESS]"
click at [429, 152] on div "[EMAIL_ADDRESS]" at bounding box center [347, 156] width 443 height 19
click at [302, 202] on input "text" at bounding box center [234, 200] width 214 height 17
paste input "[STREET_ADDRESS]"
type input "[STREET_ADDRESS]"
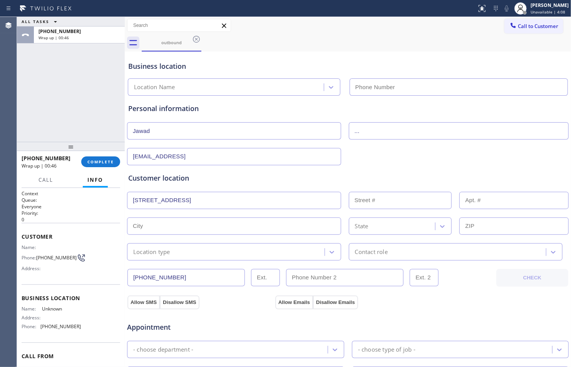
type input "1220"
type input "Bohemia"
type input "11716"
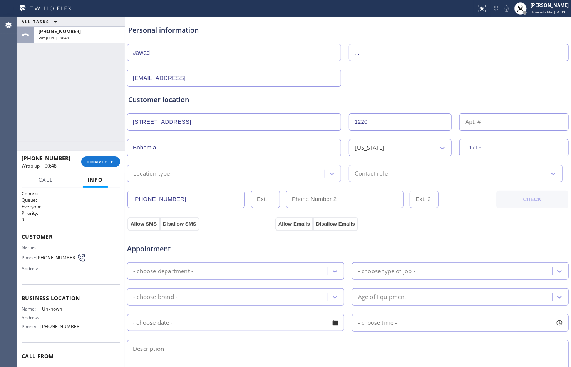
scroll to position [85, 0]
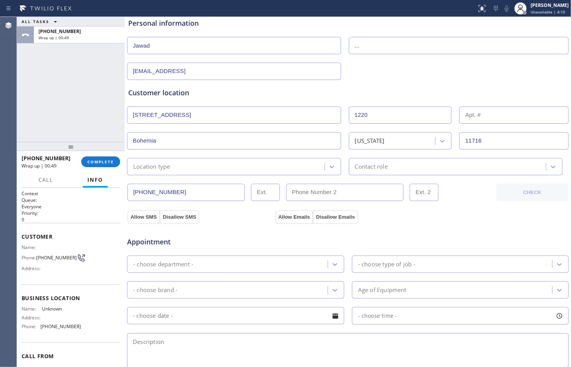
click at [308, 262] on div "- choose department -" at bounding box center [228, 264] width 198 height 13
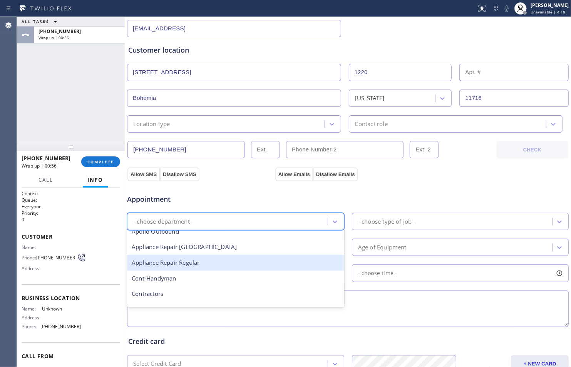
click at [238, 264] on div "Appliance Repair Regular" at bounding box center [235, 263] width 217 height 16
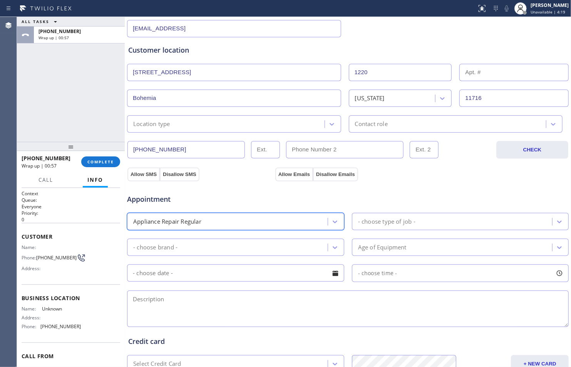
click at [421, 223] on div "- choose type of job -" at bounding box center [453, 221] width 198 height 13
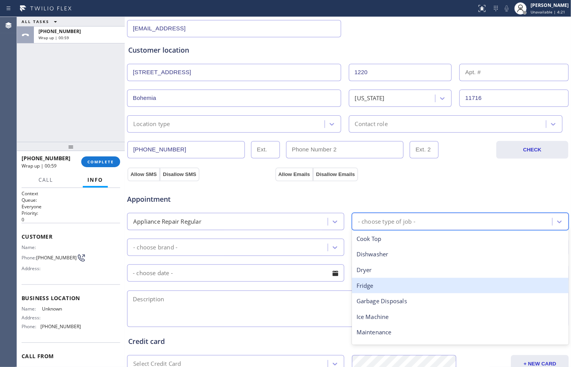
click at [399, 282] on div "Fridge" at bounding box center [460, 286] width 217 height 16
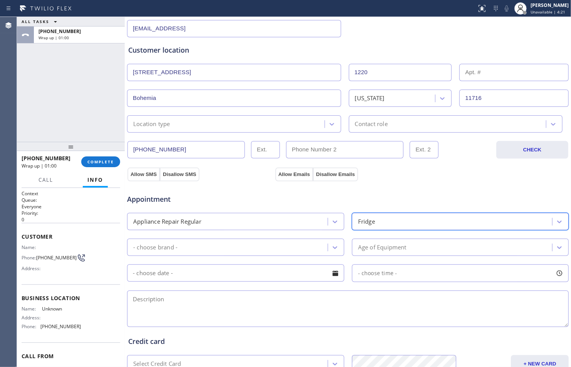
click at [284, 247] on div "- choose brand -" at bounding box center [228, 247] width 198 height 13
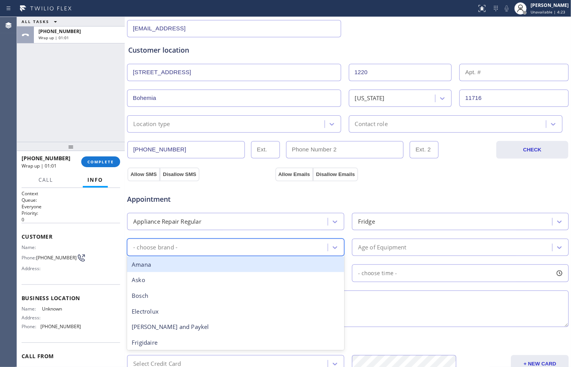
type input "l"
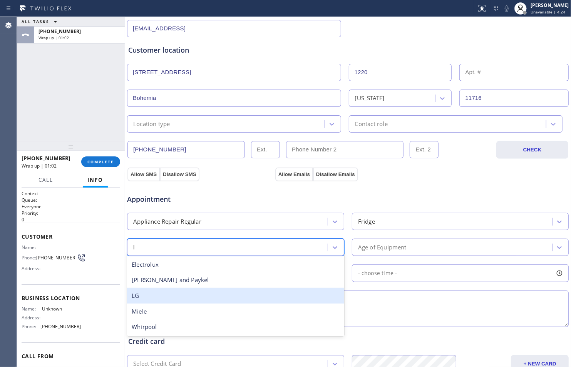
click at [249, 290] on div "LG" at bounding box center [235, 296] width 217 height 16
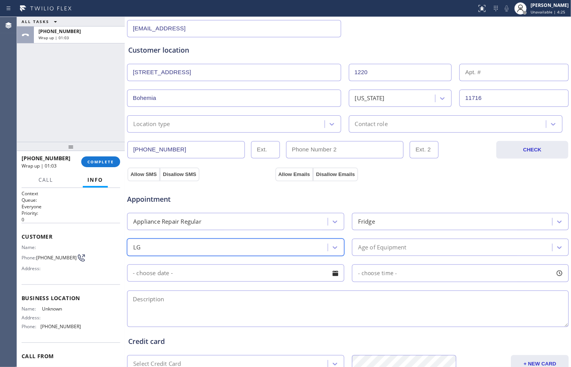
click at [390, 249] on div "Age of Equipment" at bounding box center [382, 247] width 48 height 9
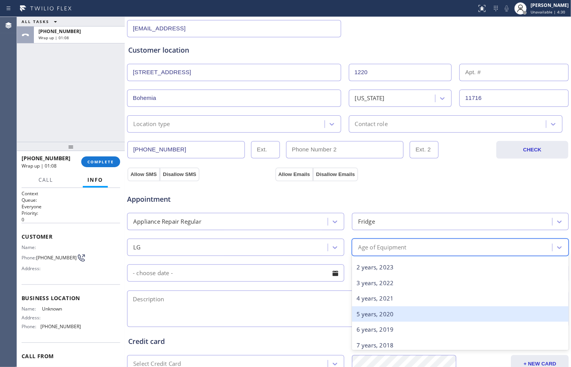
scroll to position [43, 0]
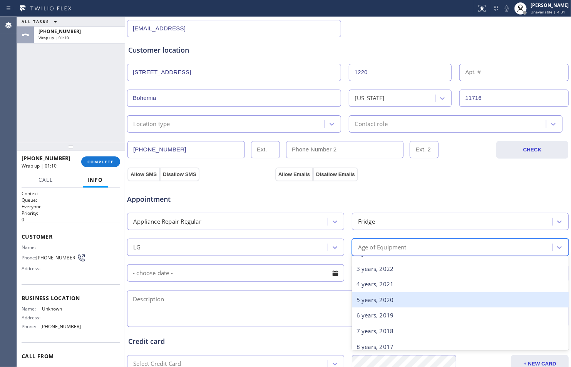
click at [422, 301] on div "5 years, 2020" at bounding box center [460, 300] width 217 height 16
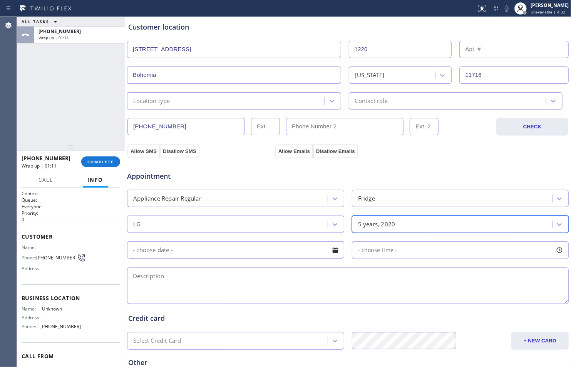
scroll to position [171, 0]
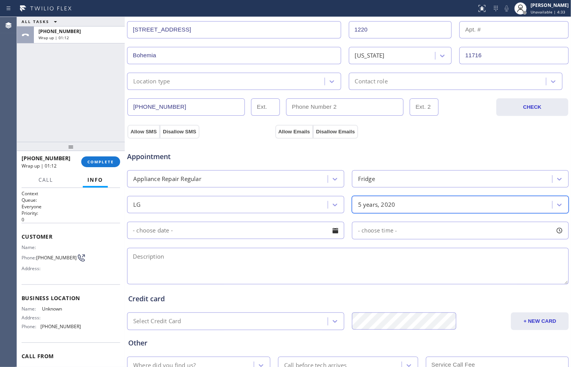
click at [309, 265] on textarea at bounding box center [347, 266] width 441 height 37
click at [341, 267] on textarea "To enrich screen reader interactions, please activate Accessibility in Grammarl…" at bounding box center [347, 266] width 441 height 37
paste textarea "fridge/ not blowing air not cooling// LG freestanding// 5yrs//"
click at [132, 257] on textarea "fridge/ not blowing air not cooling// LG freestanding// 5yrs//" at bounding box center [347, 266] width 441 height 37
click at [166, 257] on textarea "LG// fridge/ not blowing air not cooling// LG freestanding// 5yrs//" at bounding box center [347, 266] width 441 height 37
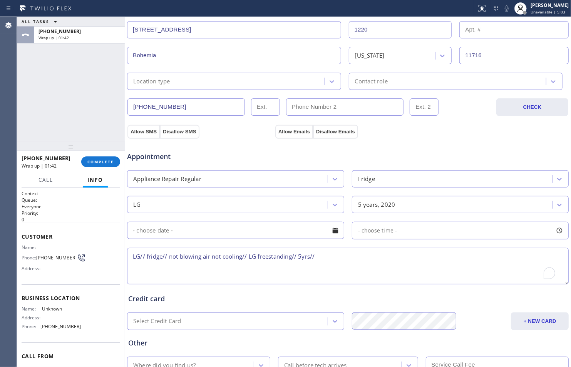
click at [254, 256] on textarea "LG// fridge// not blowing air not cooling// LG freestanding// 5yrs//" at bounding box center [347, 266] width 441 height 37
click at [317, 255] on textarea "LG// fridge// not blowing air not cooling// freestanding// 5yrs//" at bounding box center [347, 266] width 441 height 37
click at [283, 257] on textarea "LG// fridge// not blowing air not cooling// freestanding// 5yrs// f" at bounding box center [347, 266] width 441 height 37
click at [298, 250] on textarea "LG// fridge// not blowing air not cooling// 5yrs// f" at bounding box center [347, 266] width 441 height 37
click at [401, 258] on textarea "LG// fridge// not blowing air not cooling// 5yrs//" at bounding box center [347, 266] width 441 height 37
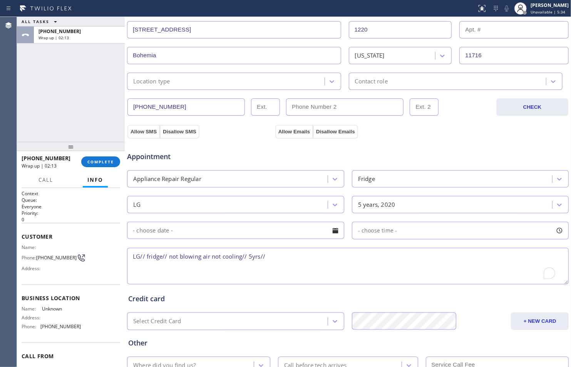
paste textarea "[STREET_ADDRESS]"
click at [132, 267] on textarea "LG// fridge// not blowing air not cooling// 5yrs// [STREET_ADDRESS]" at bounding box center [347, 266] width 441 height 37
click at [377, 259] on textarea "LG// fridge// not blowing air not cooling// 5yrs// [STREET_ADDRESS]" at bounding box center [347, 266] width 441 height 37
click at [442, 256] on textarea "LG// fridge// not blowing air not cooling// 5yrs// [STREET_ADDRESS]// [PERSON_N…" at bounding box center [347, 266] width 441 height 37
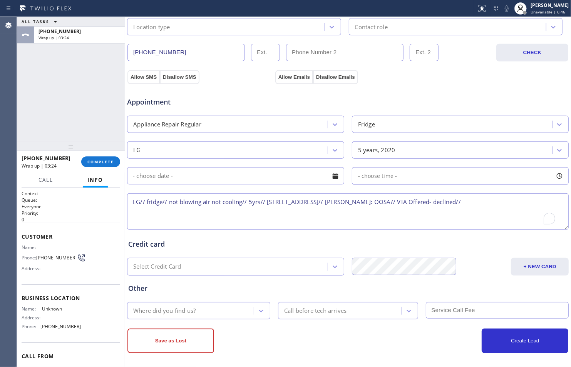
scroll to position [229, 0]
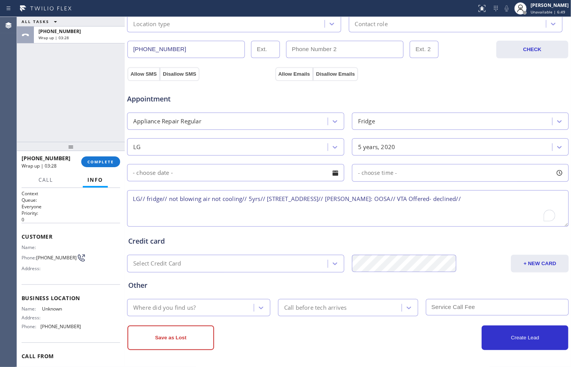
drag, startPoint x: 132, startPoint y: 201, endPoint x: 474, endPoint y: 208, distance: 341.8
click at [474, 208] on textarea "LG// fridge// not blowing air not cooling// 5yrs// [STREET_ADDRESS]// [PERSON_N…" at bounding box center [347, 208] width 441 height 37
click at [382, 333] on div "Create Lead" at bounding box center [458, 338] width 220 height 25
click at [505, 201] on textarea "LG// fridge// not blowing air not cooling// 5yrs// [STREET_ADDRESS]// [PERSON_N…" at bounding box center [347, 208] width 441 height 37
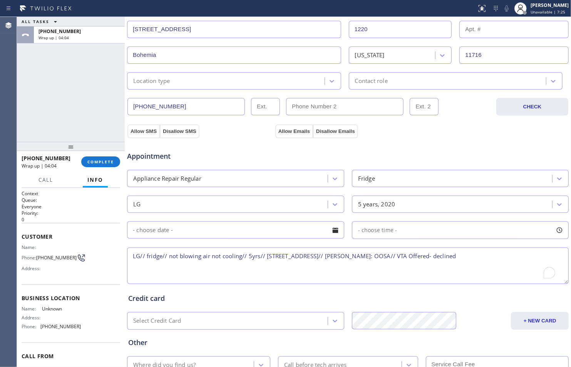
scroll to position [143, 0]
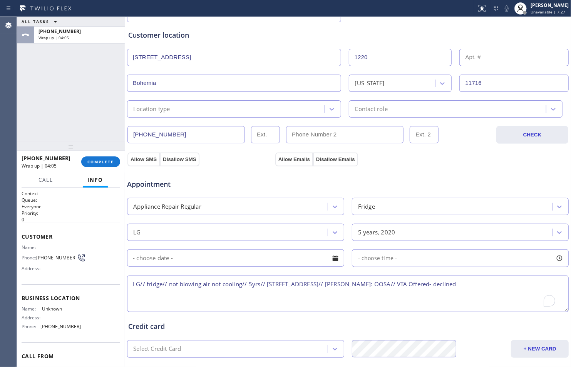
type textarea "LG// fridge// not blowing air not cooling// 5yrs// [STREET_ADDRESS]// [PERSON_N…"
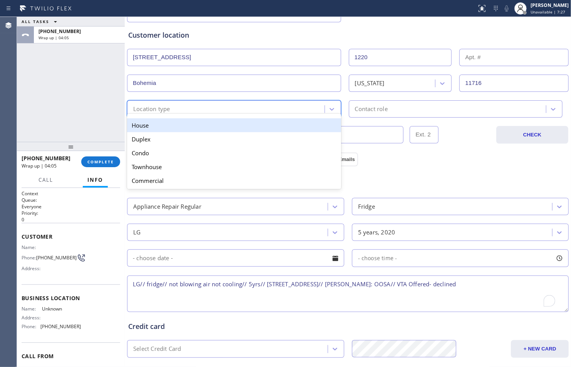
click at [266, 109] on div "Location type" at bounding box center [226, 108] width 195 height 13
click at [254, 127] on div "House" at bounding box center [234, 126] width 214 height 14
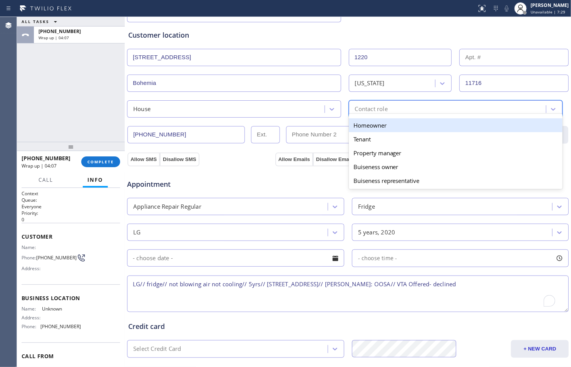
click at [376, 108] on div "Contact role" at bounding box center [371, 109] width 33 height 9
click at [380, 130] on div "Homeowner" at bounding box center [456, 126] width 214 height 14
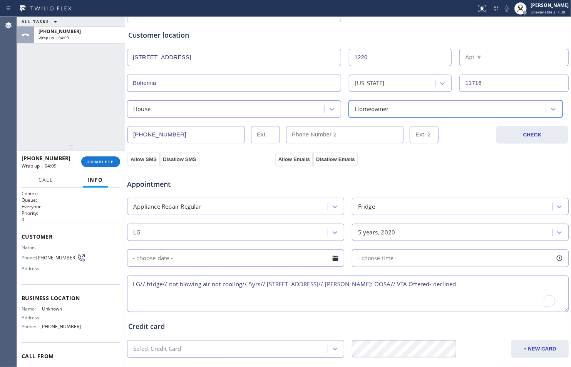
scroll to position [229, 0]
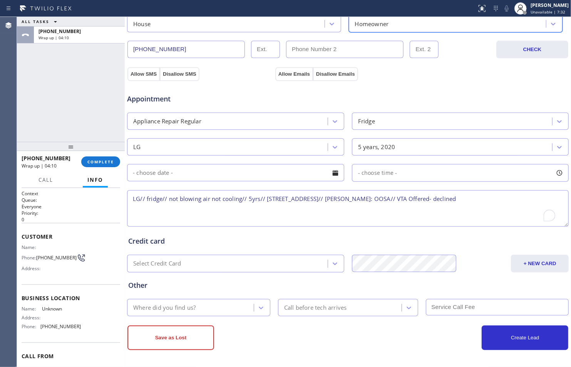
click at [244, 308] on div "Where did you find us?" at bounding box center [191, 307] width 124 height 13
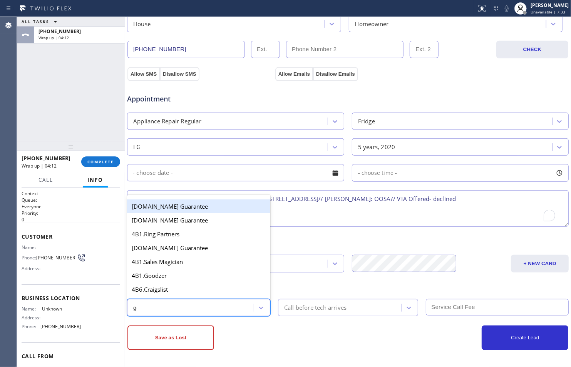
type input "goo"
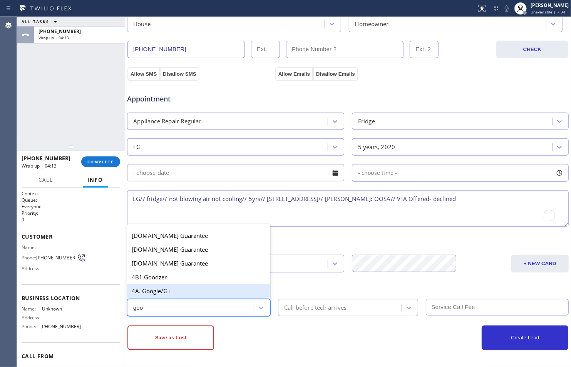
click at [200, 286] on div "4A. Google/G+" at bounding box center [198, 291] width 143 height 14
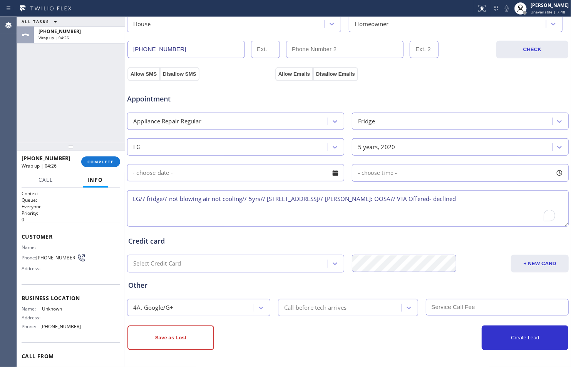
click at [420, 339] on div "Create Lead" at bounding box center [458, 338] width 220 height 25
click at [483, 202] on textarea "LG// fridge// not blowing air not cooling// 5yrs// [STREET_ADDRESS]// [PERSON_N…" at bounding box center [347, 208] width 441 height 37
type textarea "LG// fridge// not blowing air not cooling// 5yrs// [STREET_ADDRESS]// [PERSON_N…"
click at [499, 202] on textarea "LG// fridge// not blowing air not cooling// 5yrs// [STREET_ADDRESS]// [PERSON_N…" at bounding box center [347, 208] width 441 height 37
click at [427, 335] on div "Create Lead" at bounding box center [458, 338] width 220 height 25
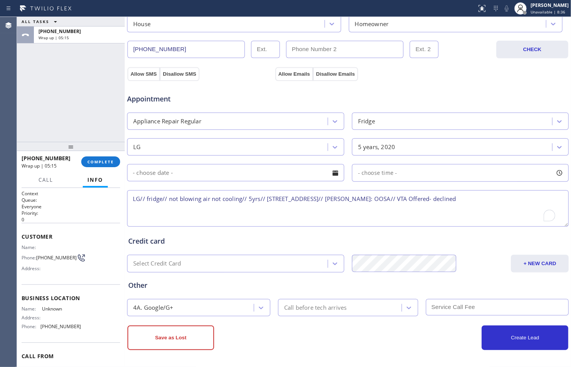
click at [404, 336] on div "Create Lead" at bounding box center [458, 338] width 220 height 25
click at [197, 334] on button "Save as Lost" at bounding box center [170, 338] width 87 height 25
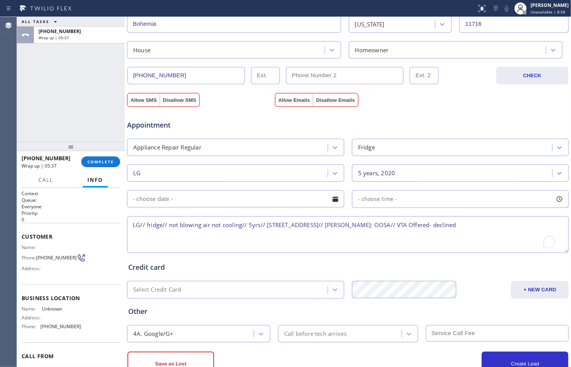
scroll to position [255, 0]
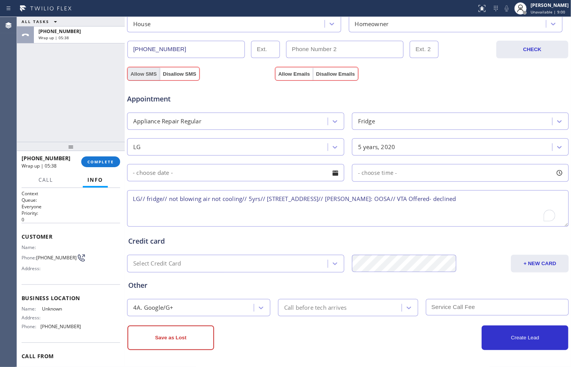
click at [150, 77] on button "Allow SMS" at bounding box center [143, 74] width 32 height 14
click at [289, 71] on button "Allow Emails" at bounding box center [294, 74] width 38 height 14
click at [147, 73] on button "Allow SMS" at bounding box center [143, 74] width 32 height 14
click at [178, 340] on button "Save as Lost" at bounding box center [170, 338] width 87 height 25
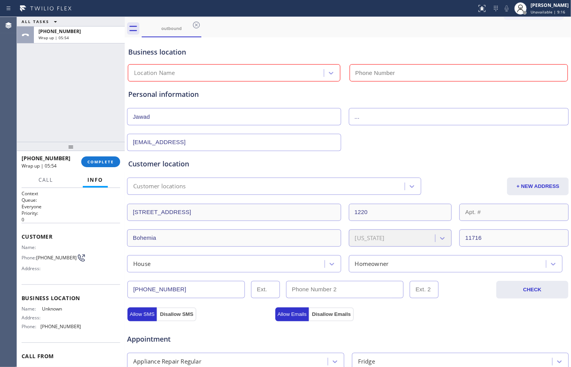
scroll to position [0, 0]
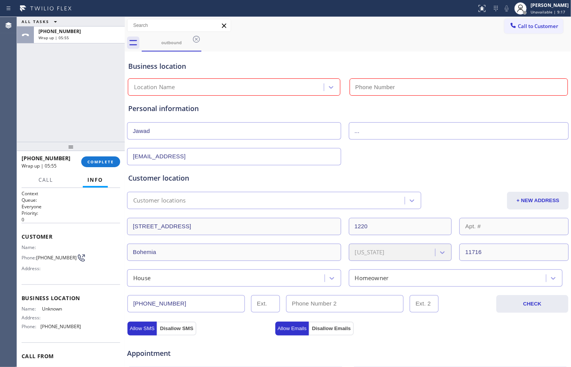
click at [230, 86] on div "Location Name" at bounding box center [227, 87] width 194 height 13
click at [329, 88] on icon at bounding box center [331, 87] width 5 height 3
click at [308, 88] on div "Location Name" at bounding box center [227, 87] width 194 height 13
click at [312, 87] on div "Location Name" at bounding box center [227, 87] width 194 height 13
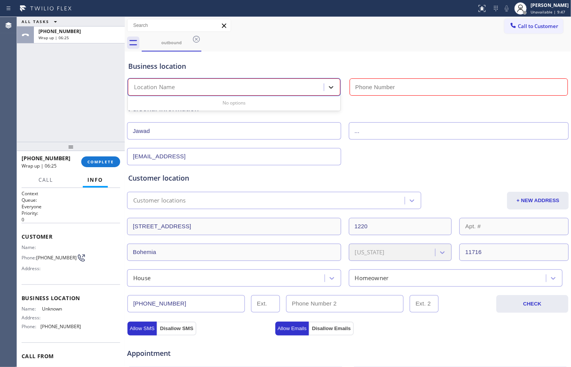
click at [327, 87] on icon at bounding box center [331, 87] width 8 height 8
click at [303, 87] on div "Location Name" at bounding box center [227, 87] width 194 height 13
type input "%"
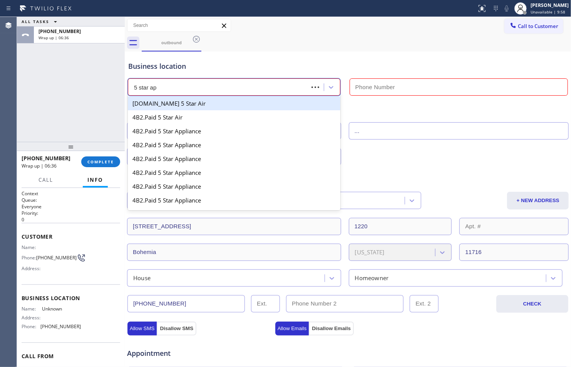
type input "5 star app"
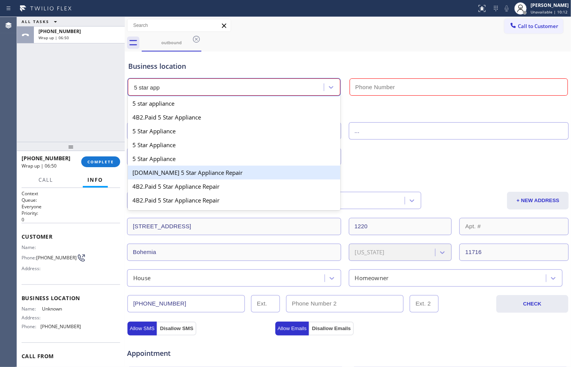
click at [247, 174] on div "[DOMAIN_NAME] 5 Star Appliance Repair" at bounding box center [234, 173] width 212 height 14
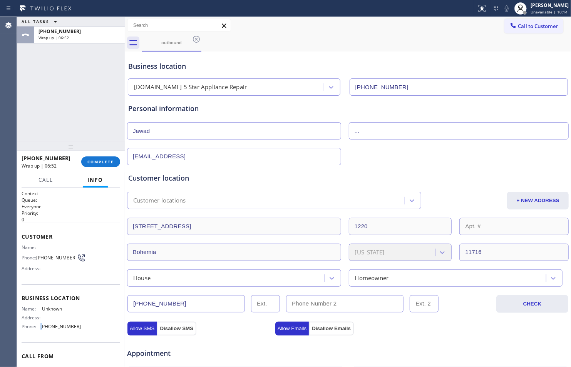
click at [43, 330] on div "Phone: [PHONE_NUMBER]" at bounding box center [51, 327] width 59 height 6
click at [43, 330] on span "[PHONE_NUMBER]" at bounding box center [60, 327] width 40 height 6
drag, startPoint x: 41, startPoint y: 329, endPoint x: 65, endPoint y: 329, distance: 23.5
click at [66, 329] on span "[PHONE_NUMBER]" at bounding box center [60, 327] width 40 height 6
click at [60, 329] on span "[PHONE_NUMBER]" at bounding box center [60, 327] width 40 height 6
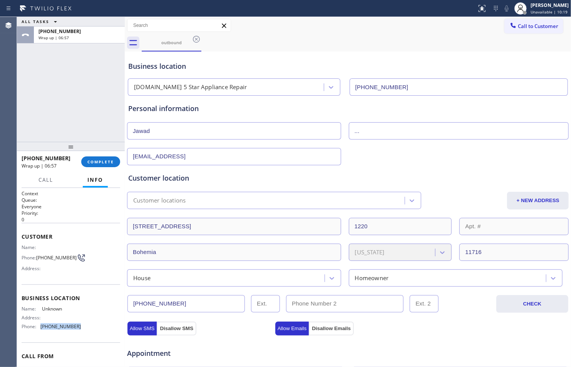
drag, startPoint x: 39, startPoint y: 329, endPoint x: 73, endPoint y: 329, distance: 34.2
click at [73, 329] on div "Phone: [PHONE_NUMBER]" at bounding box center [51, 327] width 59 height 6
copy div "[PHONE_NUMBER]"
click at [429, 83] on input "[PHONE_NUMBER]" at bounding box center [458, 86] width 219 height 17
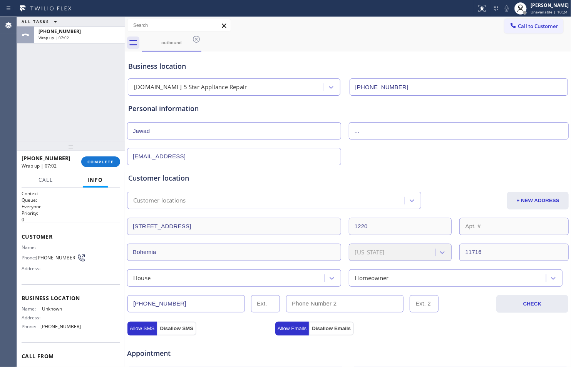
click at [429, 83] on input "[PHONE_NUMBER]" at bounding box center [458, 86] width 219 height 17
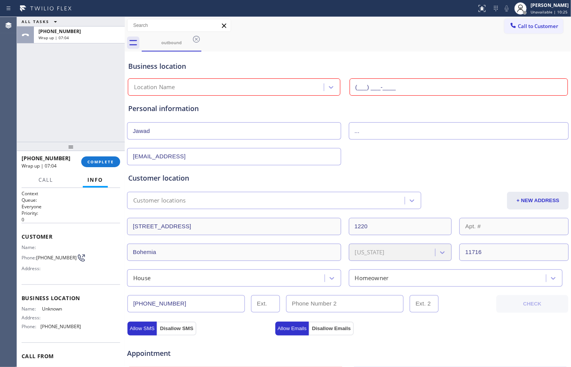
paste input "323) 716-1539"
click at [392, 84] on input "[PHONE_NUMBER]" at bounding box center [458, 86] width 219 height 17
type input "[PHONE_NUMBER]"
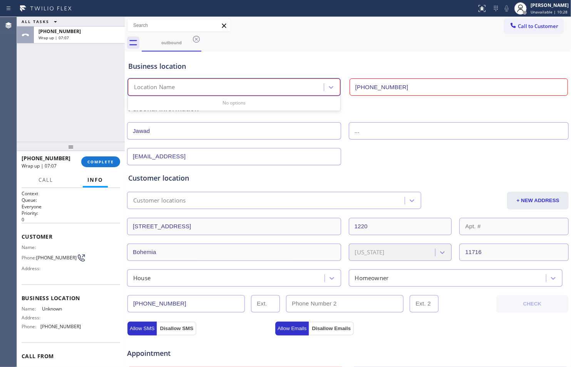
click at [294, 85] on div "Location Name" at bounding box center [227, 87] width 194 height 13
click at [329, 85] on icon at bounding box center [331, 87] width 8 height 8
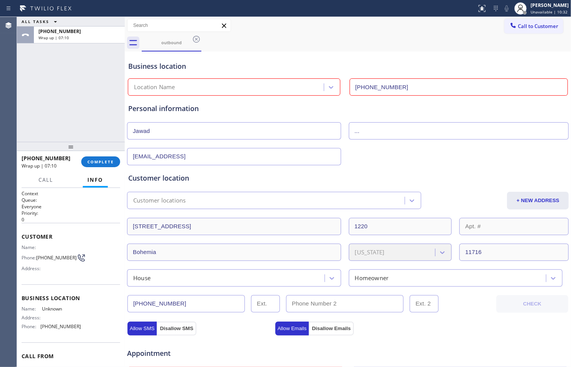
drag, startPoint x: 394, startPoint y: 86, endPoint x: 344, endPoint y: 90, distance: 50.2
click at [348, 90] on div "[PHONE_NUMBER]" at bounding box center [459, 86] width 222 height 17
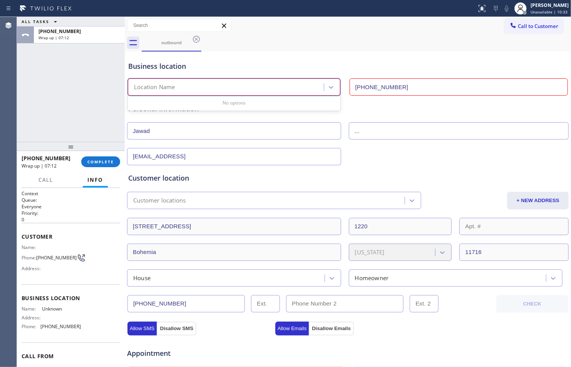
click at [295, 84] on div "Location Name" at bounding box center [227, 87] width 194 height 13
paste input "[PHONE_NUMBER]"
type input "[PHONE_NUMBER]"
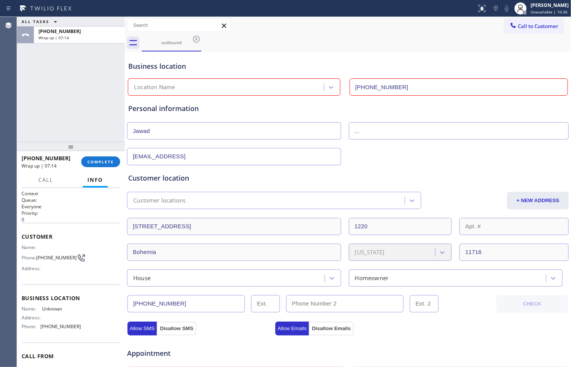
click at [407, 81] on input "[PHONE_NUMBER]" at bounding box center [458, 86] width 219 height 17
click at [405, 83] on input "[PHONE_NUMBER]" at bounding box center [458, 86] width 219 height 17
type input "(___) ___-____"
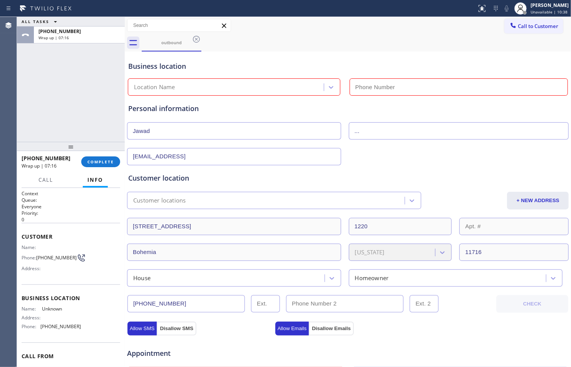
click at [291, 90] on div "Location Name" at bounding box center [227, 87] width 194 height 13
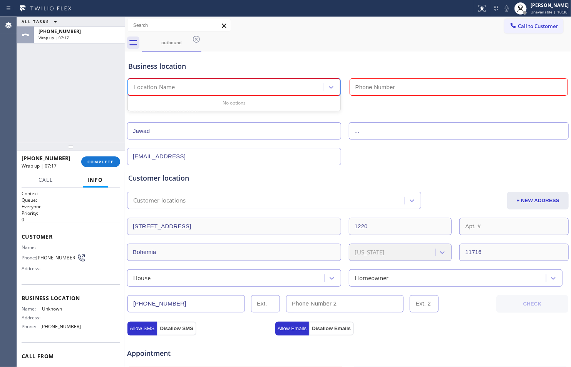
click at [288, 85] on div "Location Name" at bounding box center [227, 87] width 194 height 13
click at [387, 81] on input "(___) ___-____" at bounding box center [458, 86] width 219 height 17
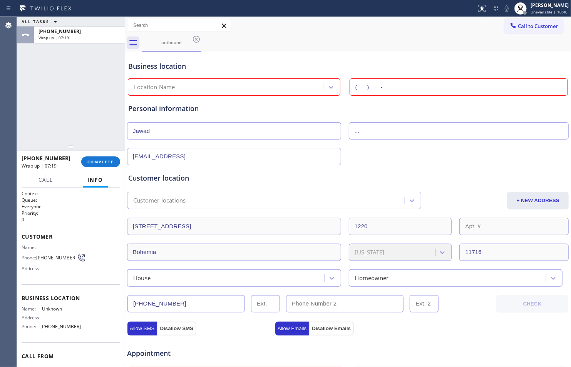
paste input "323) 716-1539"
type input "[PHONE_NUMBER]"
click at [362, 133] on input "..." at bounding box center [459, 130] width 220 height 17
click at [362, 155] on div "[EMAIL_ADDRESS]" at bounding box center [347, 156] width 443 height 19
click at [334, 86] on div at bounding box center [331, 87] width 14 height 14
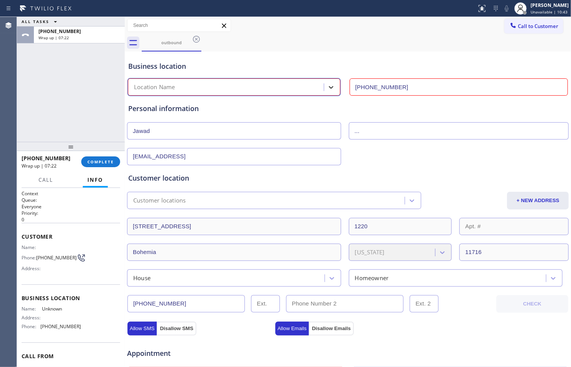
click at [324, 90] on div at bounding box center [331, 87] width 14 height 14
click at [298, 82] on div "Location Name" at bounding box center [227, 87] width 194 height 13
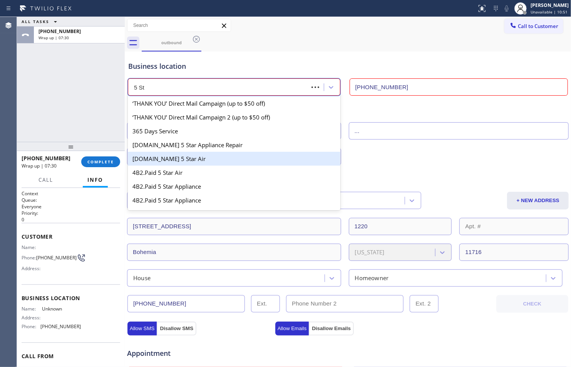
type input "5 Sta"
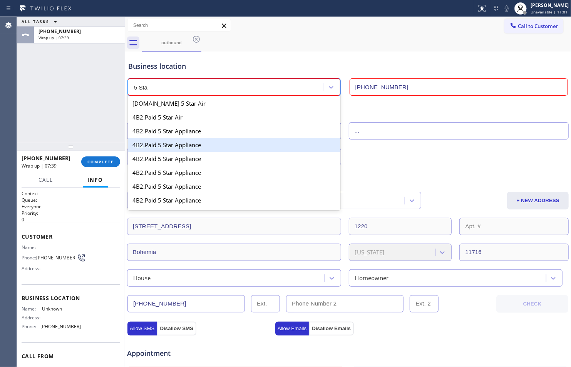
click at [237, 144] on div "4B2.Paid 5 Star Appliance" at bounding box center [234, 145] width 212 height 14
type input "[PHONE_NUMBER]"
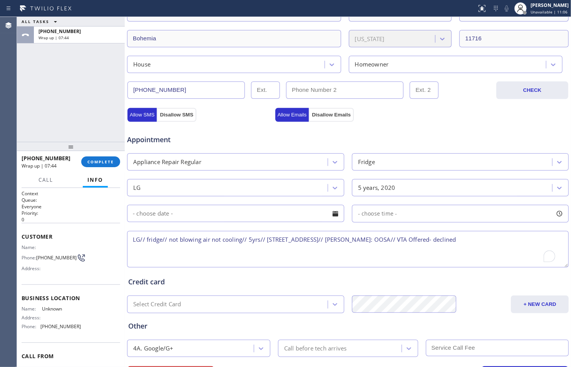
scroll to position [255, 0]
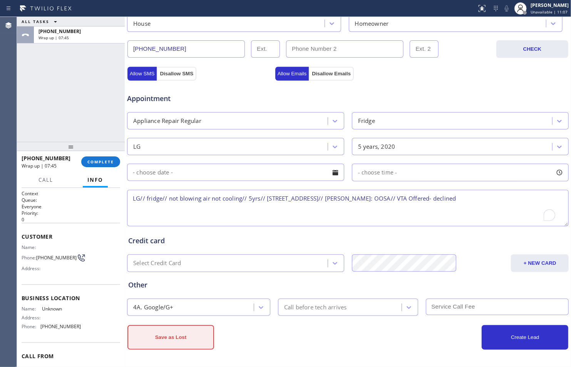
click at [185, 340] on button "Save as Lost" at bounding box center [170, 338] width 87 height 25
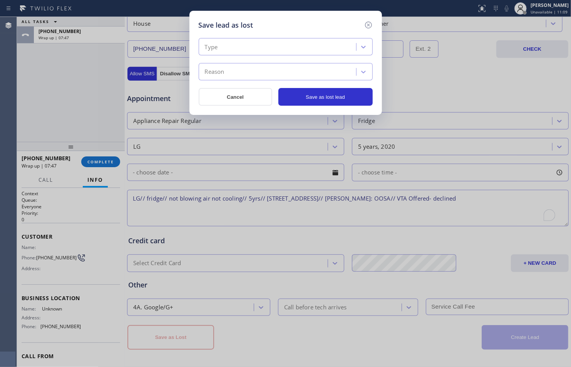
click at [306, 51] on div "Type" at bounding box center [278, 46] width 155 height 13
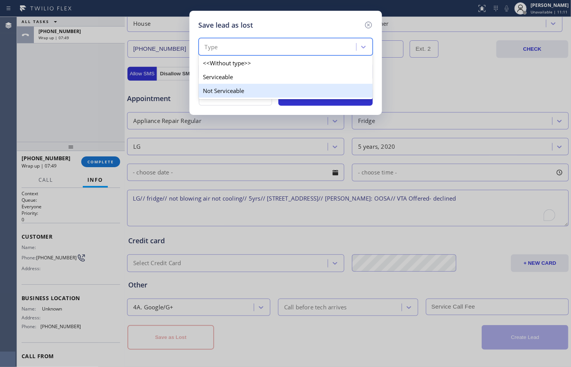
click at [279, 90] on div "Not Serviceable" at bounding box center [286, 91] width 174 height 14
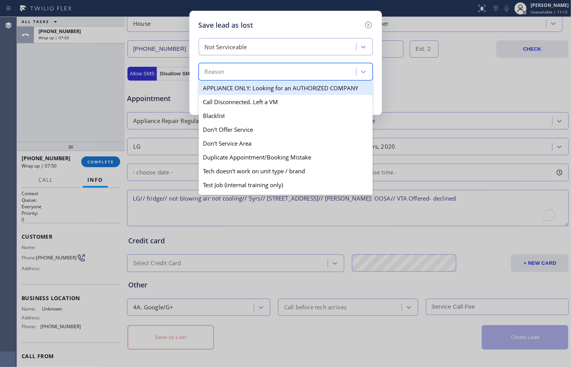
click at [295, 72] on div "Reason" at bounding box center [278, 71] width 155 height 13
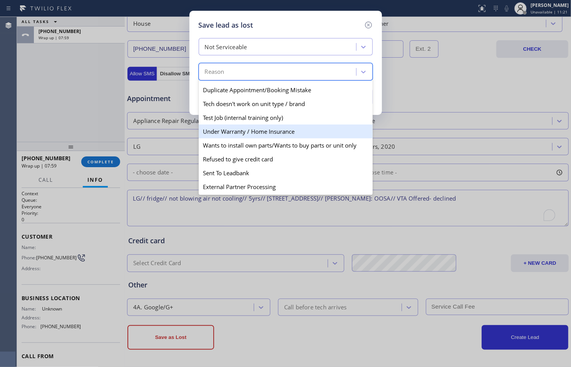
scroll to position [0, 0]
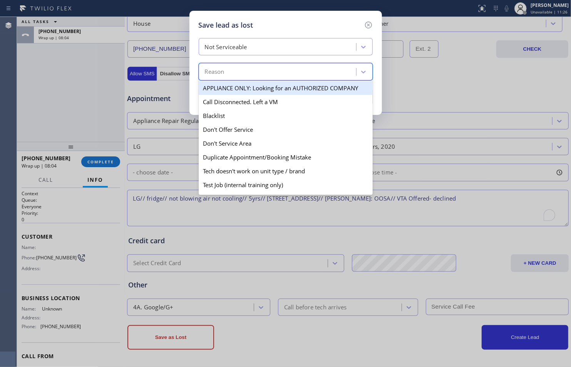
click at [319, 48] on div "Not Serviceable" at bounding box center [278, 46] width 155 height 13
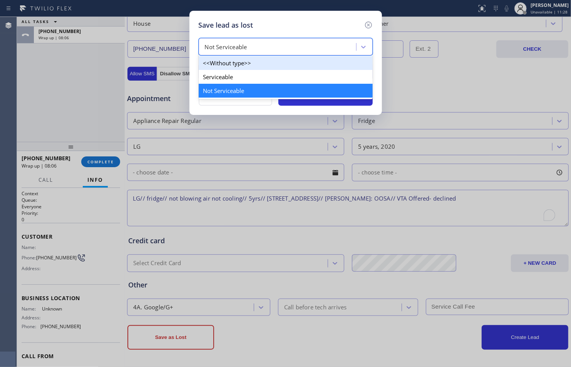
click at [302, 65] on div "<<Without type>>" at bounding box center [286, 63] width 174 height 14
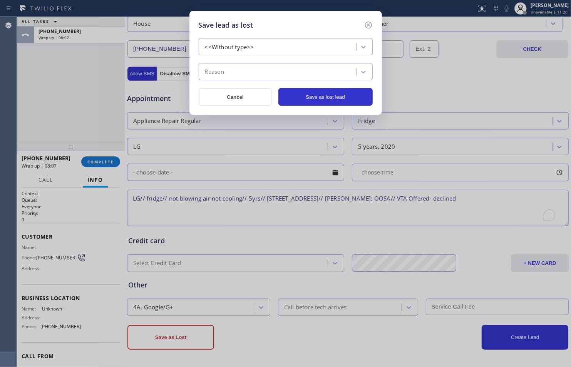
click at [298, 72] on div "Reason" at bounding box center [278, 71] width 155 height 13
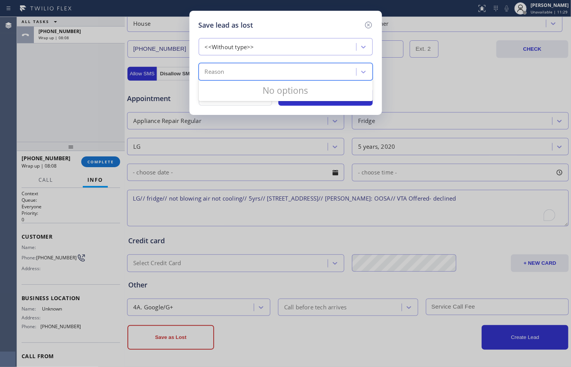
click at [318, 74] on div "Reason" at bounding box center [278, 71] width 155 height 13
click at [357, 75] on div at bounding box center [363, 72] width 14 height 14
click at [347, 76] on div "Reason" at bounding box center [278, 71] width 155 height 13
click at [313, 48] on div "<<Without type>>" at bounding box center [278, 46] width 155 height 13
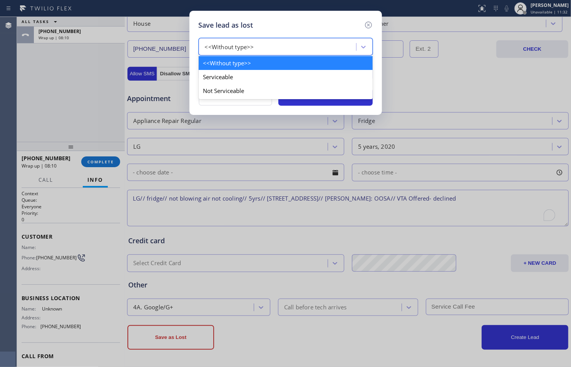
click at [313, 48] on div "<<Without type>>" at bounding box center [278, 46] width 155 height 13
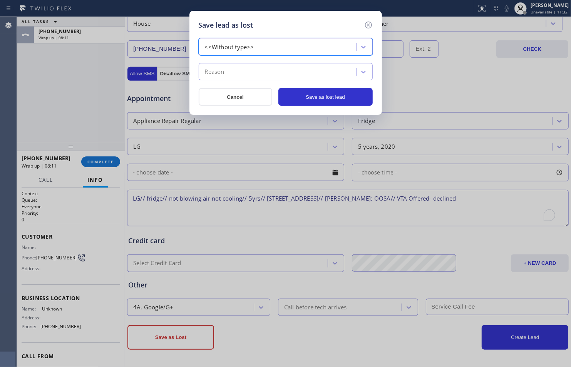
click at [313, 48] on div "<<Without type>>" at bounding box center [278, 46] width 155 height 13
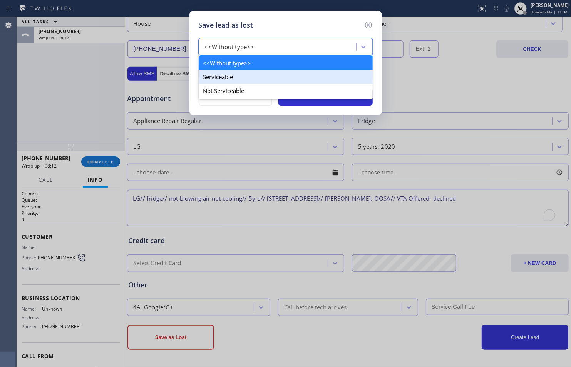
click at [283, 78] on div "Serviceable" at bounding box center [286, 77] width 174 height 14
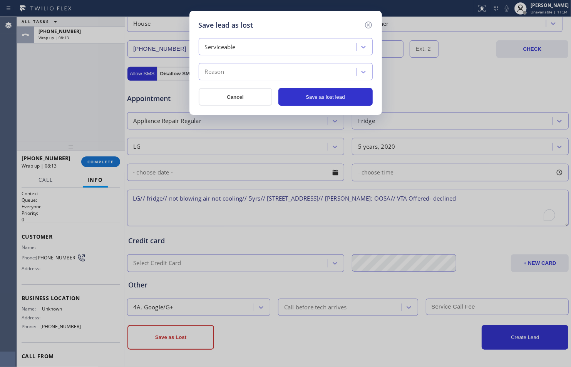
click at [290, 73] on div "Reason" at bounding box center [278, 71] width 155 height 13
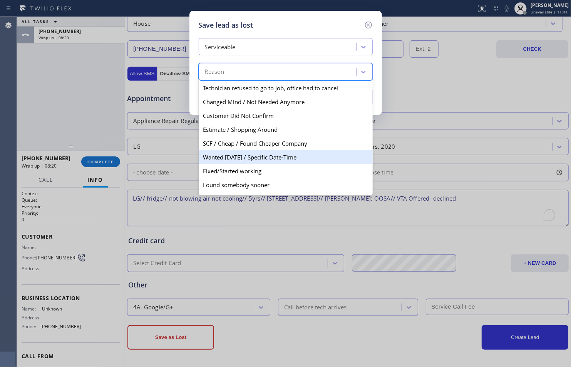
click at [294, 159] on div "Wanted [DATE] / Specific Date-Time" at bounding box center [286, 157] width 174 height 14
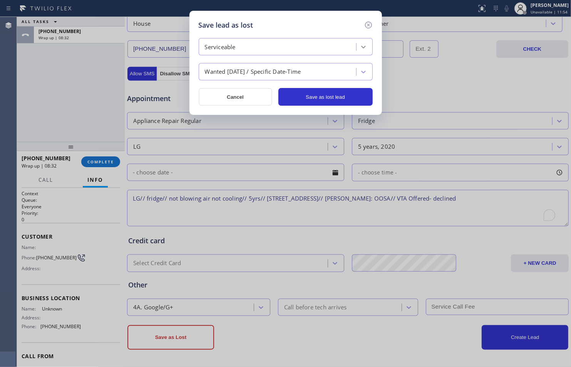
click at [356, 43] on div at bounding box center [363, 47] width 14 height 14
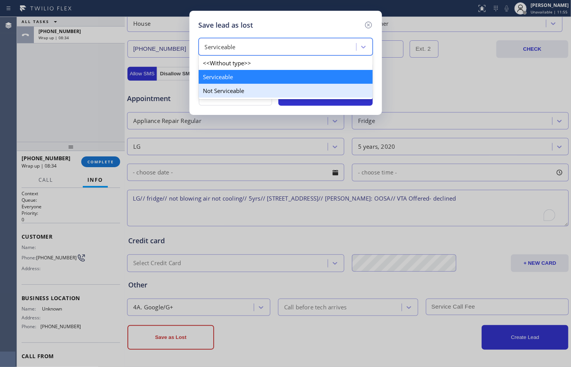
click at [318, 87] on div "Not Serviceable" at bounding box center [286, 91] width 174 height 14
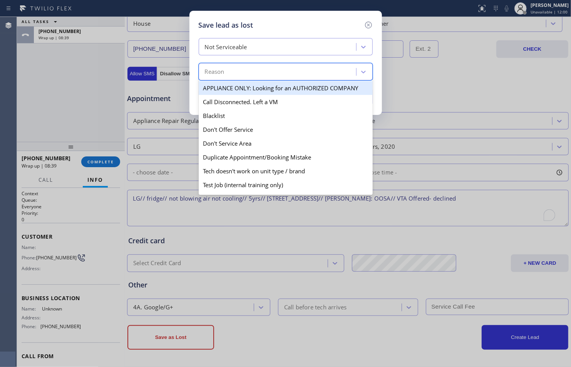
click at [352, 73] on div "Reason" at bounding box center [278, 71] width 155 height 13
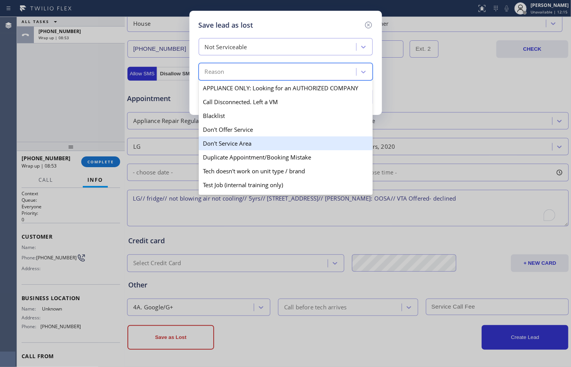
click at [283, 143] on div "Don't Service Area" at bounding box center [286, 144] width 174 height 14
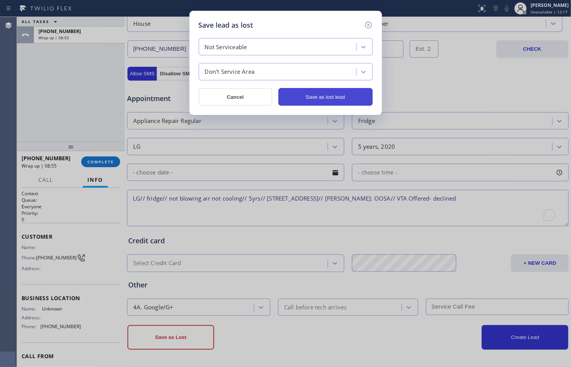
click at [332, 94] on button "Save as lost lead" at bounding box center [325, 97] width 94 height 18
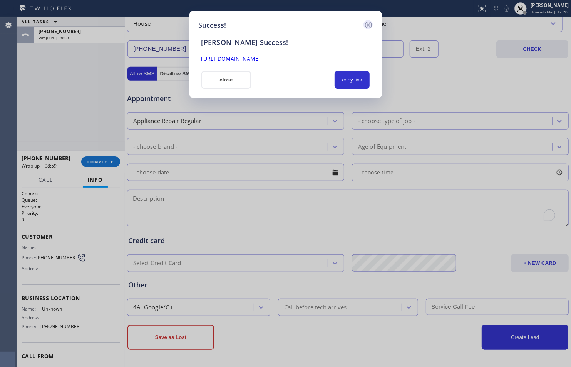
click at [367, 22] on icon at bounding box center [367, 25] width 7 height 7
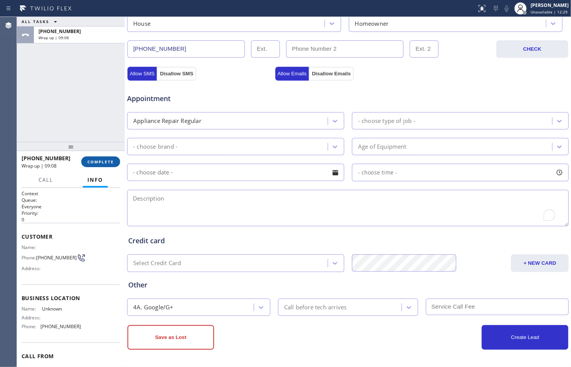
click at [95, 161] on span "COMPLETE" at bounding box center [100, 161] width 27 height 5
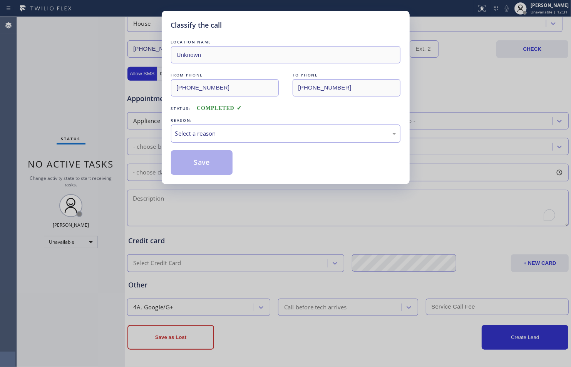
click at [283, 132] on div "Select a reason" at bounding box center [285, 133] width 221 height 9
click at [211, 167] on button "Save" at bounding box center [202, 162] width 62 height 25
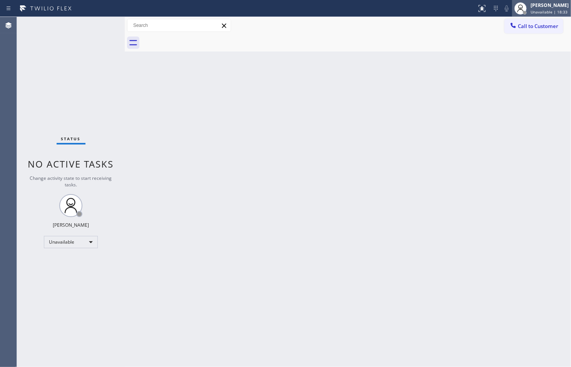
click at [534, 6] on div "[PERSON_NAME]" at bounding box center [549, 5] width 38 height 7
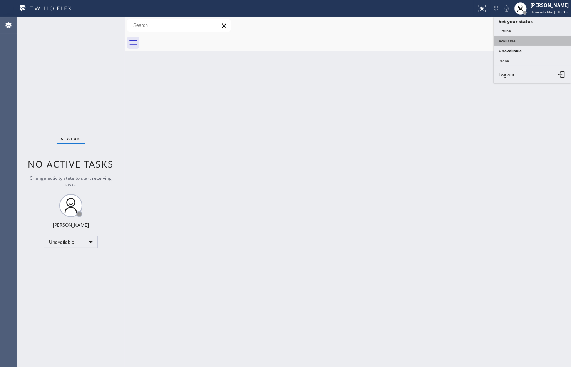
click at [503, 41] on button "Available" at bounding box center [532, 41] width 77 height 10
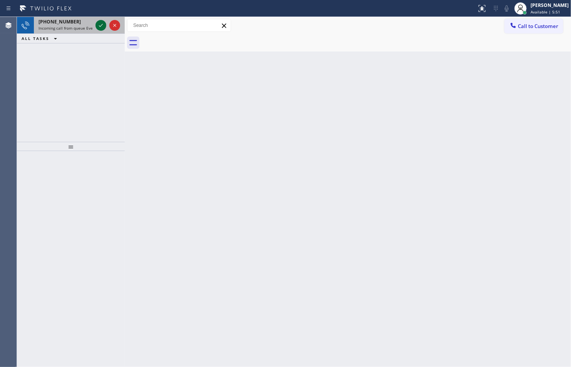
click at [105, 24] on icon at bounding box center [100, 25] width 9 height 9
click at [99, 20] on div at bounding box center [108, 25] width 28 height 17
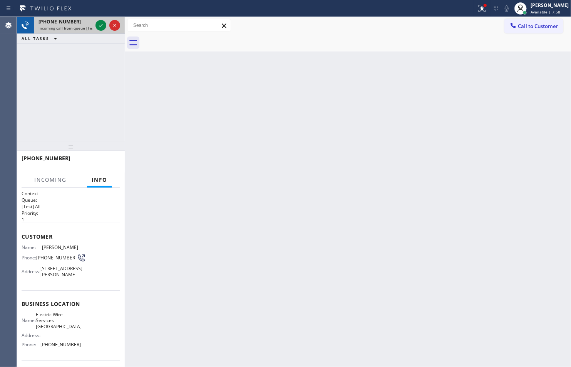
click at [99, 20] on div at bounding box center [108, 25] width 28 height 17
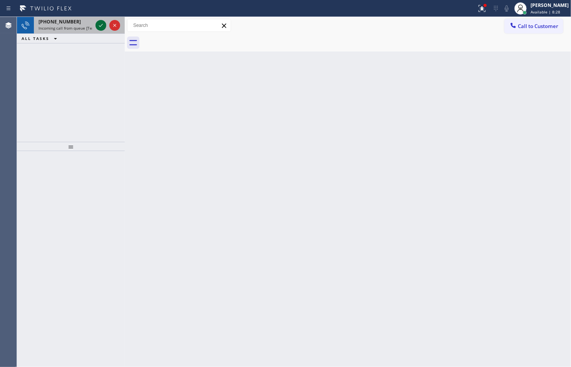
click at [101, 22] on icon at bounding box center [100, 25] width 9 height 9
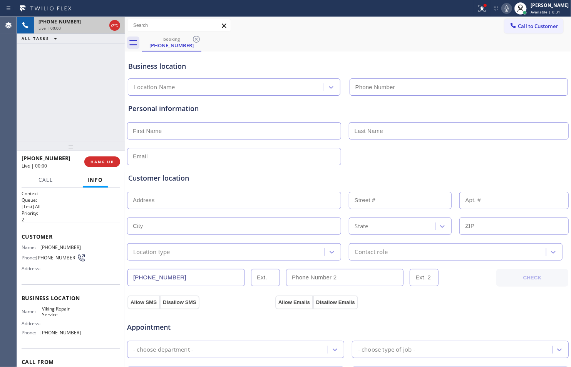
type input "[PHONE_NUMBER]"
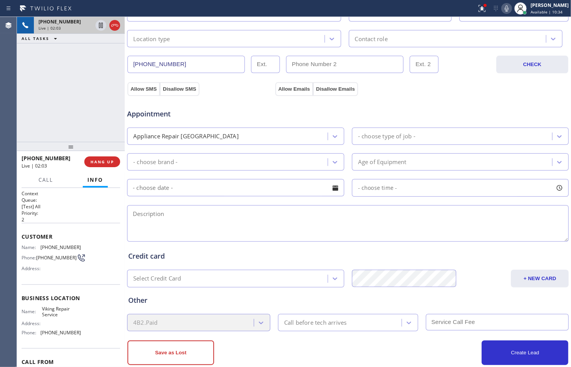
scroll to position [229, 0]
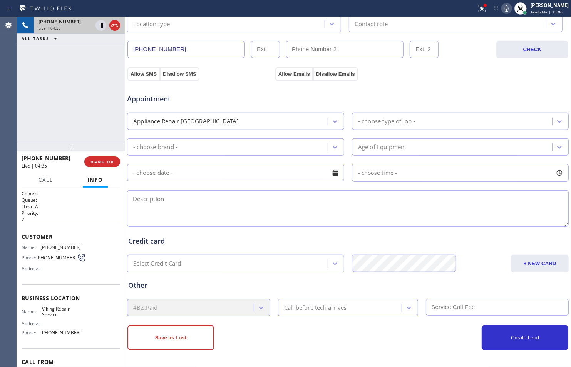
click at [276, 149] on div "- choose brand -" at bounding box center [228, 146] width 198 height 13
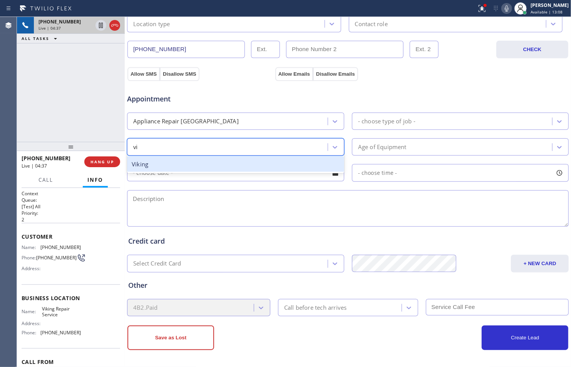
type input "vik"
click at [267, 165] on div "Viking" at bounding box center [235, 165] width 217 height 16
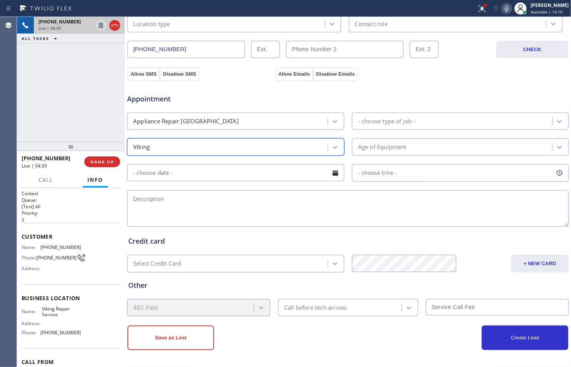
click at [378, 151] on div "Age of Equipment" at bounding box center [382, 147] width 48 height 9
click at [100, 27] on icon at bounding box center [100, 25] width 9 height 9
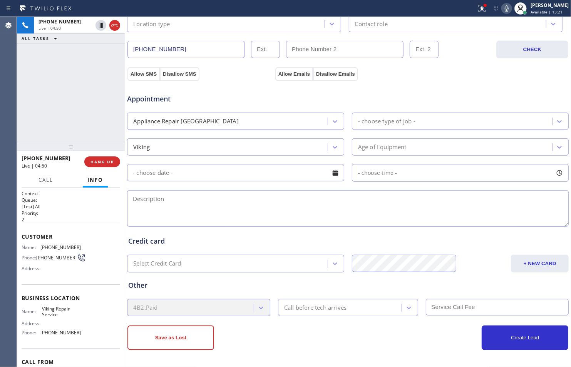
click at [503, 8] on icon at bounding box center [506, 8] width 9 height 9
click at [413, 124] on div "- choose type of job -" at bounding box center [453, 121] width 198 height 13
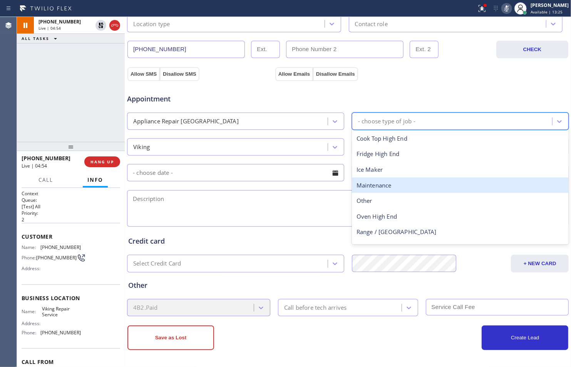
scroll to position [28, 0]
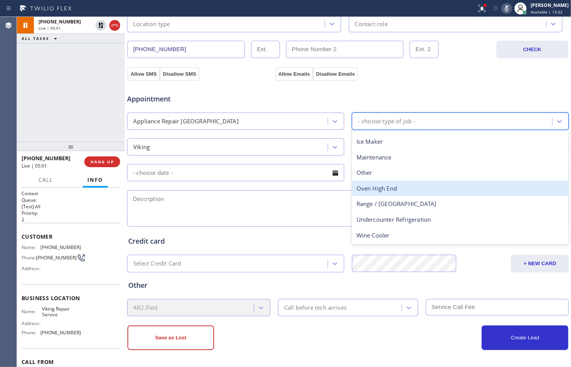
click at [402, 189] on div "Oven High End" at bounding box center [460, 189] width 217 height 16
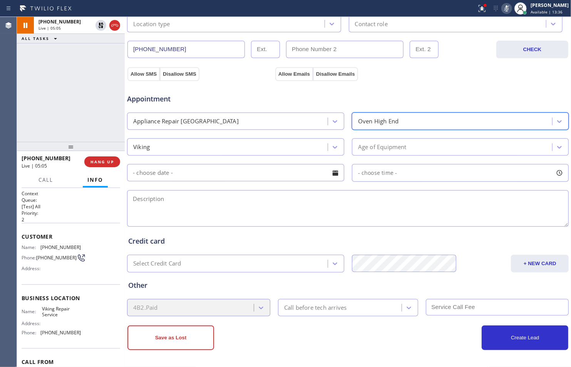
click at [437, 153] on div "Age of Equipment" at bounding box center [453, 146] width 198 height 13
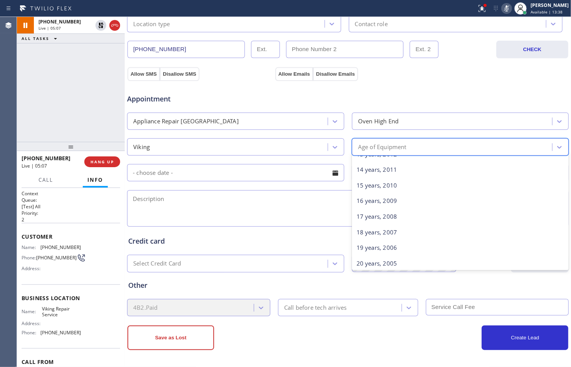
scroll to position [214, 0]
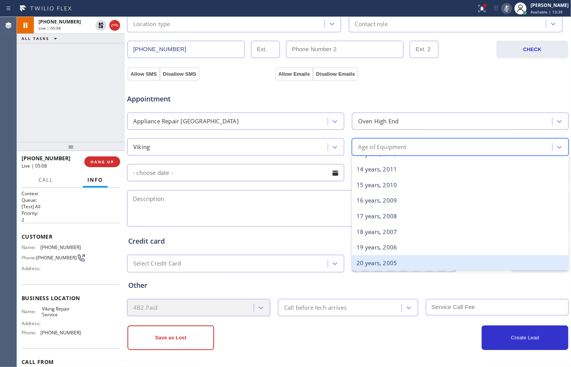
click at [396, 262] on div "20 years, 2005" at bounding box center [460, 263] width 217 height 16
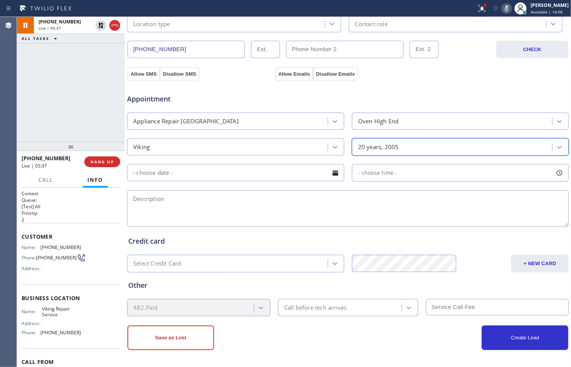
click at [298, 176] on input "text" at bounding box center [235, 172] width 217 height 17
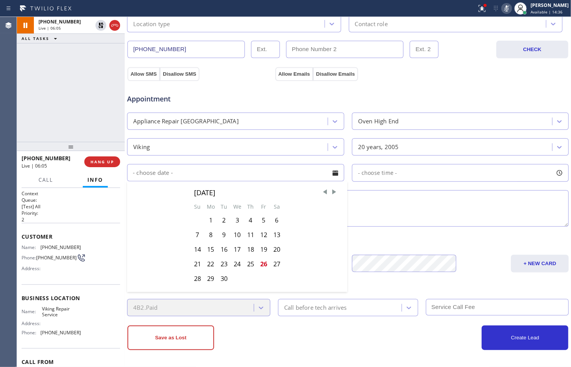
click at [360, 329] on div "Create Lead" at bounding box center [458, 338] width 220 height 25
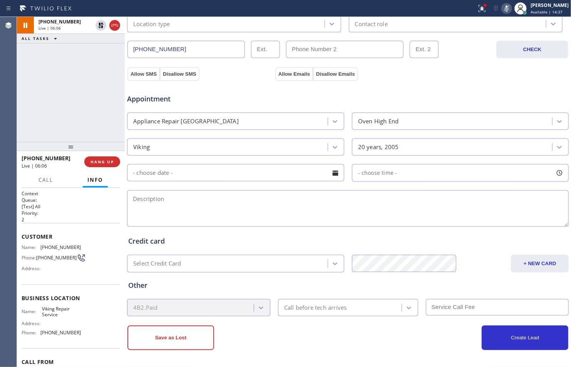
click at [286, 179] on input "text" at bounding box center [235, 172] width 217 height 17
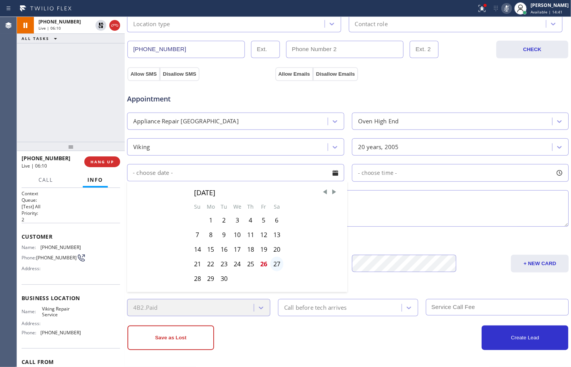
click at [275, 264] on div "27" at bounding box center [276, 264] width 13 height 15
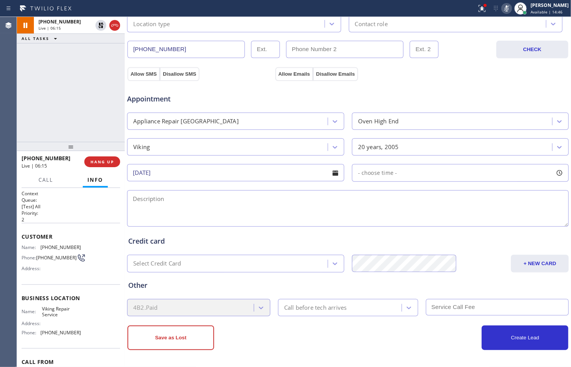
click at [414, 171] on div "- choose time -" at bounding box center [460, 173] width 217 height 18
drag, startPoint x: 357, startPoint y: 217, endPoint x: 394, endPoint y: 220, distance: 37.5
click at [394, 220] on div at bounding box center [398, 220] width 9 height 16
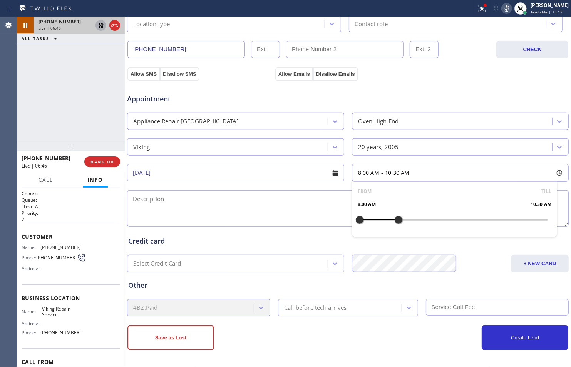
click at [101, 27] on icon at bounding box center [100, 25] width 9 height 9
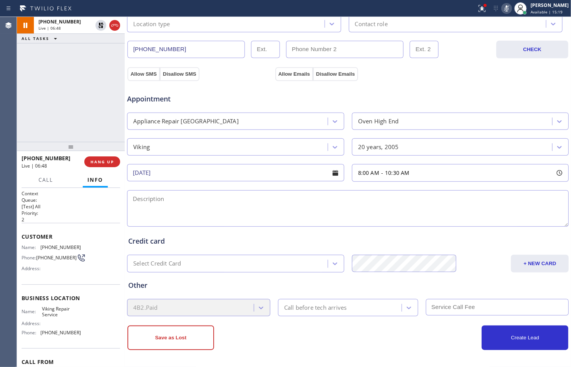
click at [504, 7] on icon at bounding box center [506, 8] width 9 height 9
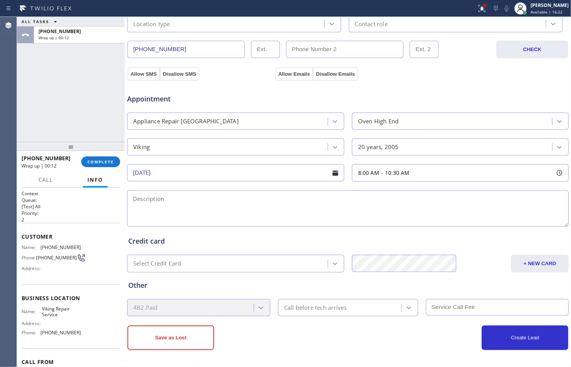
click at [426, 174] on div "8:00 AM - 10:30 AM" at bounding box center [460, 173] width 217 height 18
drag, startPoint x: 394, startPoint y: 222, endPoint x: 302, endPoint y: 224, distance: 91.6
click at [305, 226] on div "Business location Viking Repair Service [PHONE_NUMBER] Personal information Cus…" at bounding box center [348, 88] width 442 height 526
click at [266, 175] on input "[DATE]" at bounding box center [235, 172] width 217 height 17
click at [237, 178] on input "[DATE]" at bounding box center [235, 172] width 217 height 17
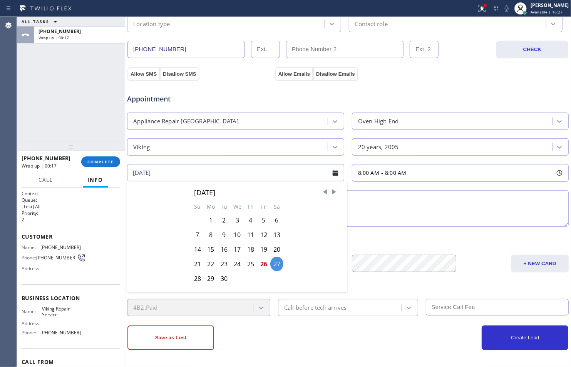
click at [259, 264] on div "26" at bounding box center [263, 264] width 13 height 15
type input "[DATE]"
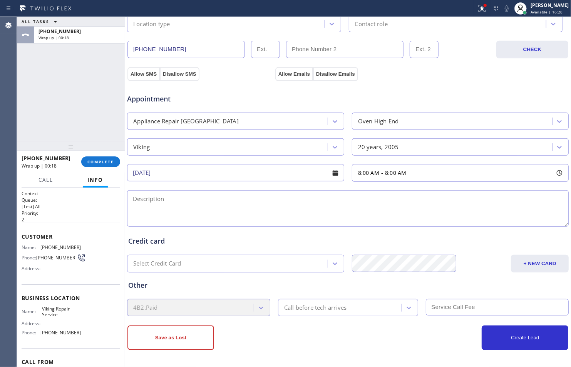
click at [337, 230] on div "Credit card Select Credit Card + NEW CARD CANCEL SAVE" at bounding box center [348, 251] width 442 height 44
click at [347, 216] on textarea at bounding box center [347, 208] width 441 height 37
click at [362, 215] on textarea "To enrich screen reader interactions, please activate Accessibility in Grammarl…" at bounding box center [347, 208] width 441 height 37
click at [402, 202] on textarea "To enrich screen reader interactions, please activate Accessibility in Grammarl…" at bounding box center [347, 208] width 441 height 37
paste textarea "Encinitas, CA 92024"
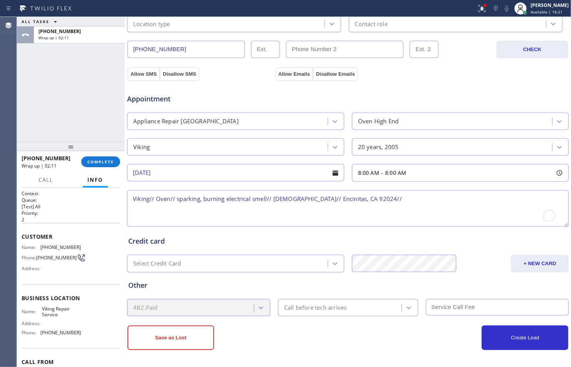
click at [413, 199] on textarea "Viking// Oven// sparking, burning electrical smell// [DEMOGRAPHIC_DATA]// Encin…" at bounding box center [347, 208] width 441 height 37
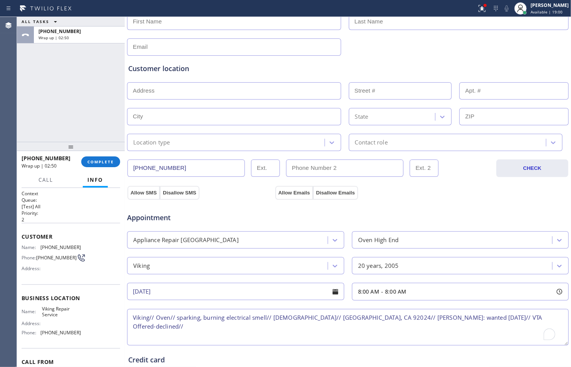
scroll to position [100, 0]
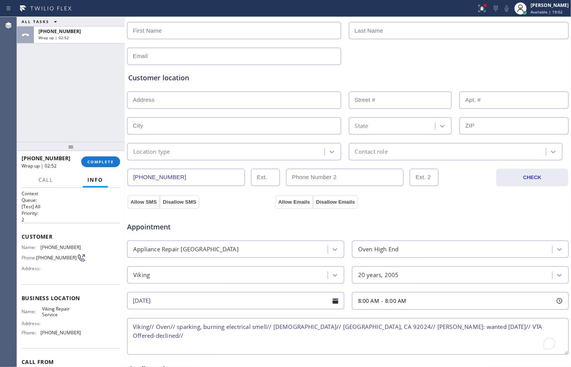
type textarea "Viking// Oven// sparking, burning electrical smell// [DEMOGRAPHIC_DATA]// [GEOG…"
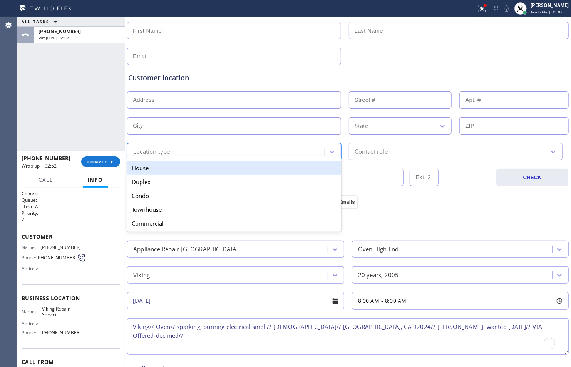
click at [277, 154] on div "Location type" at bounding box center [226, 151] width 195 height 13
click at [266, 172] on div "House" at bounding box center [234, 168] width 214 height 14
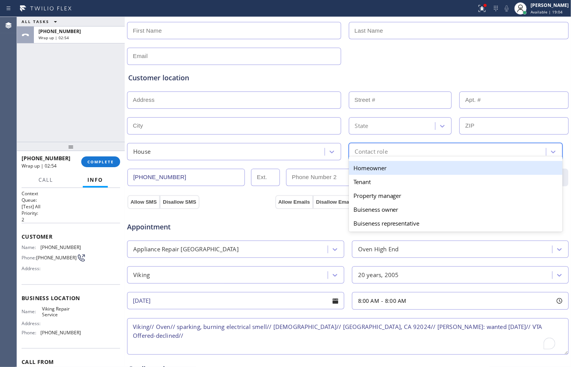
click at [407, 158] on div "option Homeowner focused, 1 of 5. 5 results available. Use Up and Down to choos…" at bounding box center [456, 151] width 214 height 17
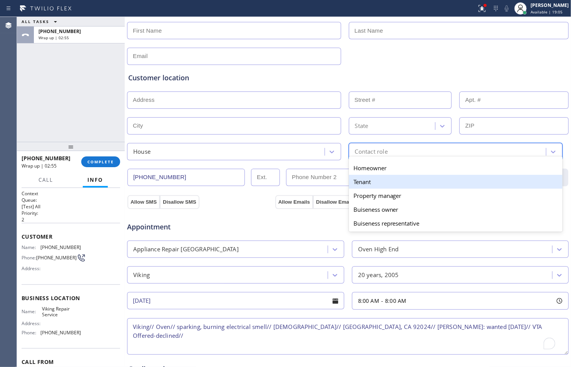
click at [396, 181] on div "Tenant" at bounding box center [456, 182] width 214 height 14
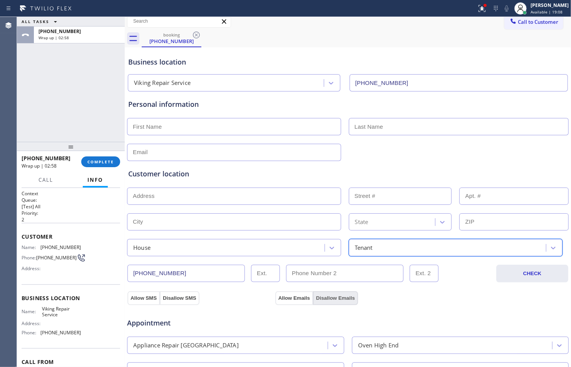
scroll to position [0, 0]
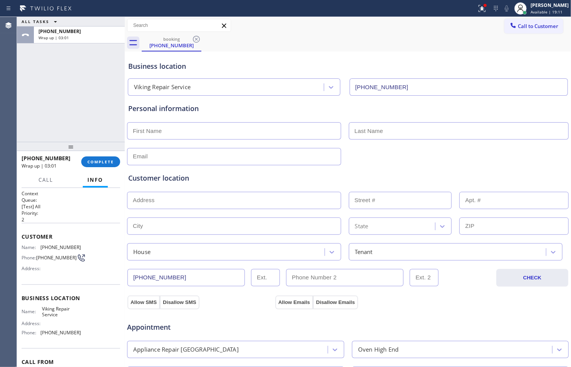
click at [258, 128] on input "text" at bounding box center [234, 130] width 214 height 17
type input "[PERSON_NAME]"
click at [362, 133] on input "text" at bounding box center [459, 130] width 220 height 17
type input "..."
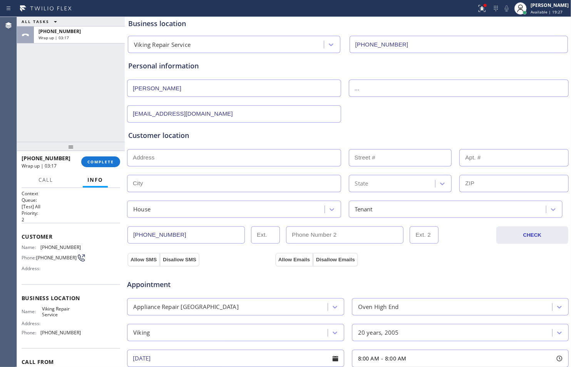
scroll to position [85, 0]
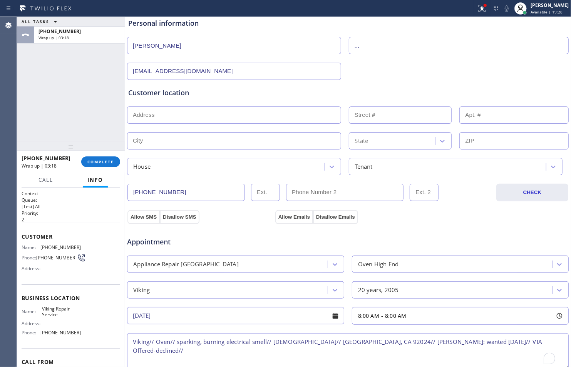
type input "[EMAIL_ADDRESS][DOMAIN_NAME]"
click at [281, 120] on input "text" at bounding box center [234, 115] width 214 height 17
paste input "Encinitas, CA 92024"
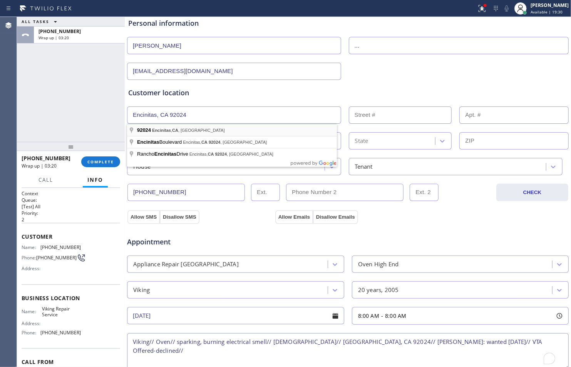
type input "[GEOGRAPHIC_DATA], [GEOGRAPHIC_DATA]"
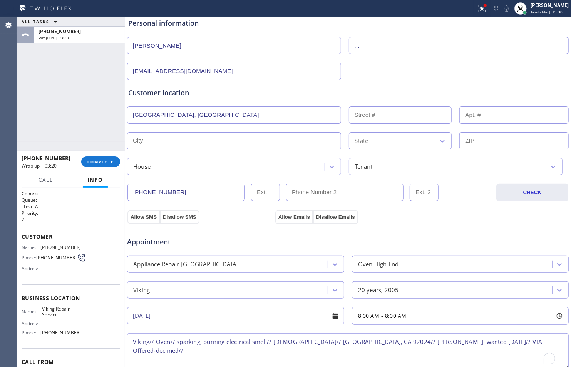
type input "Encinitas"
type input "92024"
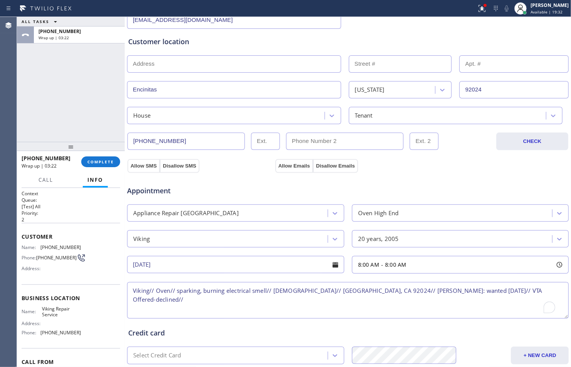
scroll to position [171, 0]
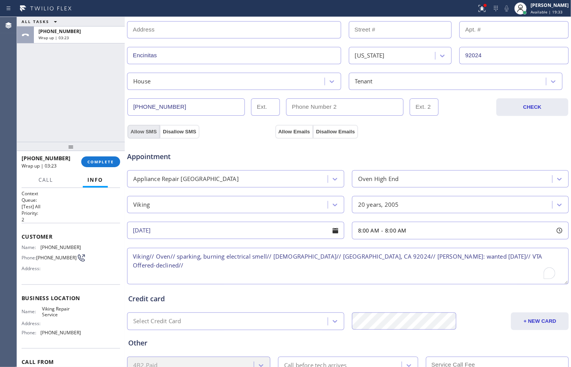
click at [136, 131] on button "Allow SMS" at bounding box center [143, 132] width 32 height 14
click at [283, 131] on button "Allow Emails" at bounding box center [294, 132] width 38 height 14
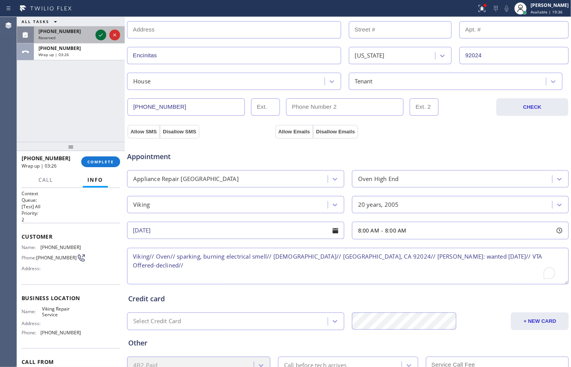
click at [102, 37] on icon at bounding box center [100, 34] width 9 height 9
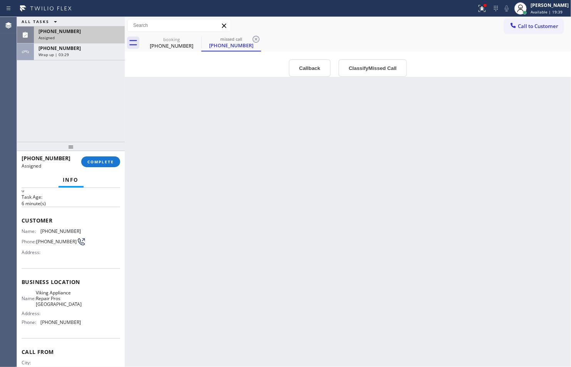
scroll to position [43, 0]
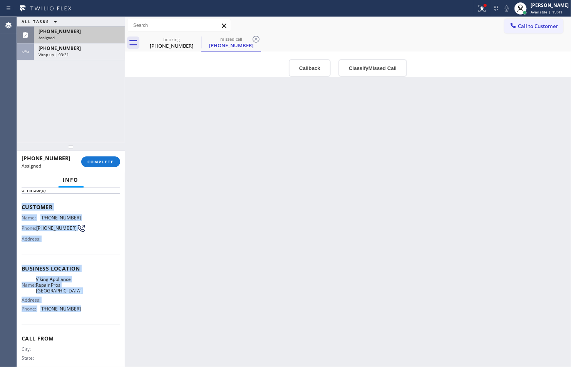
drag, startPoint x: 22, startPoint y: 207, endPoint x: 76, endPoint y: 310, distance: 116.5
click at [76, 310] on div "Context Queue: Appliance Repair High End Priority: 0 Task Age: [DEMOGRAPHIC_DAT…" at bounding box center [71, 266] width 99 height 236
copy div "Customer Name: [PHONE_NUMBER] Phone: [PHONE_NUMBER] Address: Business location …"
click at [253, 336] on div "Back to Dashboard Change Sender ID Customers Technicians Select a contact Outbo…" at bounding box center [348, 192] width 446 height 351
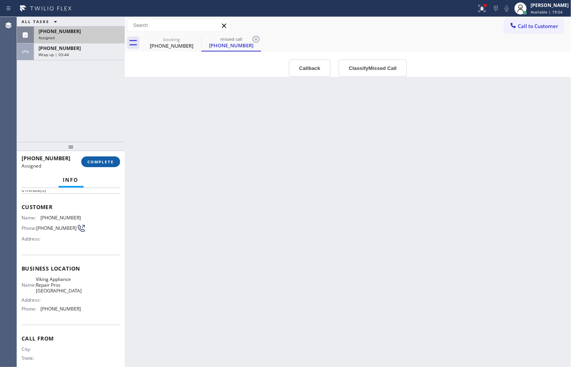
click at [107, 164] on span "COMPLETE" at bounding box center [100, 161] width 27 height 5
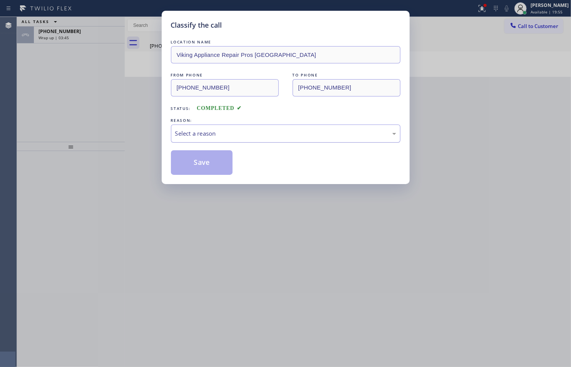
click at [233, 137] on div "Select a reason" at bounding box center [285, 133] width 221 height 9
click at [196, 166] on button "Save" at bounding box center [202, 162] width 62 height 25
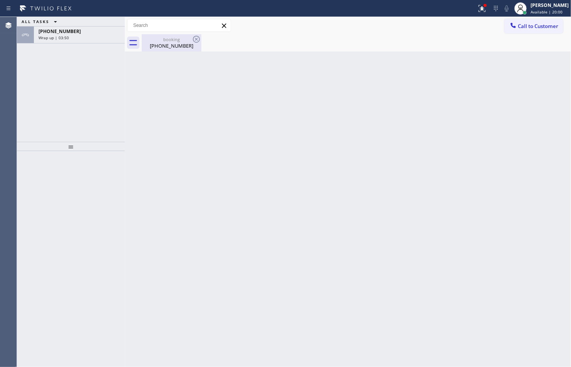
click at [175, 48] on div "[PHONE_NUMBER]" at bounding box center [171, 45] width 58 height 7
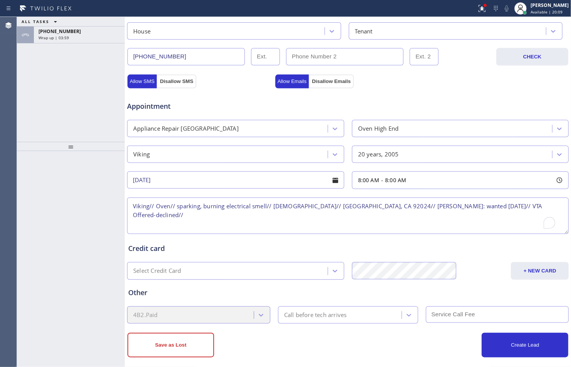
scroll to position [229, 0]
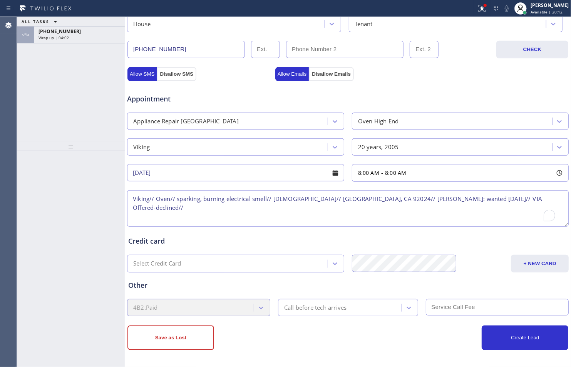
click at [506, 198] on textarea "Viking// Oven// sparking, burning electrical smell// [DEMOGRAPHIC_DATA]// [GEOG…" at bounding box center [347, 208] width 441 height 37
type textarea "Viking// Oven// sparking, burning electrical smell// [DEMOGRAPHIC_DATA]// Encin…"
click at [181, 345] on button "Save as Lost" at bounding box center [170, 338] width 87 height 25
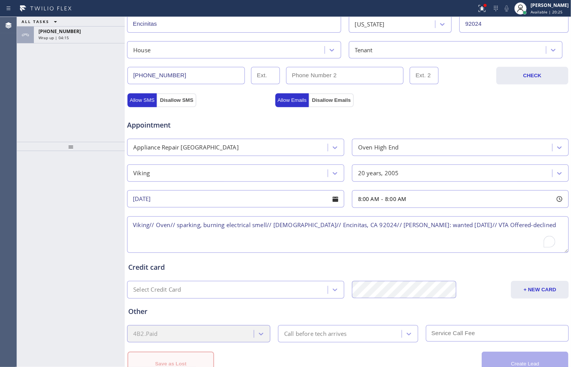
scroll to position [255, 0]
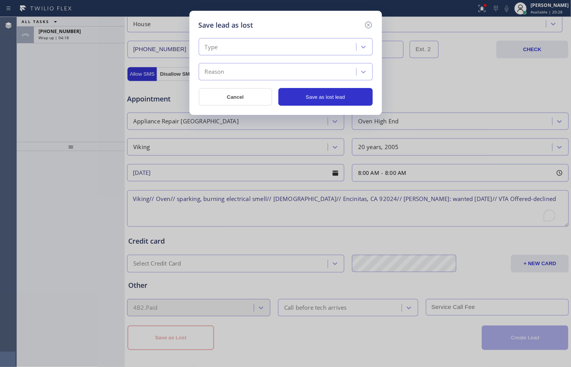
click at [348, 52] on div "Type" at bounding box center [278, 46] width 155 height 13
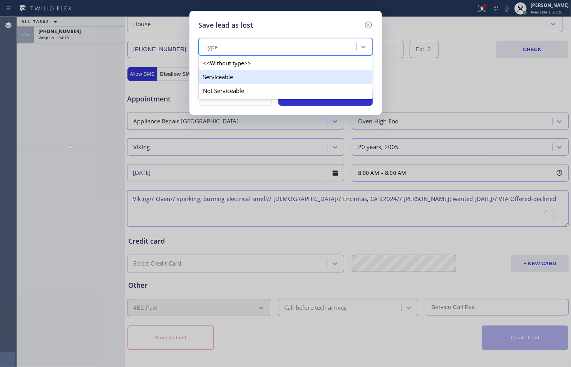
click at [323, 74] on div "Serviceable" at bounding box center [286, 77] width 174 height 14
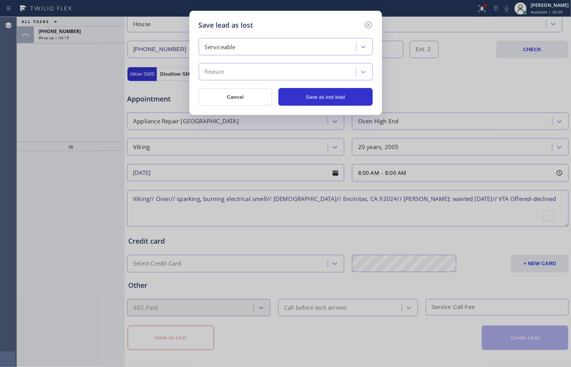
click at [335, 68] on div "Reason" at bounding box center [278, 71] width 155 height 13
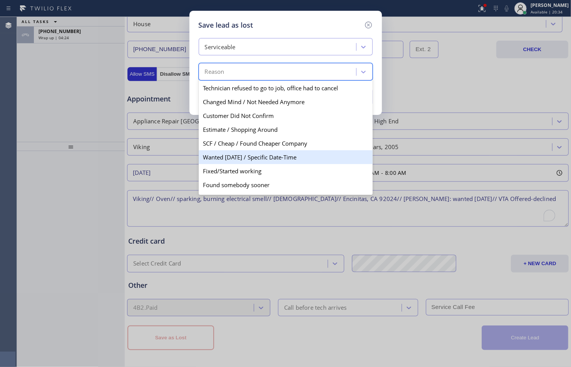
click at [291, 158] on div "Wanted [DATE] / Specific Date-Time" at bounding box center [286, 157] width 174 height 14
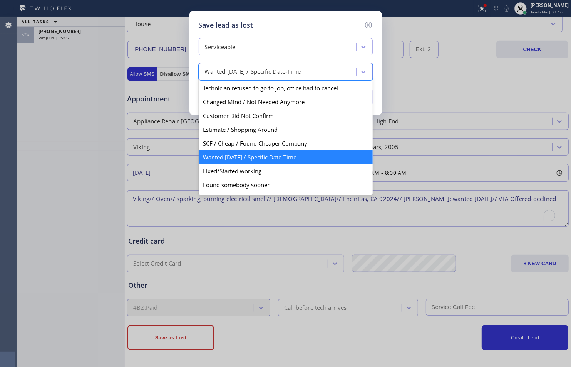
click at [334, 75] on div "Wanted [DATE] / Specific Date-Time" at bounding box center [278, 71] width 155 height 13
click at [301, 133] on div "Estimate / Shopping Around" at bounding box center [286, 130] width 174 height 14
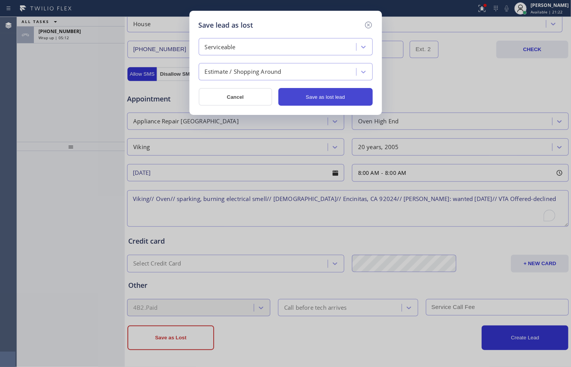
click at [331, 94] on button "Save as lost lead" at bounding box center [325, 97] width 94 height 18
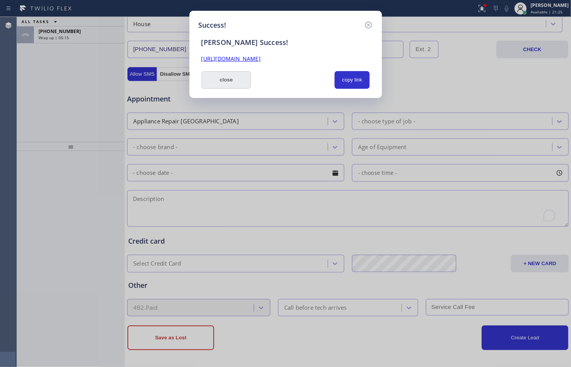
click at [224, 81] on button "close" at bounding box center [226, 80] width 50 height 18
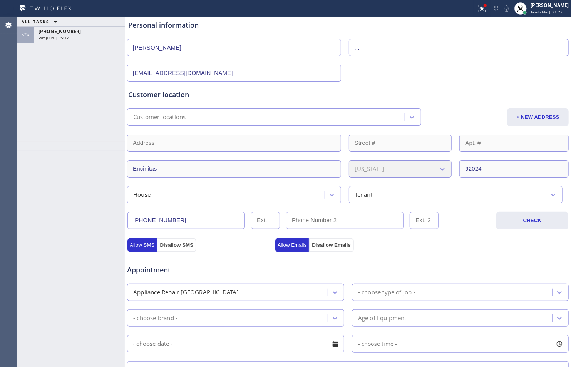
scroll to position [0, 0]
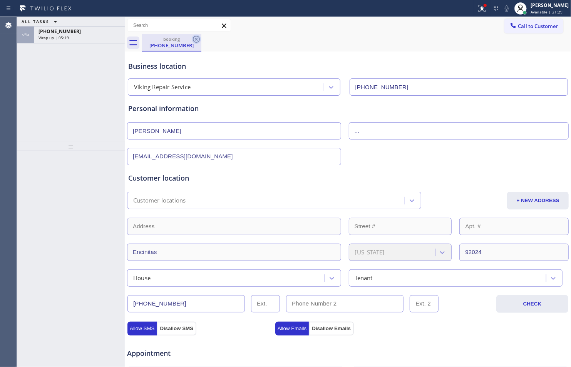
click at [197, 39] on icon at bounding box center [196, 39] width 9 height 9
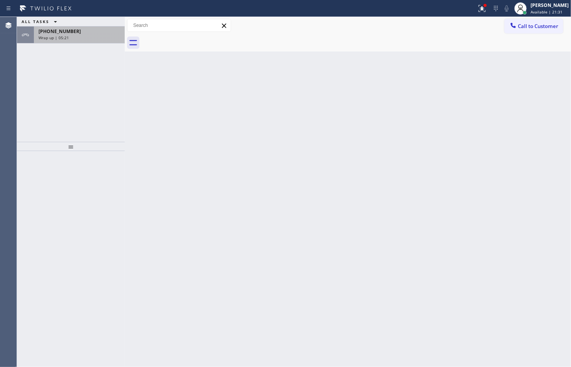
click at [102, 35] on div "Wrap up | 05:21" at bounding box center [79, 37] width 82 height 5
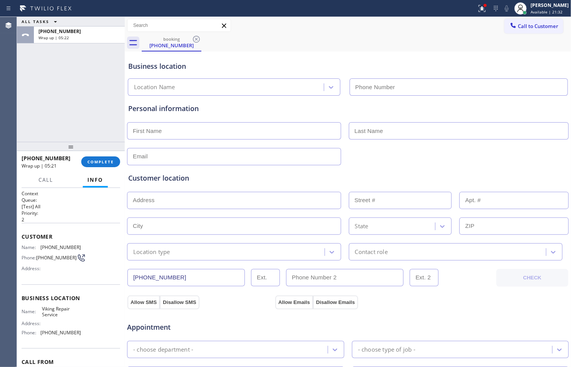
type input "[PHONE_NUMBER]"
click at [108, 158] on button "COMPLETE" at bounding box center [100, 162] width 39 height 11
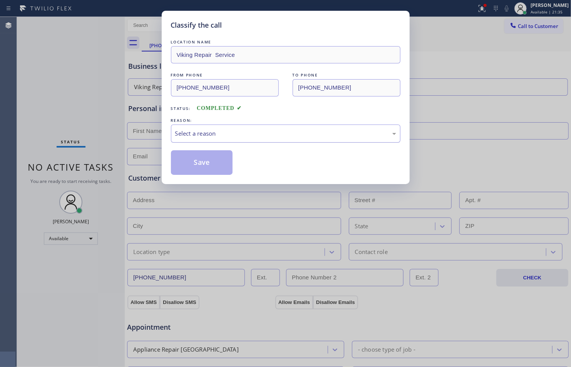
click at [301, 136] on div "Select a reason" at bounding box center [285, 133] width 221 height 9
click at [197, 162] on button "Save" at bounding box center [202, 162] width 62 height 25
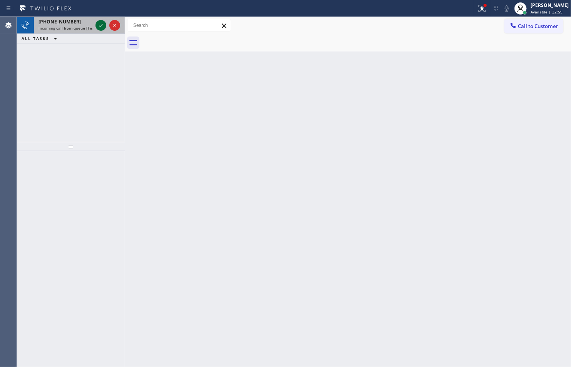
click at [98, 23] on icon at bounding box center [100, 25] width 9 height 9
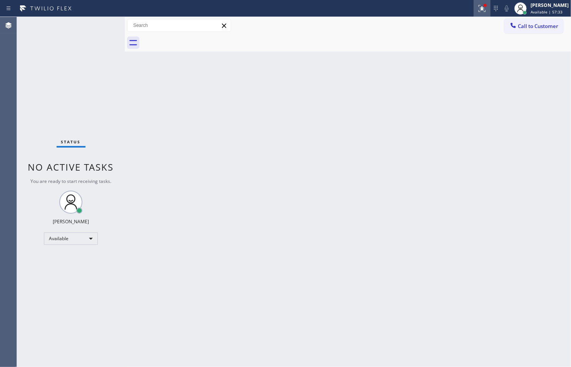
click at [478, 8] on icon at bounding box center [481, 8] width 7 height 7
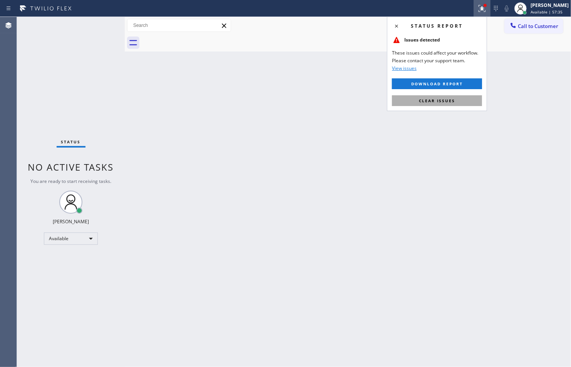
click at [451, 99] on span "Clear issues" at bounding box center [437, 100] width 36 height 5
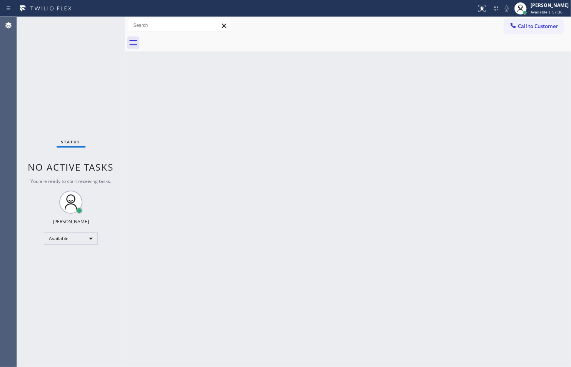
click at [412, 177] on div "Back to Dashboard Change Sender ID Customers Technicians Select a contact Outbo…" at bounding box center [348, 192] width 446 height 351
click at [91, 236] on div "Available" at bounding box center [71, 239] width 54 height 12
click at [64, 267] on li "Unavailable" at bounding box center [70, 268] width 52 height 9
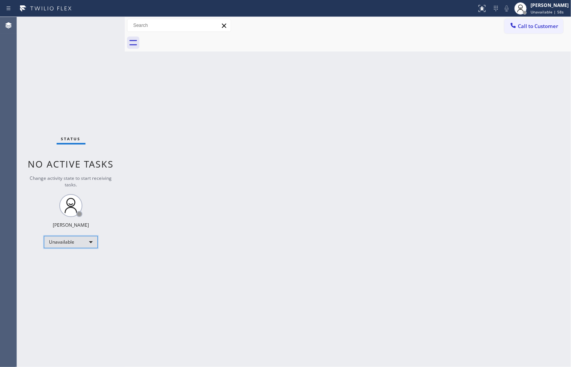
click at [89, 245] on div "Unavailable" at bounding box center [71, 242] width 54 height 12
click at [85, 252] on li "Offline" at bounding box center [70, 252] width 52 height 9
click at [533, 10] on span "Offline | 1s" at bounding box center [540, 11] width 21 height 5
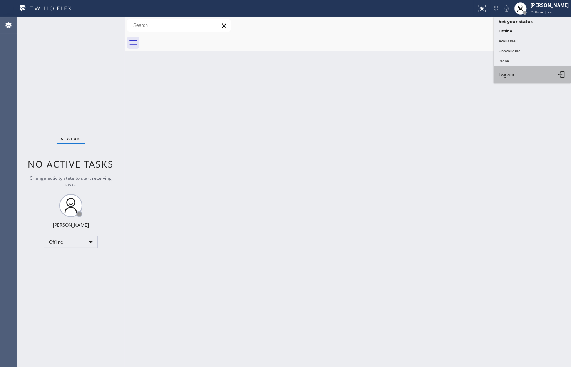
click at [529, 75] on button "Log out" at bounding box center [532, 74] width 77 height 17
